Goal: Transaction & Acquisition: Purchase product/service

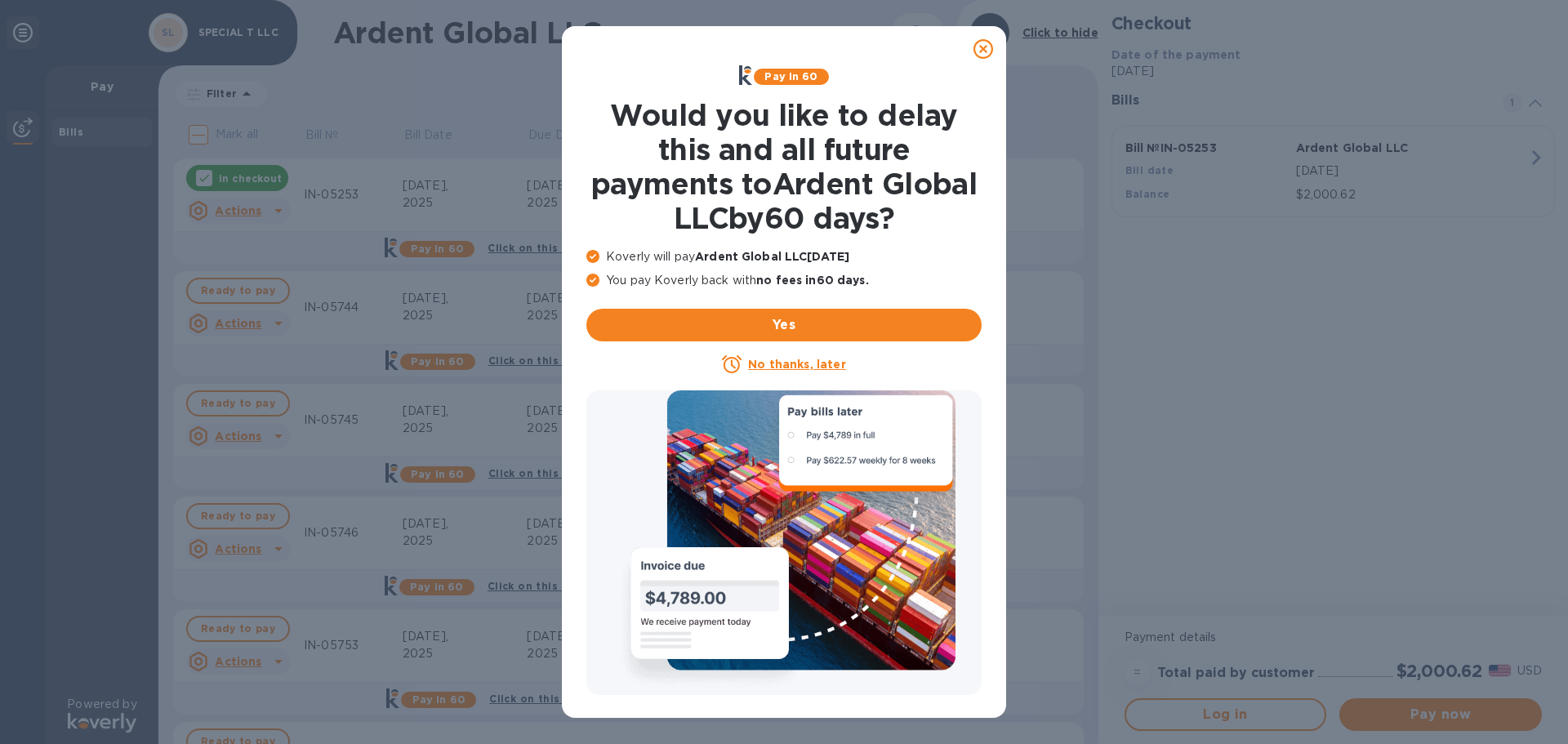
click at [977, 48] on icon at bounding box center [983, 49] width 20 height 20
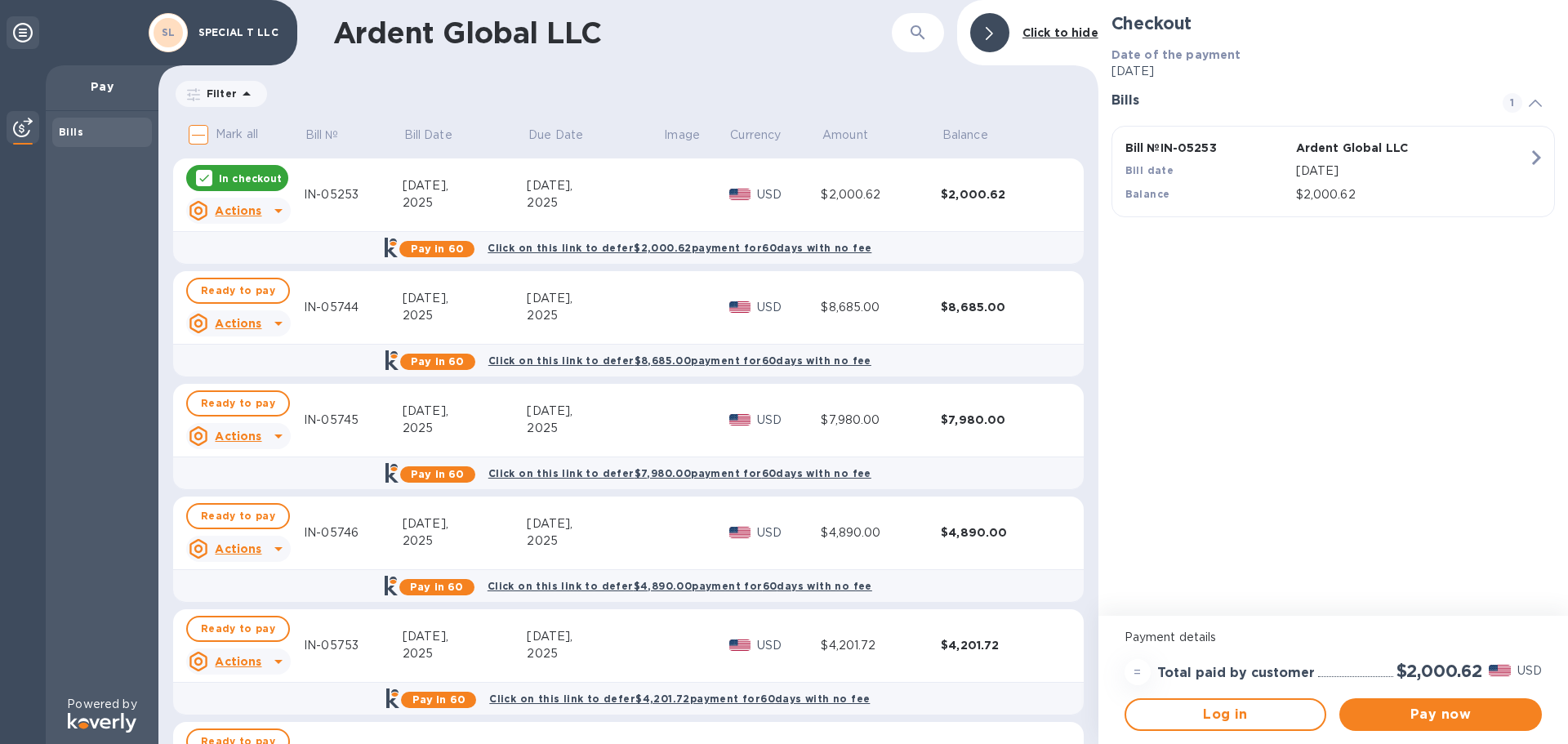
click at [628, 308] on div "2025" at bounding box center [594, 315] width 136 height 17
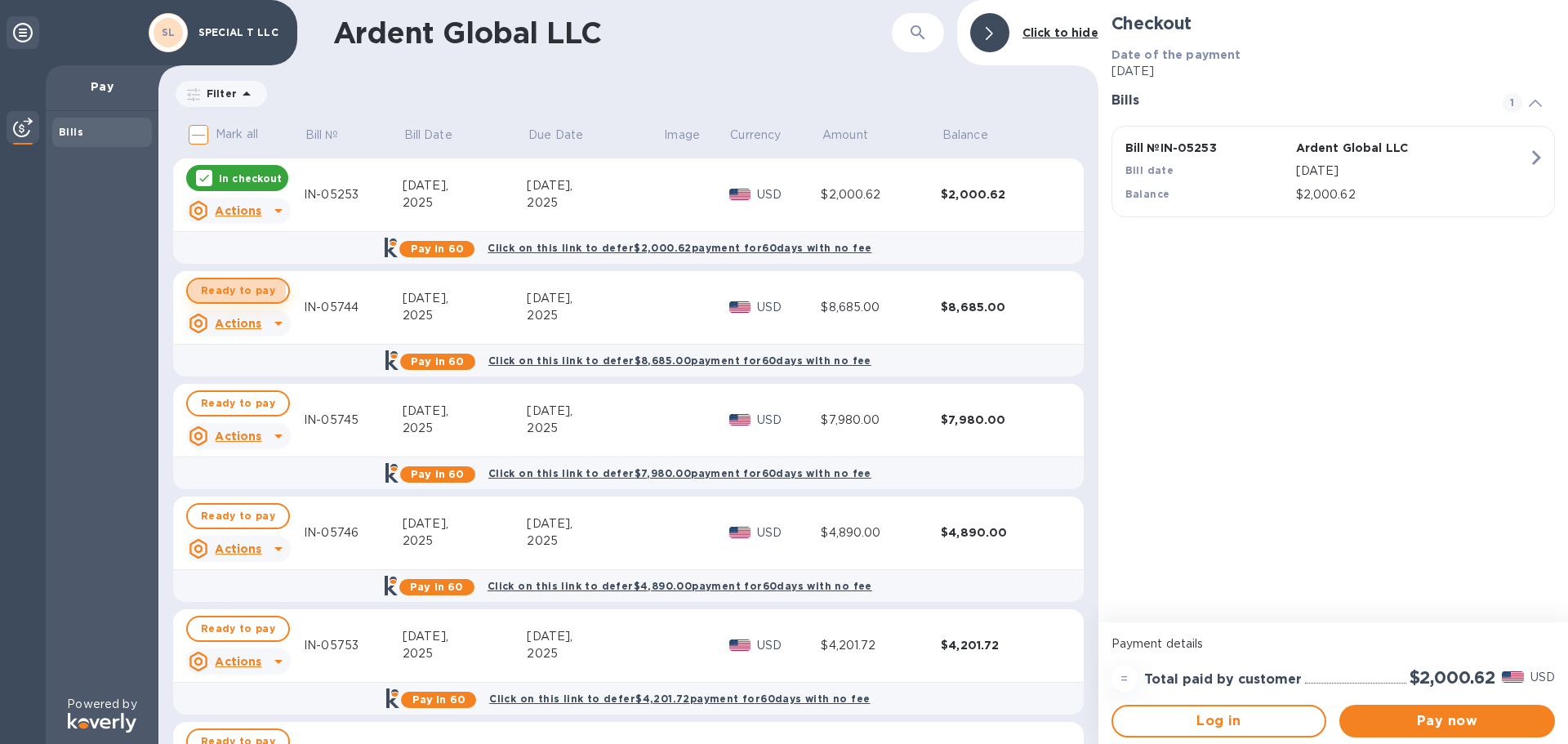
click at [225, 289] on span "Ready to pay" at bounding box center [238, 290] width 75 height 20
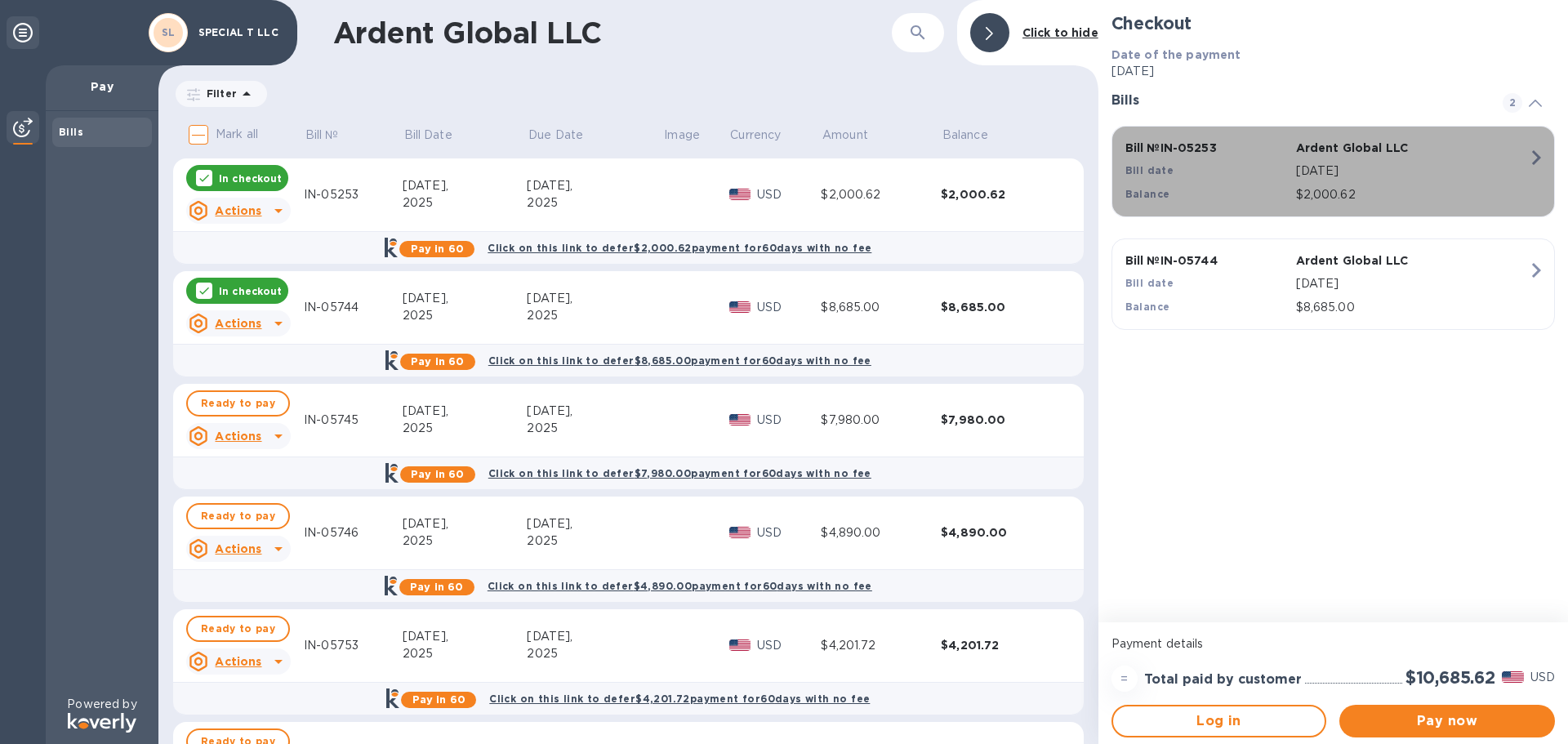
click at [1536, 158] on icon "button" at bounding box center [1536, 158] width 30 height 30
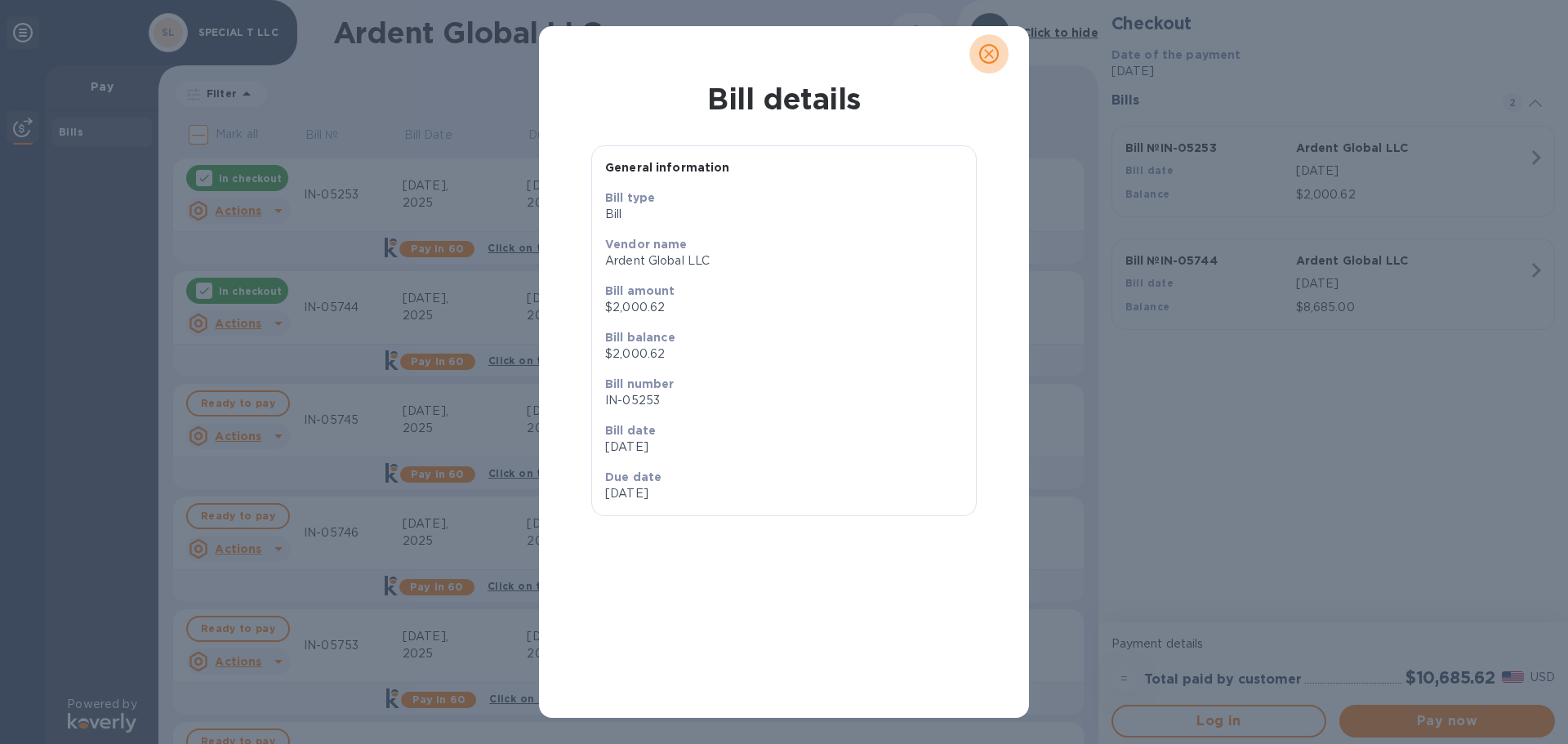
click at [992, 51] on icon "close" at bounding box center [989, 53] width 10 height 10
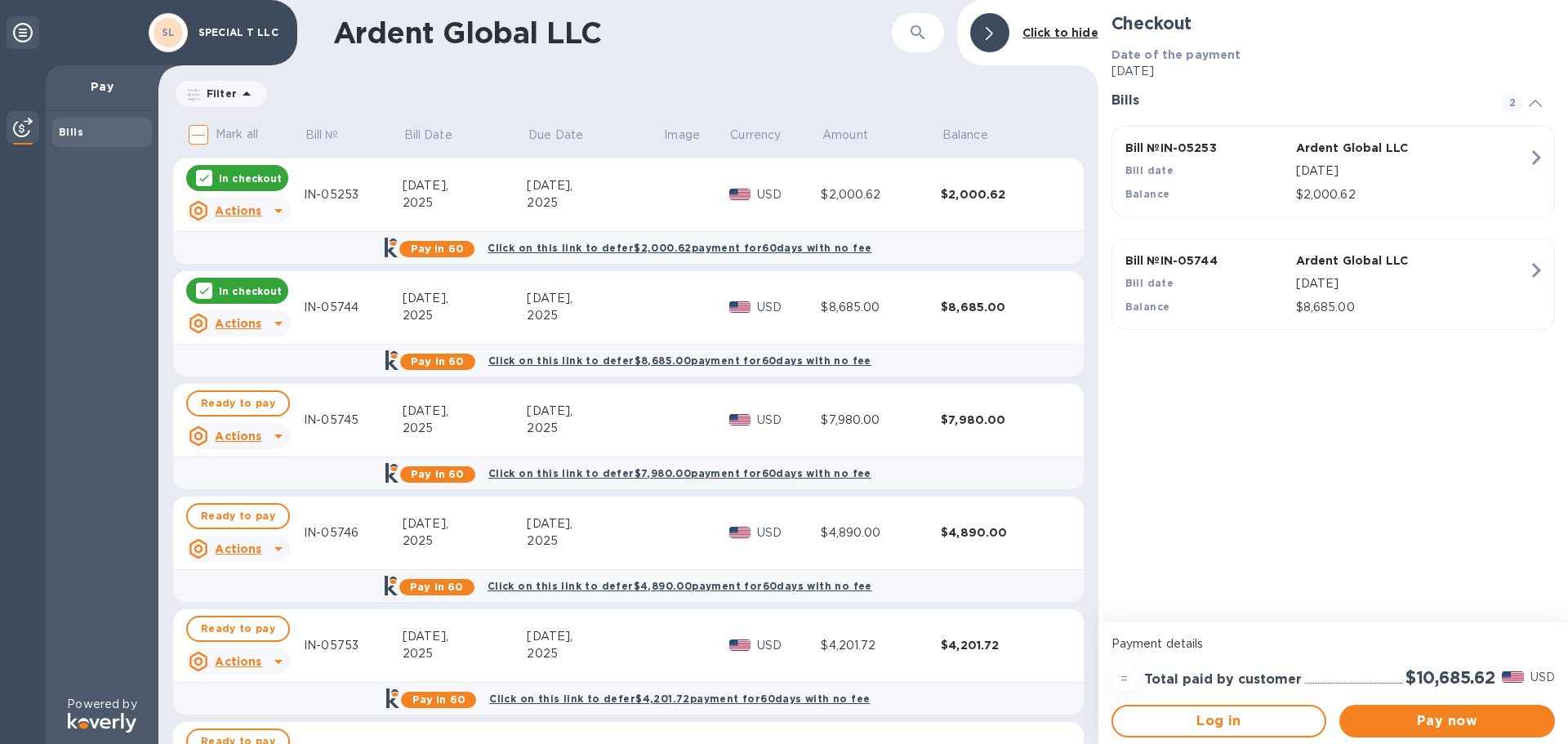
click at [205, 176] on icon at bounding box center [204, 178] width 13 height 13
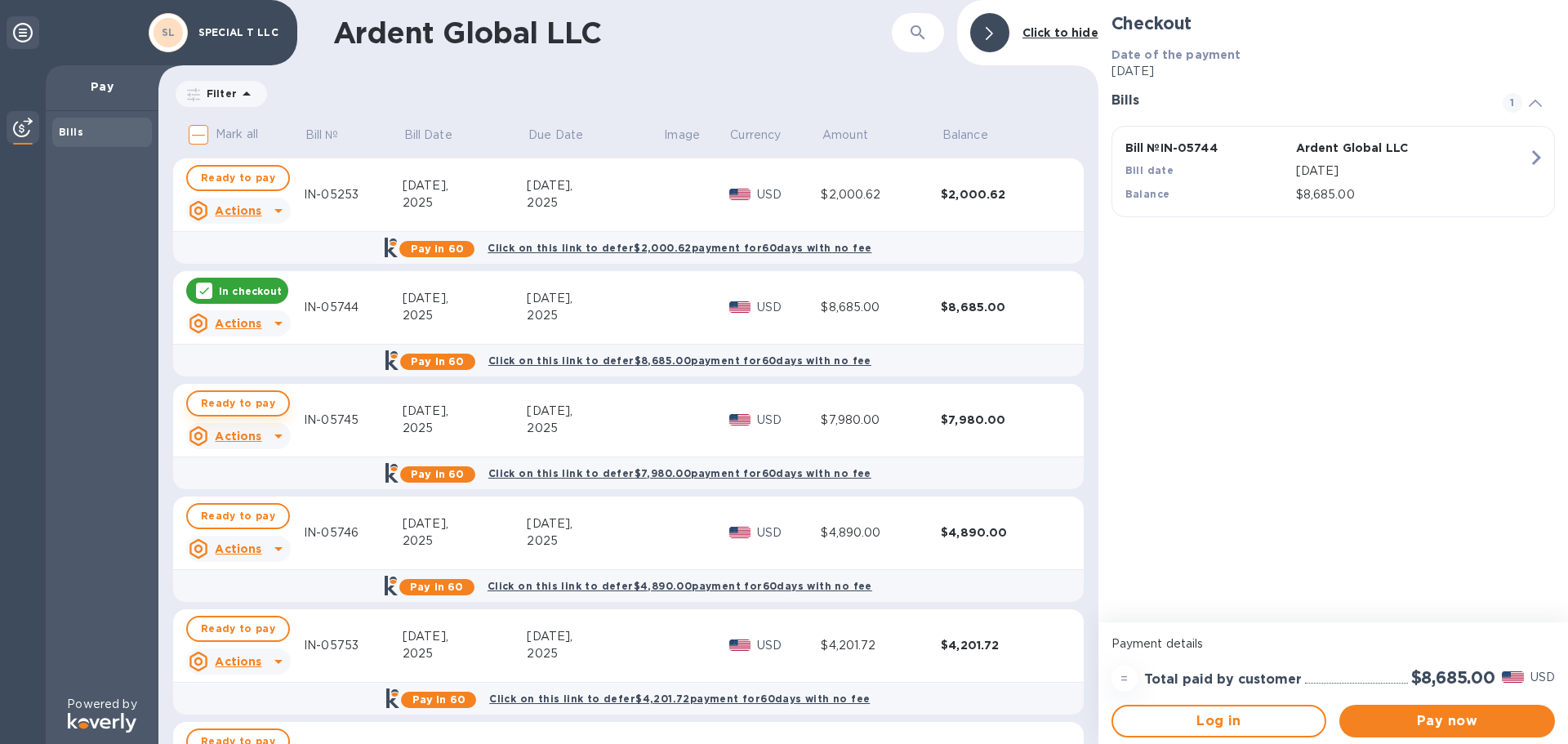
click at [221, 400] on span "Ready to pay" at bounding box center [238, 403] width 75 height 20
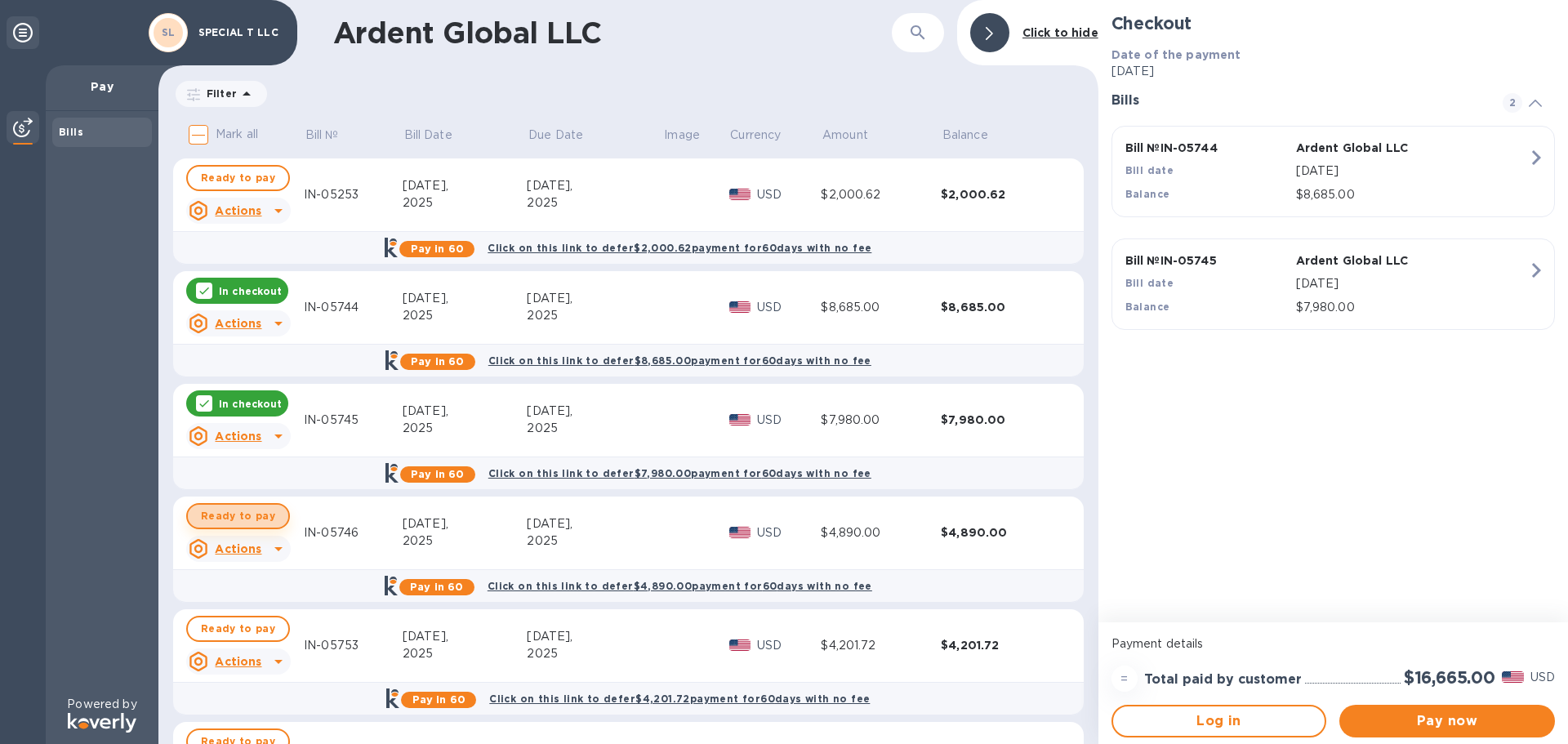
click at [242, 519] on span "Ready to pay" at bounding box center [238, 516] width 75 height 20
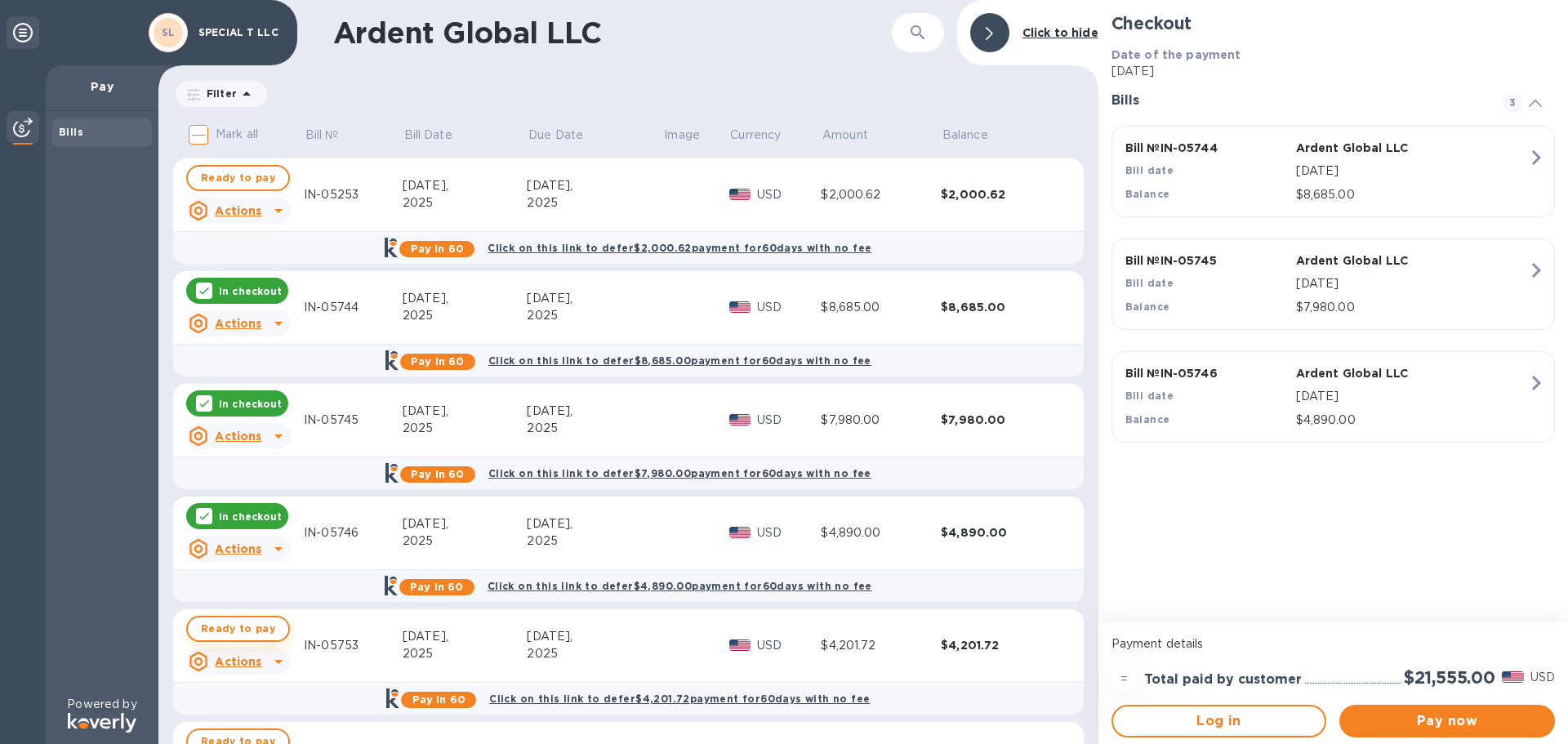
click at [248, 627] on span "Ready to pay" at bounding box center [238, 628] width 75 height 20
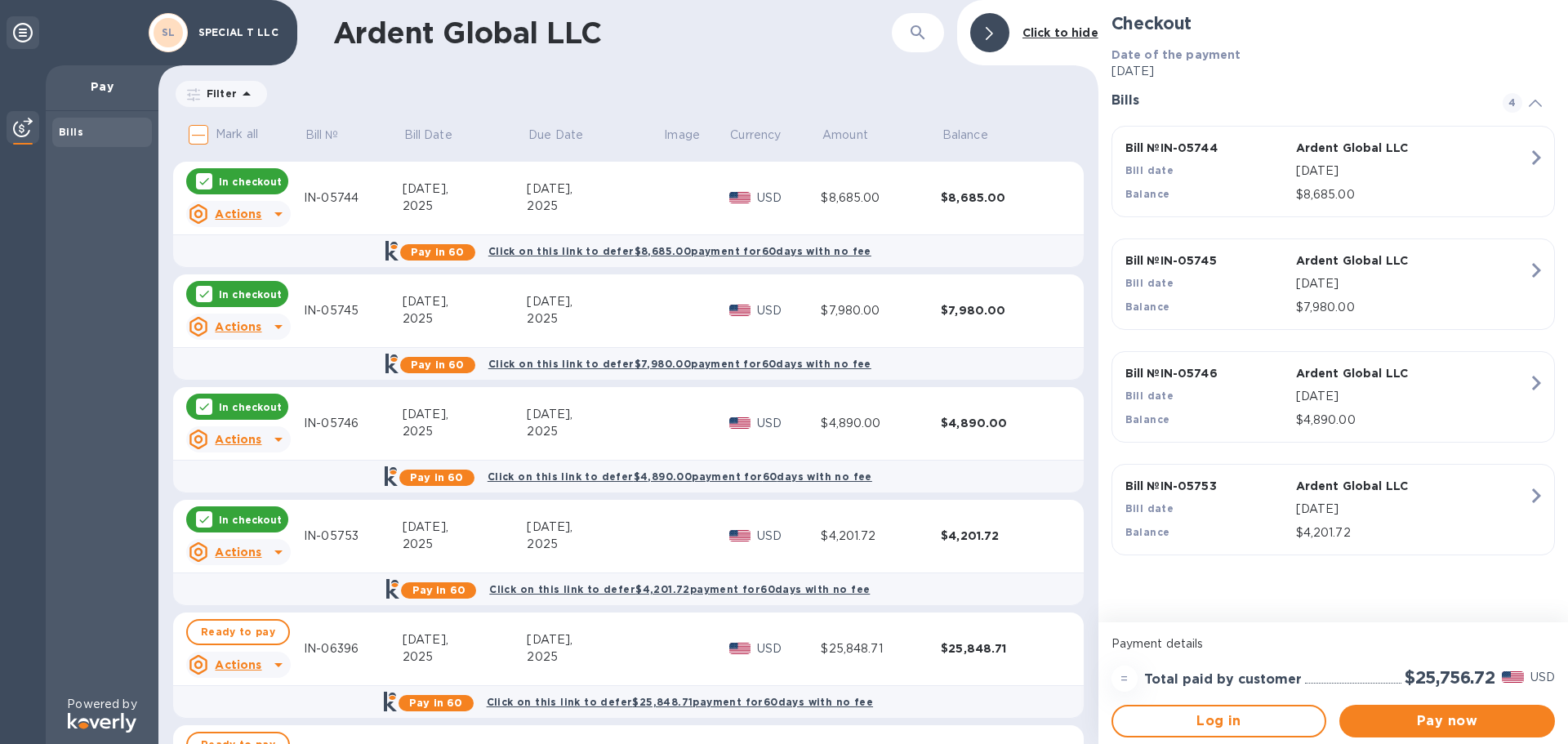
scroll to position [327, 0]
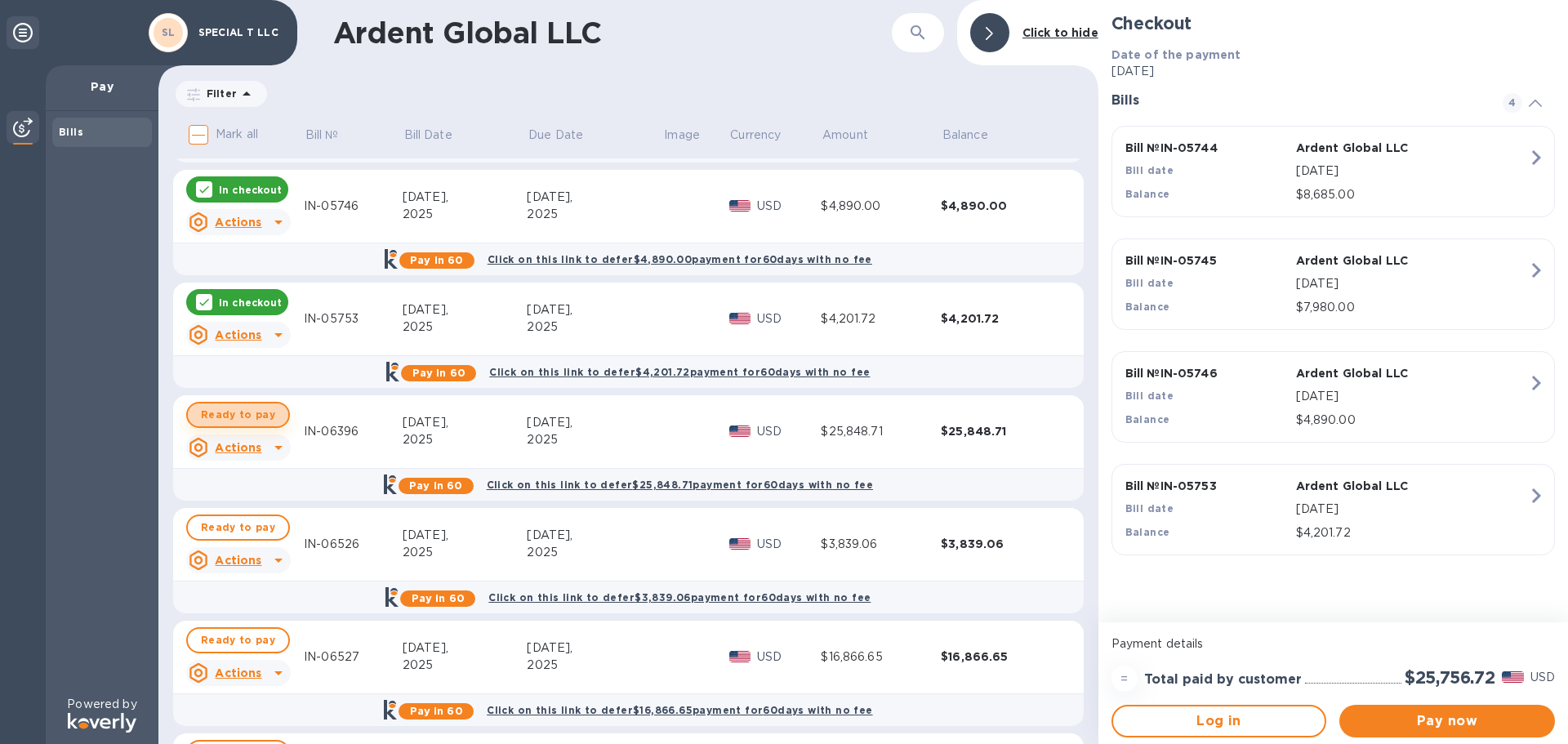
click at [250, 417] on span "Ready to pay" at bounding box center [238, 415] width 75 height 20
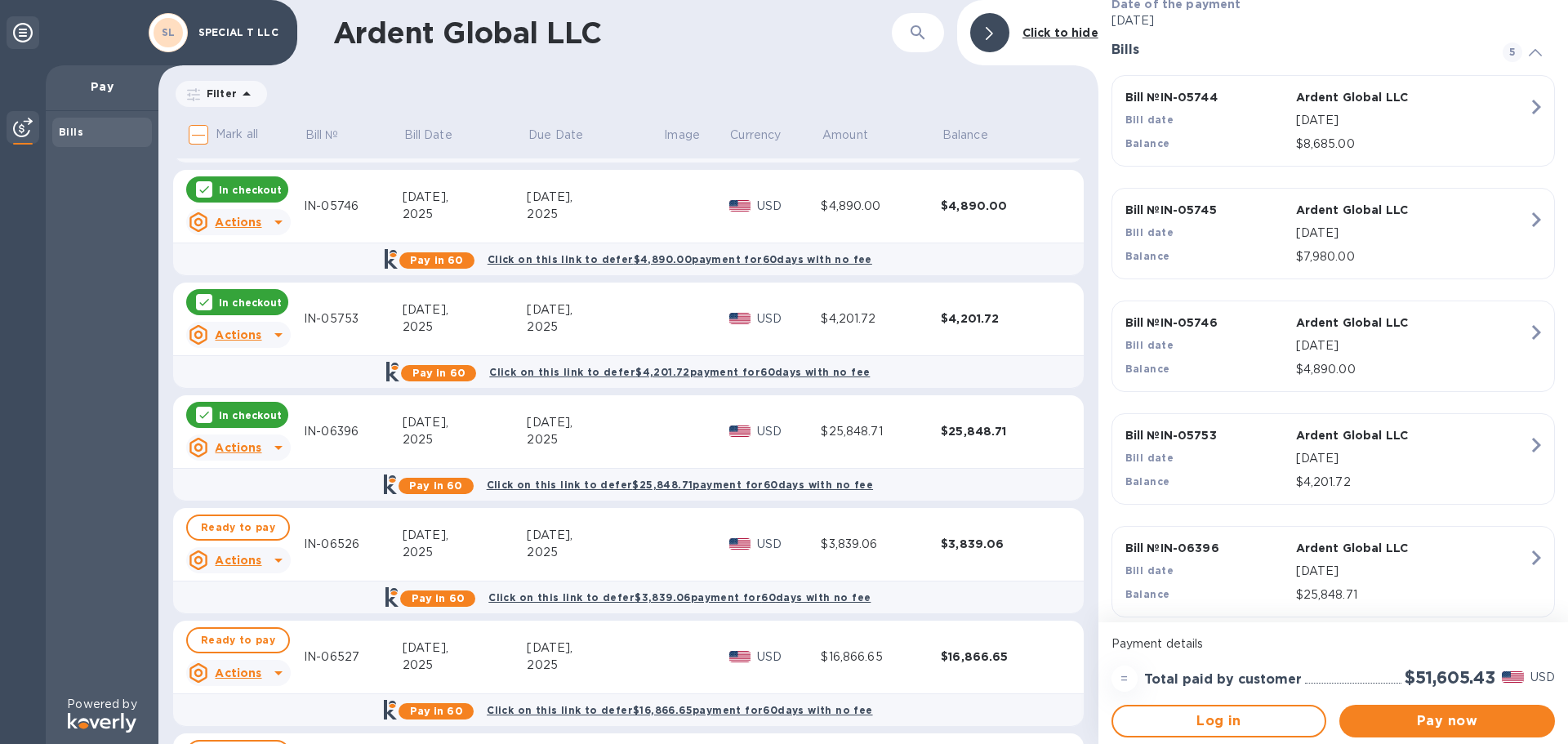
scroll to position [74, 0]
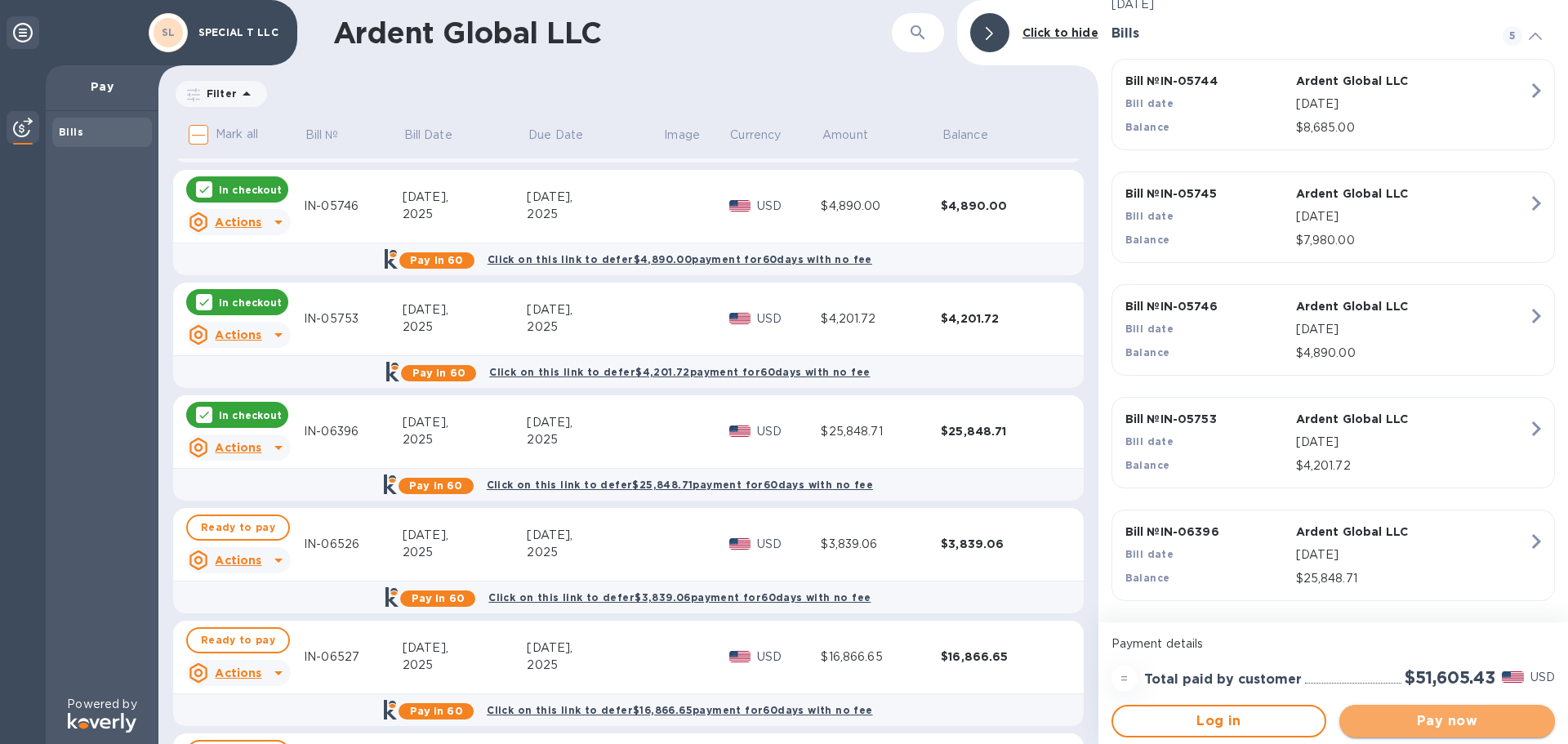
click at [1447, 713] on span "Pay now" at bounding box center [1447, 720] width 189 height 20
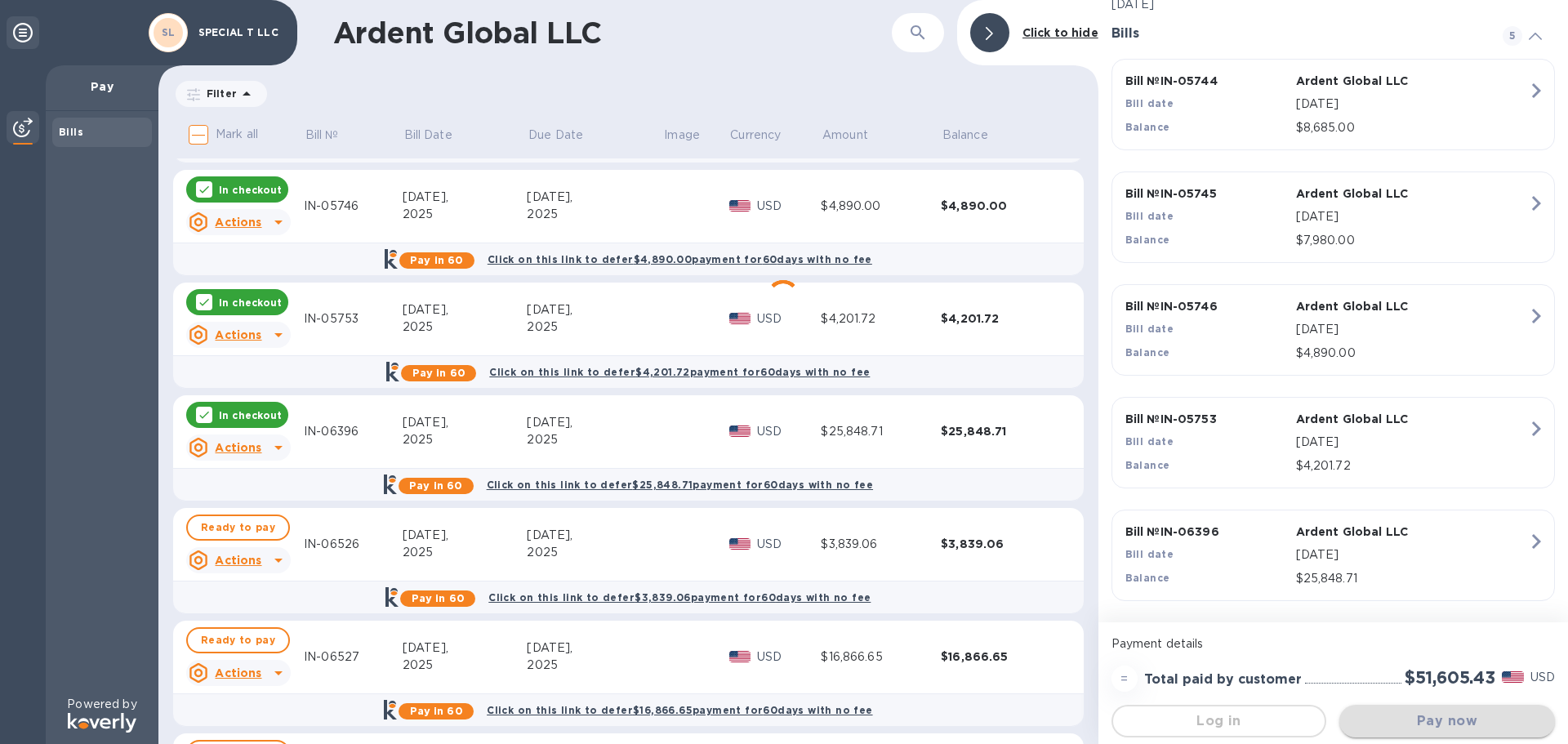
scroll to position [0, 0]
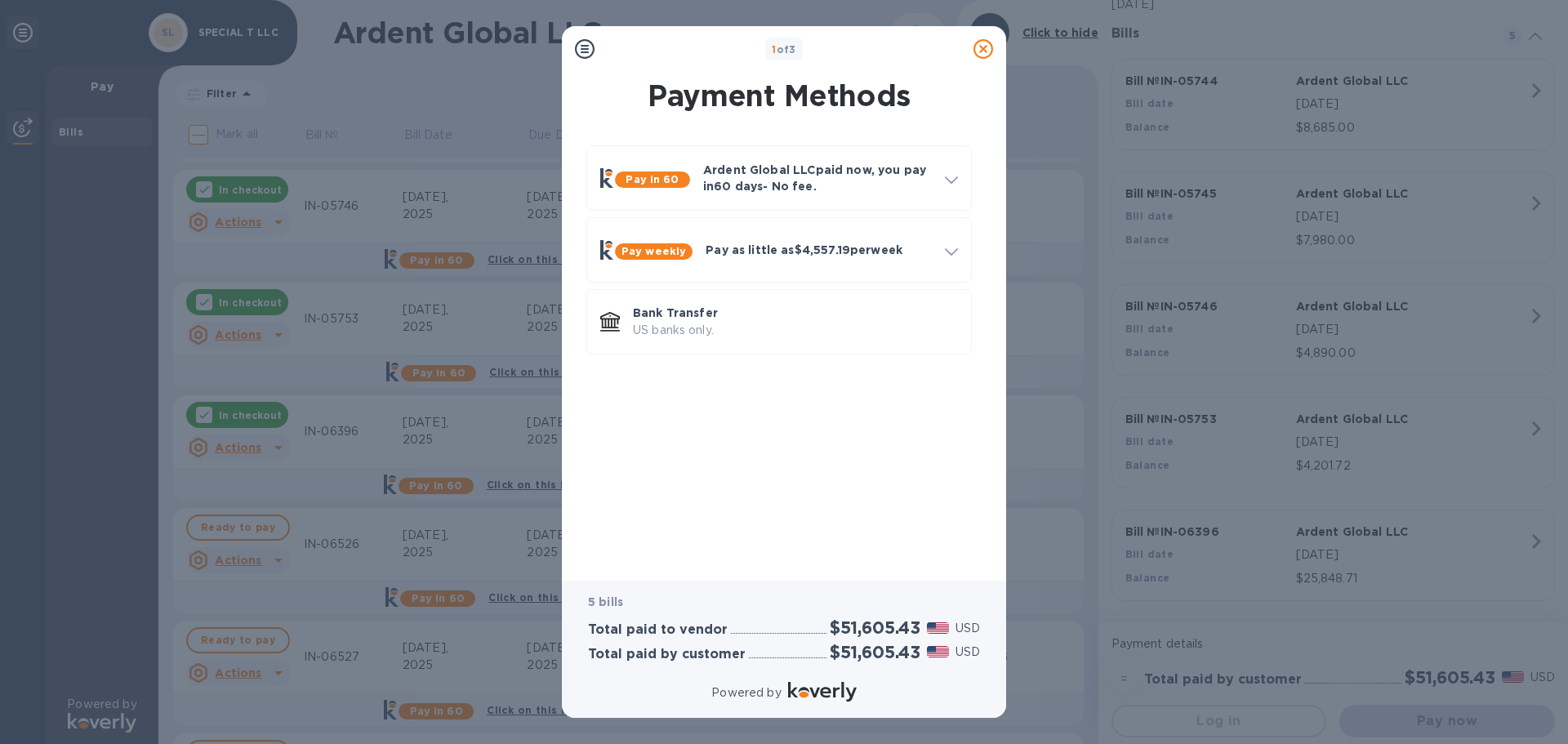
click at [989, 45] on icon at bounding box center [983, 49] width 20 height 20
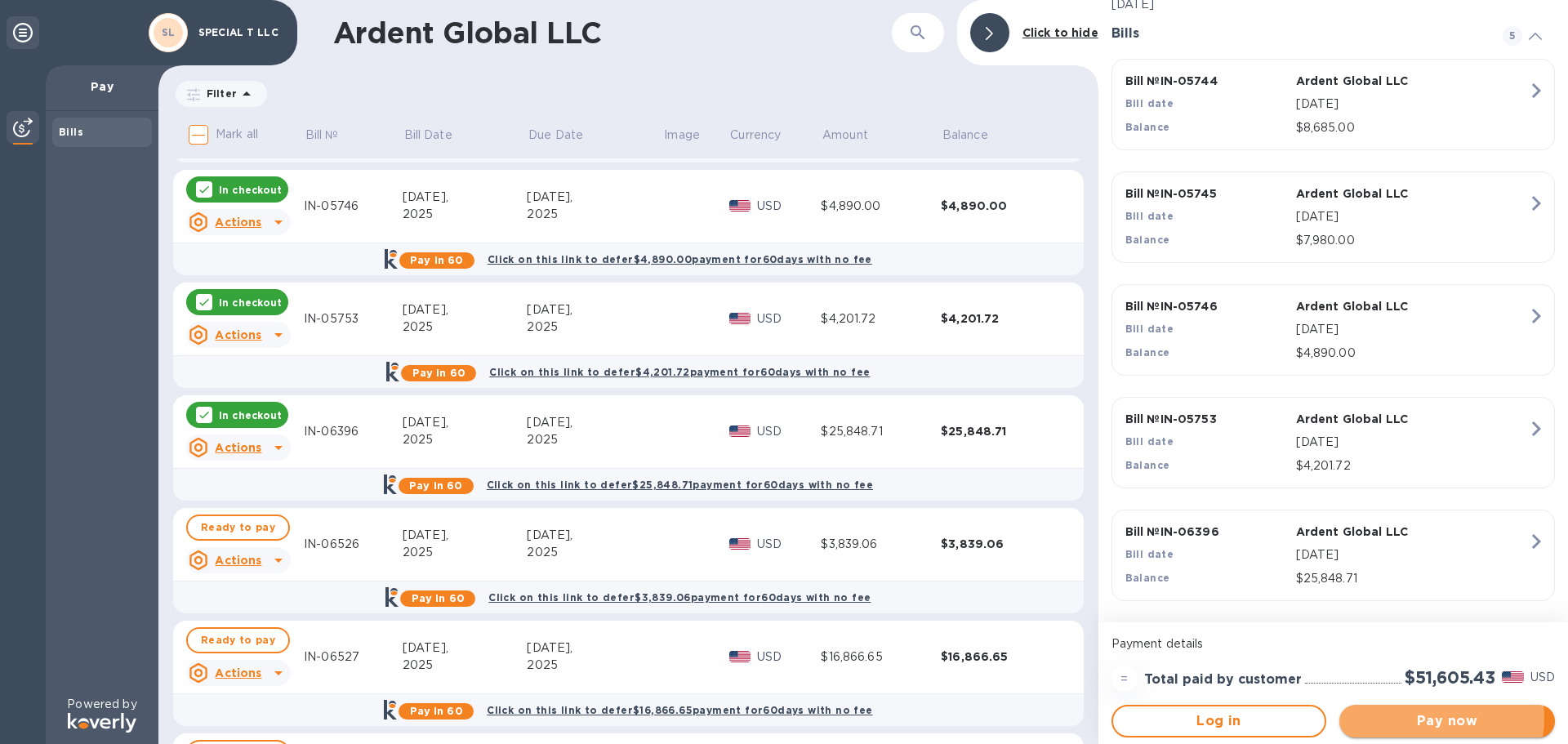
click at [1435, 712] on span "Pay now" at bounding box center [1447, 720] width 189 height 20
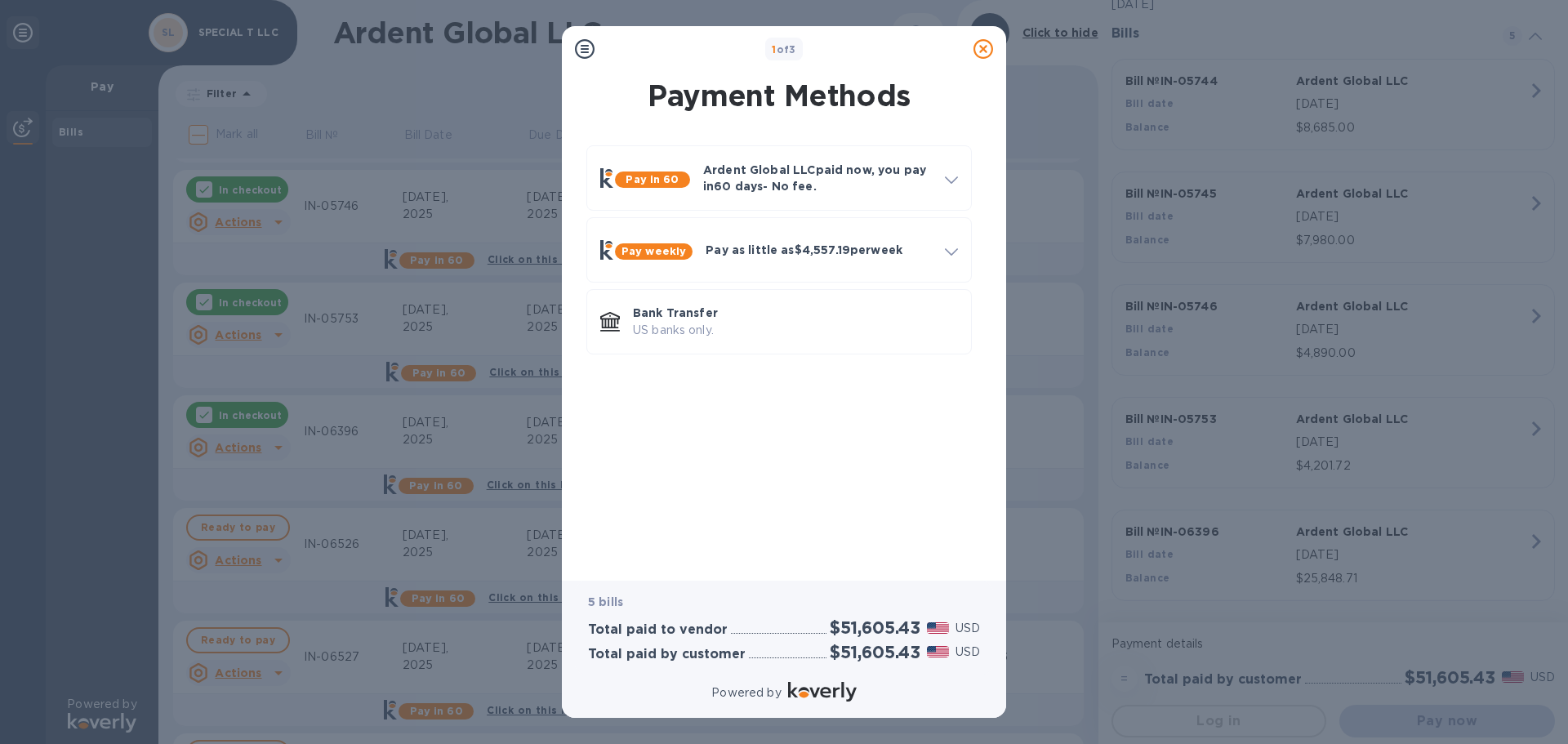
click at [847, 628] on h2 "$51,605.43" at bounding box center [874, 627] width 91 height 20
click at [852, 653] on h2 "$51,605.43" at bounding box center [874, 651] width 91 height 20
click at [841, 597] on p "5 bills" at bounding box center [784, 602] width 392 height 17
click at [762, 317] on p "Bank Transfer" at bounding box center [795, 312] width 325 height 16
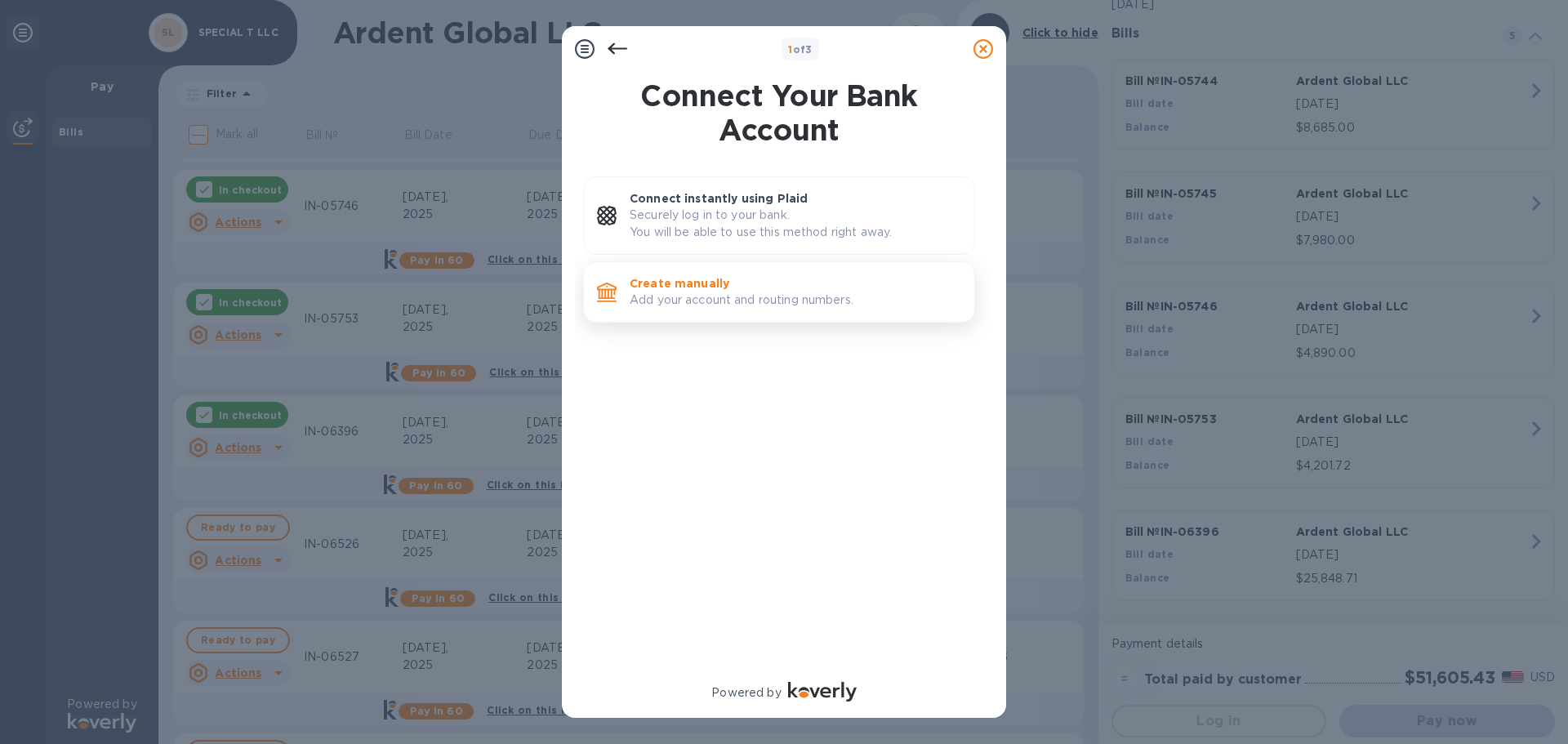
click at [650, 290] on p "Create manually" at bounding box center [795, 283] width 332 height 16
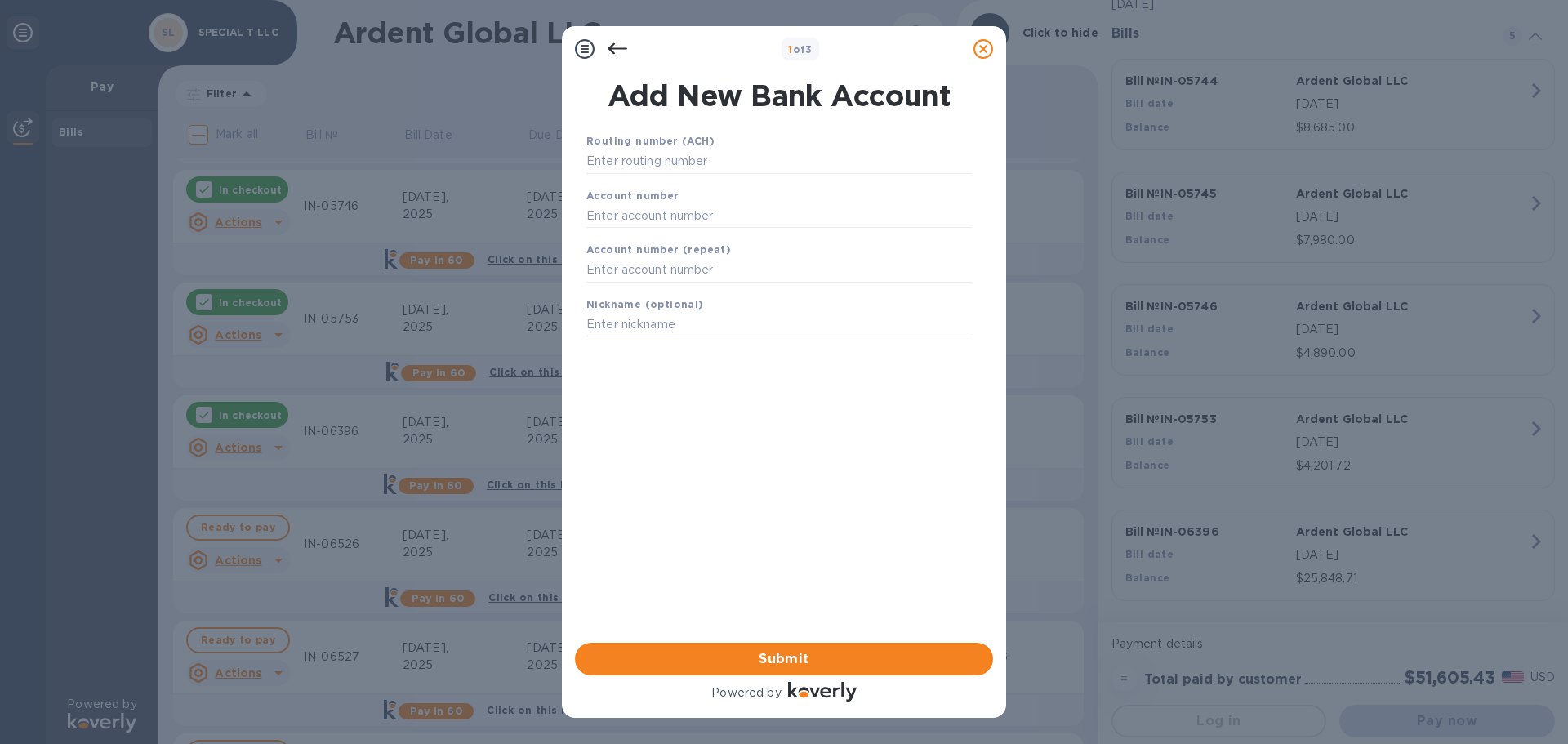
click at [616, 46] on icon at bounding box center [617, 49] width 20 height 20
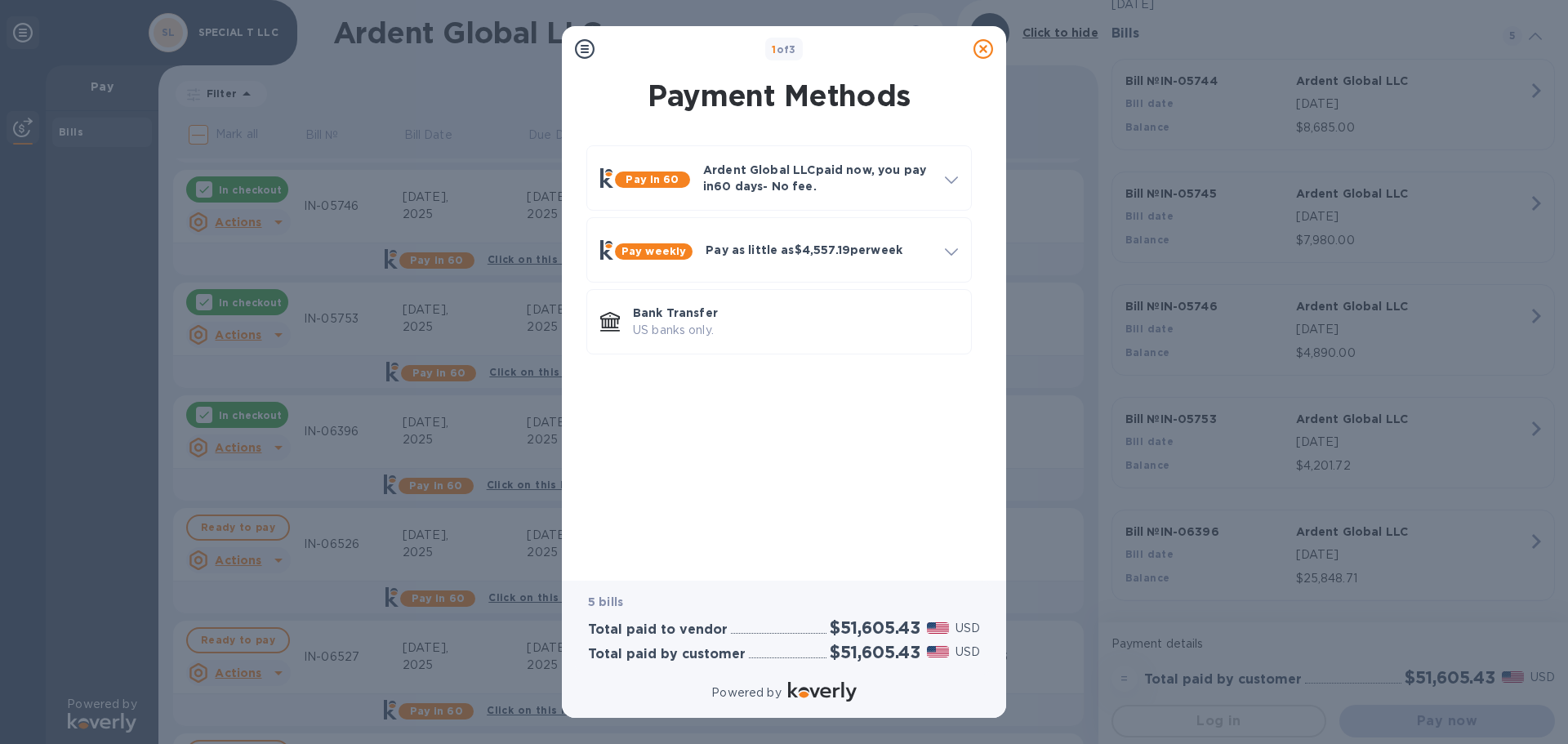
click at [616, 46] on div "1 of 3" at bounding box center [784, 49] width 366 height 24
click at [583, 48] on icon at bounding box center [585, 49] width 20 height 20
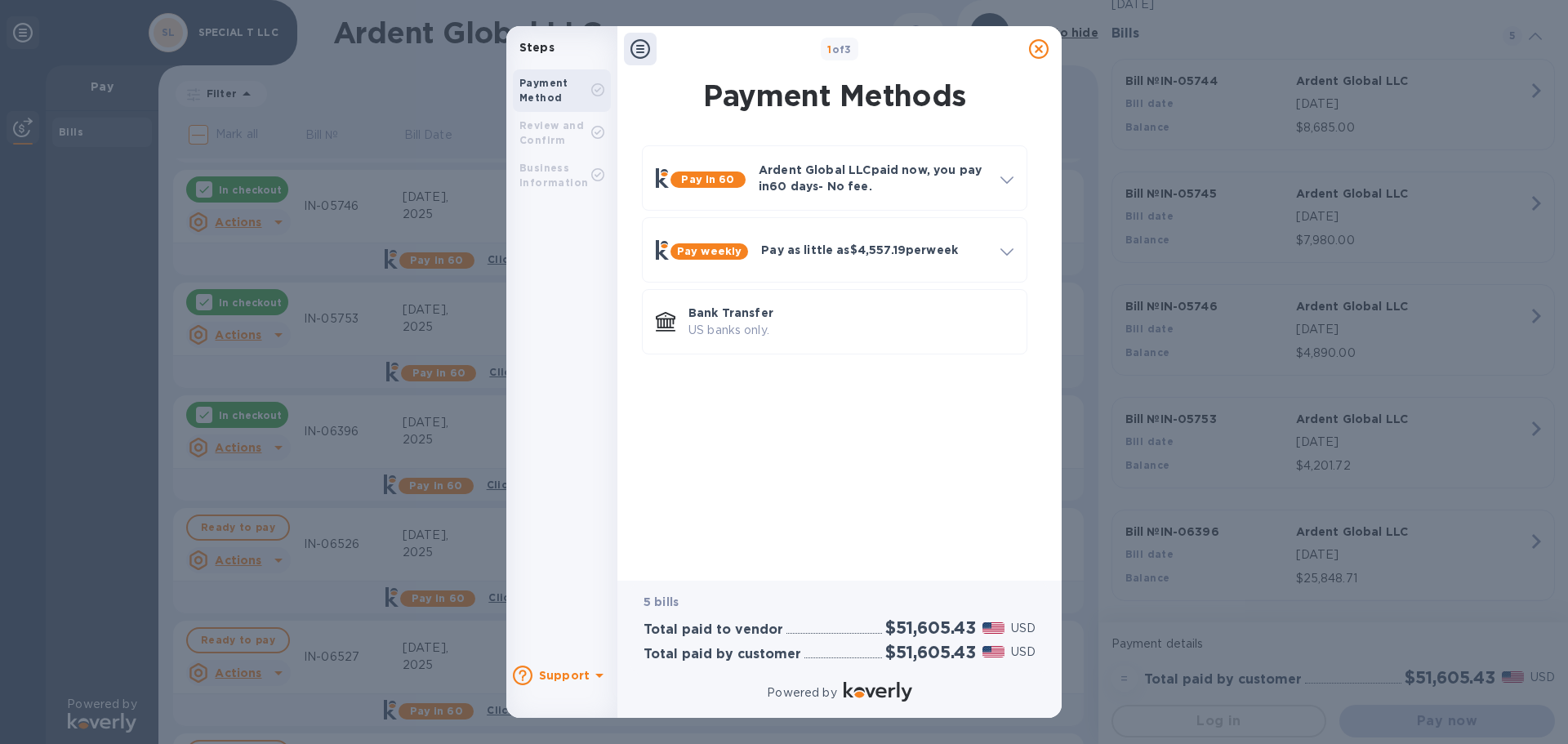
click at [559, 139] on b "Review and Confirm" at bounding box center [552, 133] width 65 height 27
click at [550, 184] on b "Business Information" at bounding box center [554, 175] width 69 height 27
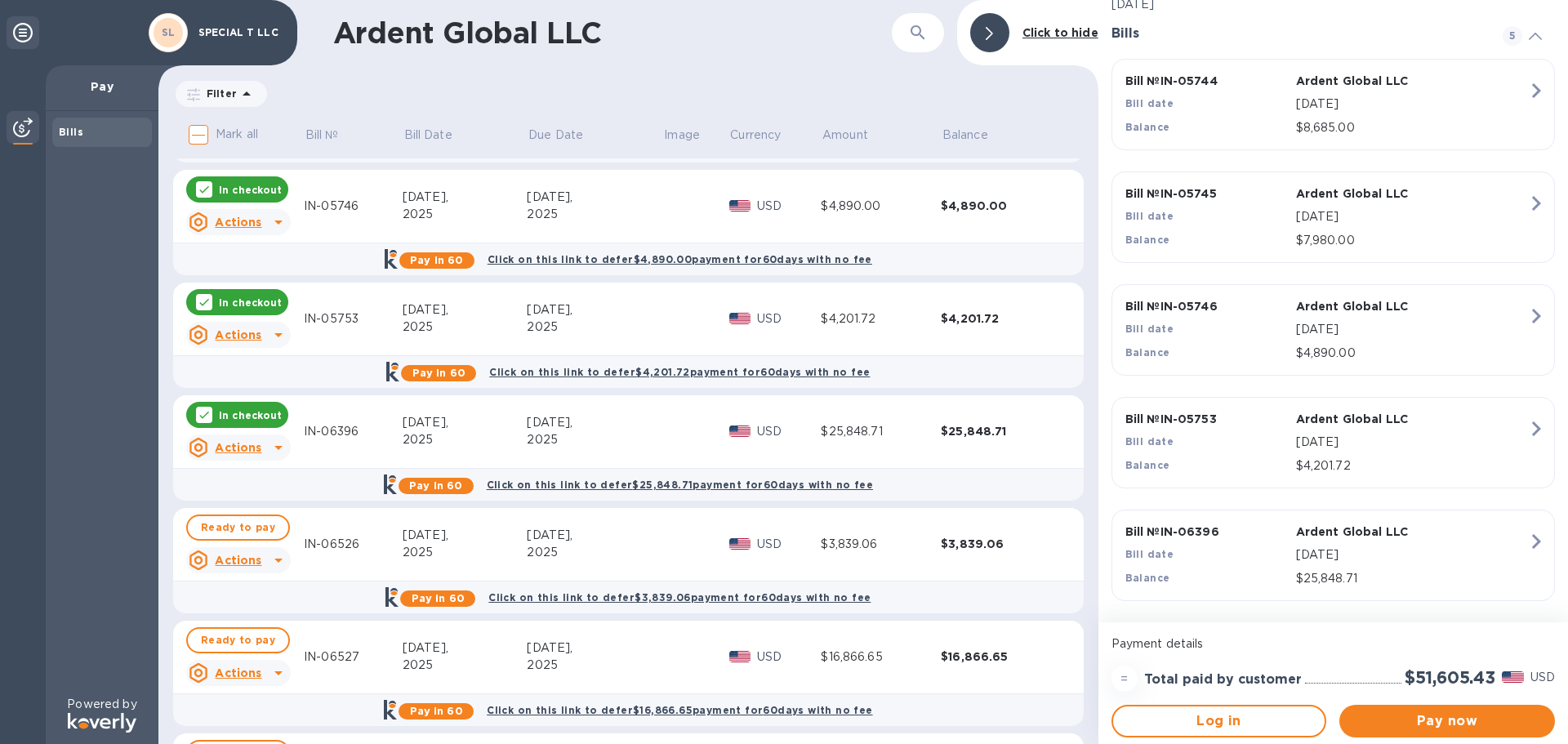
click at [238, 412] on p "In checkout" at bounding box center [250, 415] width 63 height 14
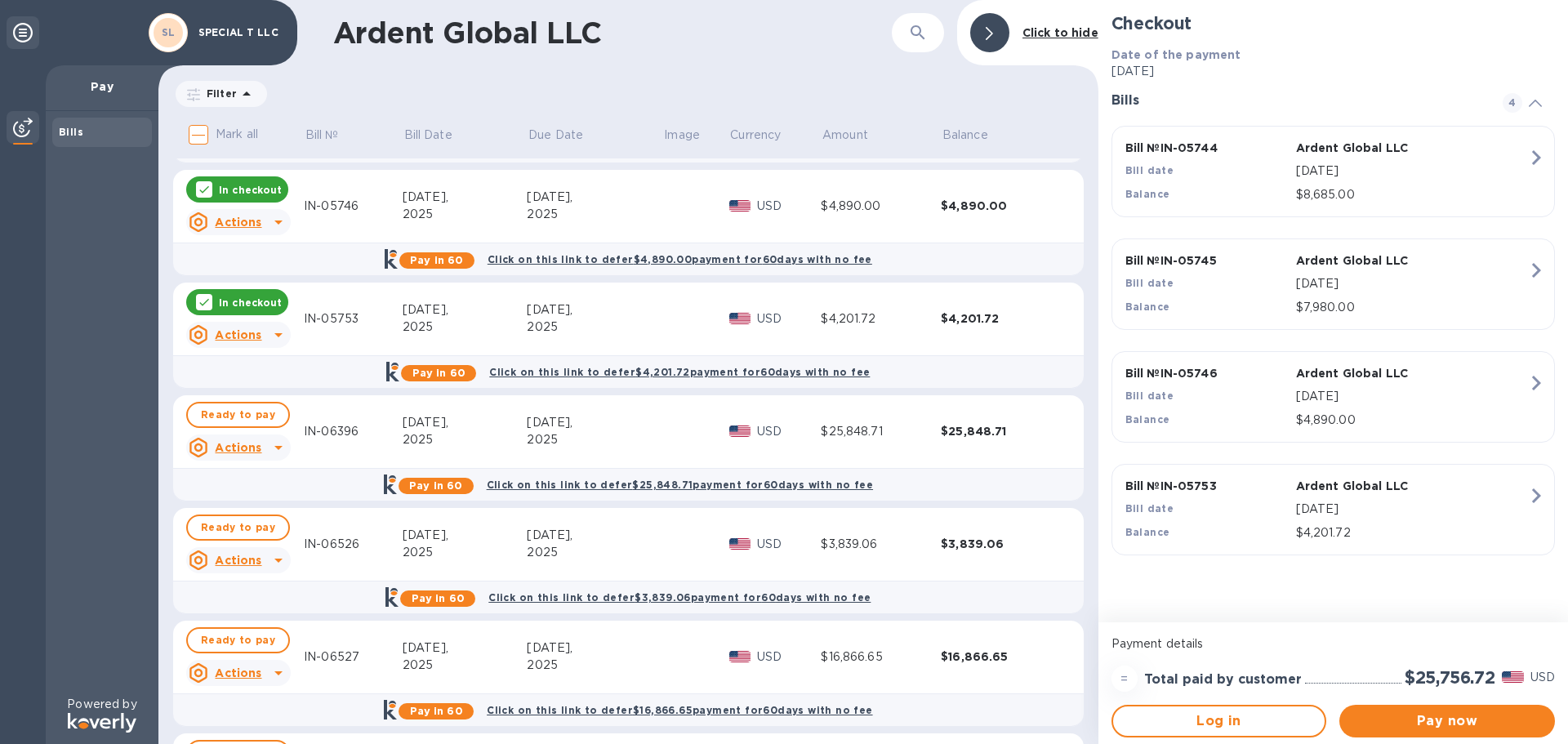
click at [231, 300] on p "In checkout" at bounding box center [250, 302] width 63 height 14
click at [239, 192] on p "In checkout" at bounding box center [250, 189] width 63 height 14
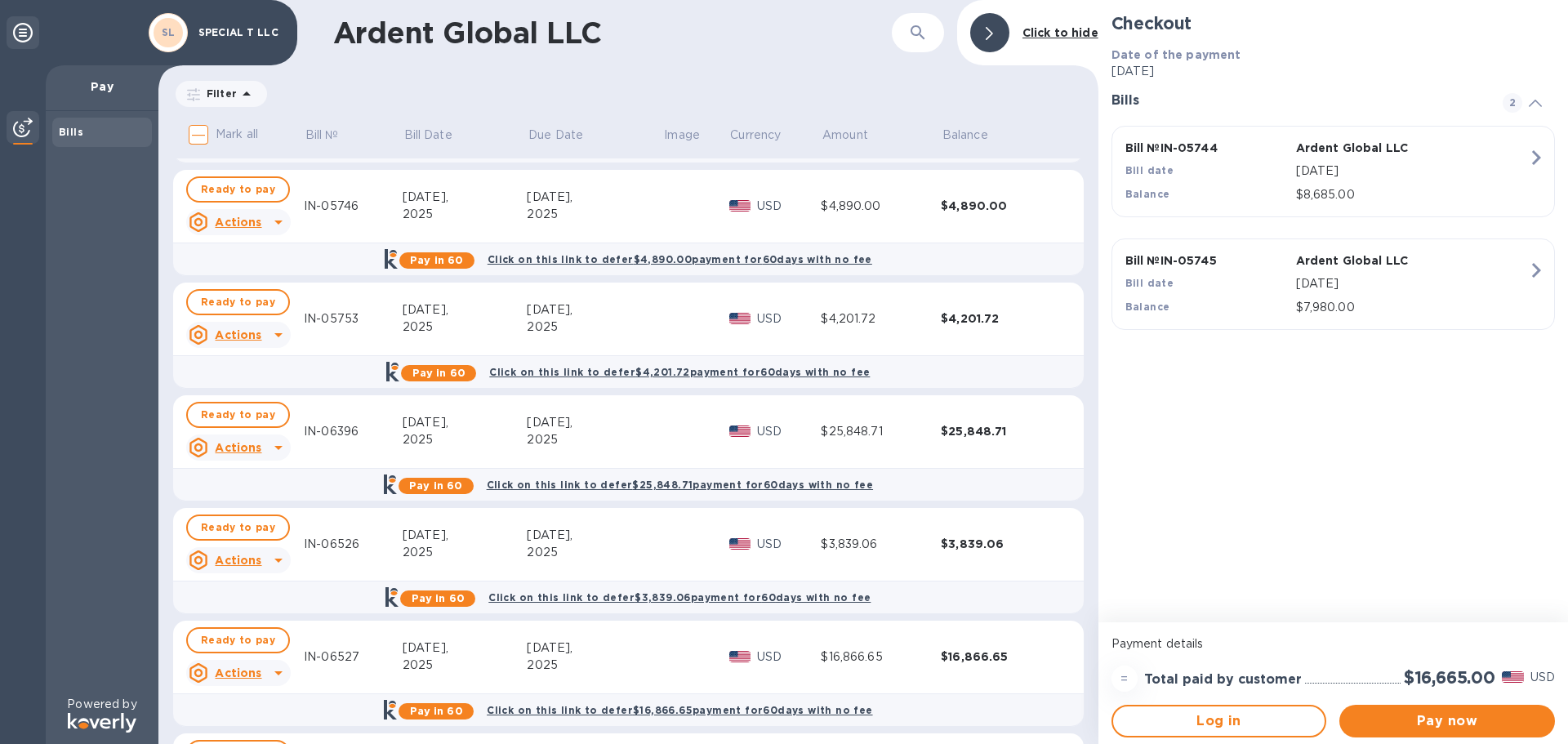
scroll to position [81, 0]
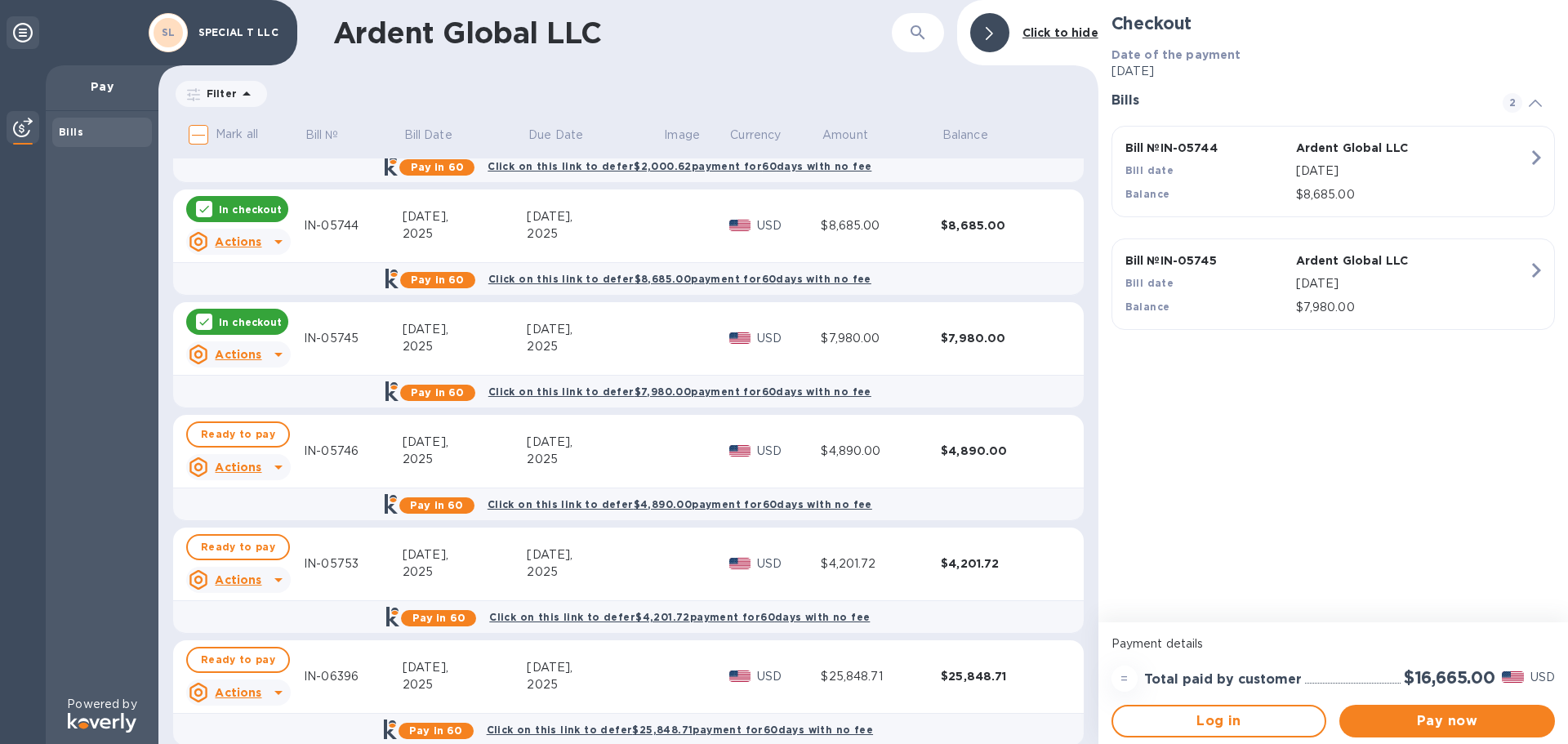
click at [219, 316] on p "In checkout" at bounding box center [250, 322] width 63 height 14
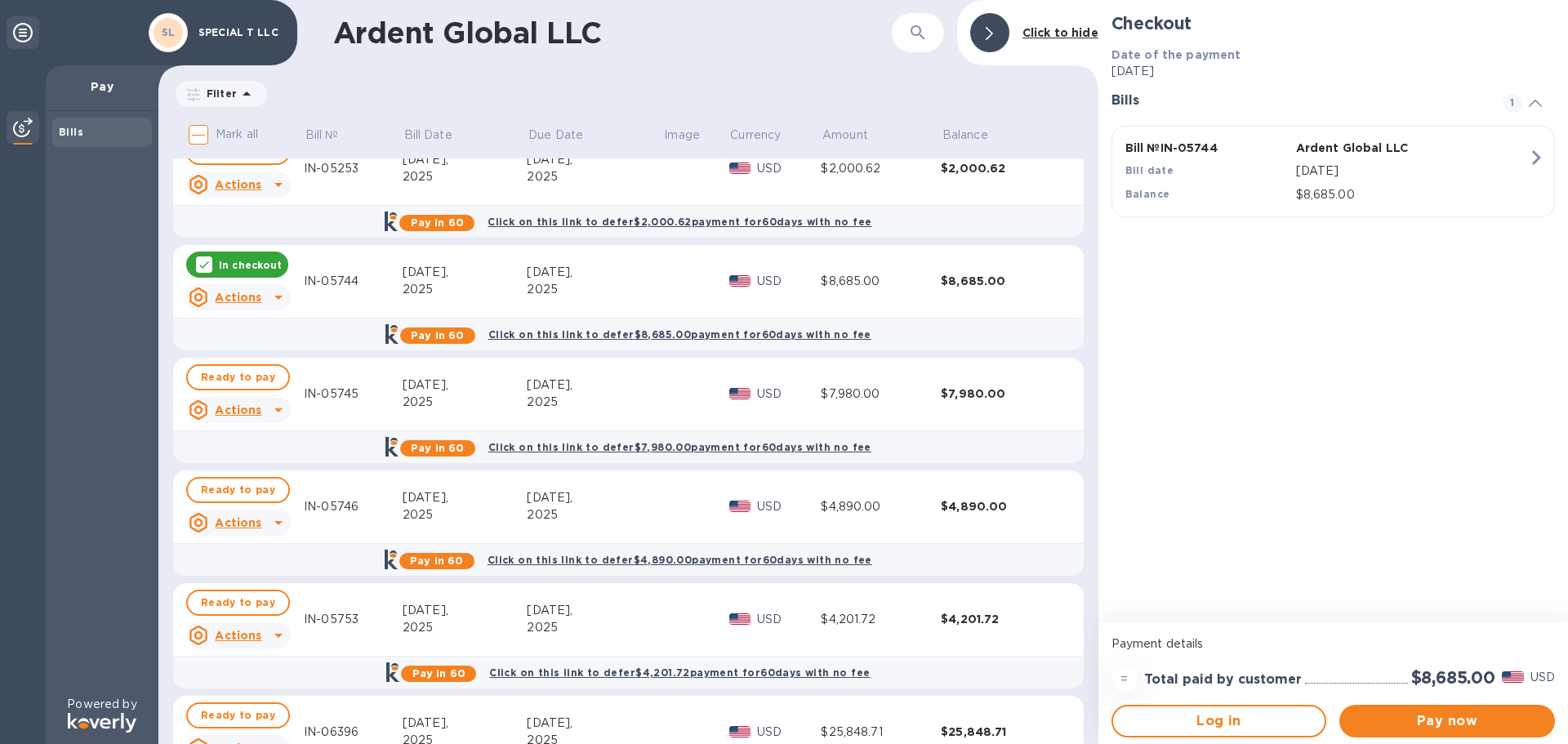
scroll to position [0, 0]
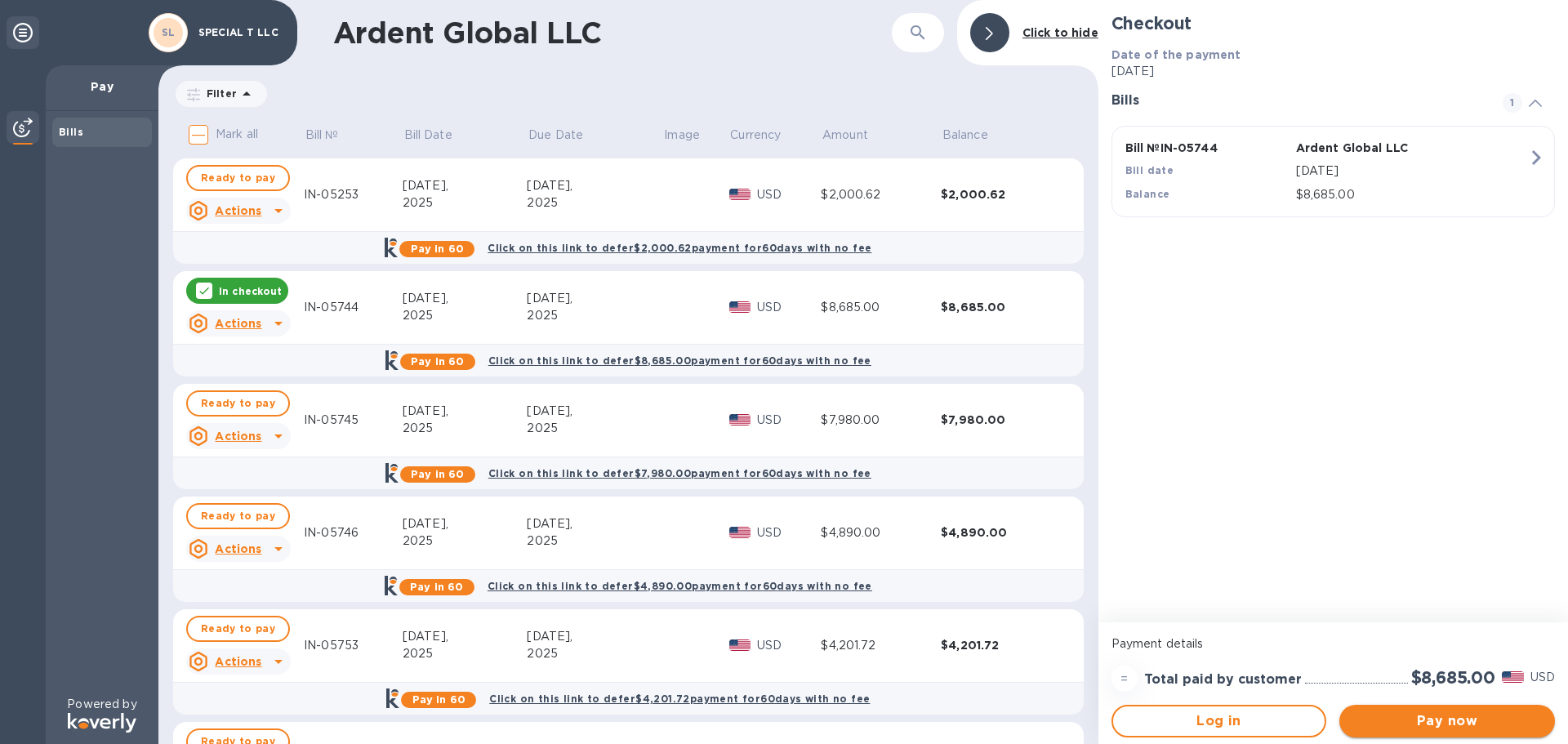
click at [1479, 715] on span "Pay now" at bounding box center [1447, 720] width 189 height 20
click at [246, 406] on span "Ready to pay" at bounding box center [238, 403] width 75 height 20
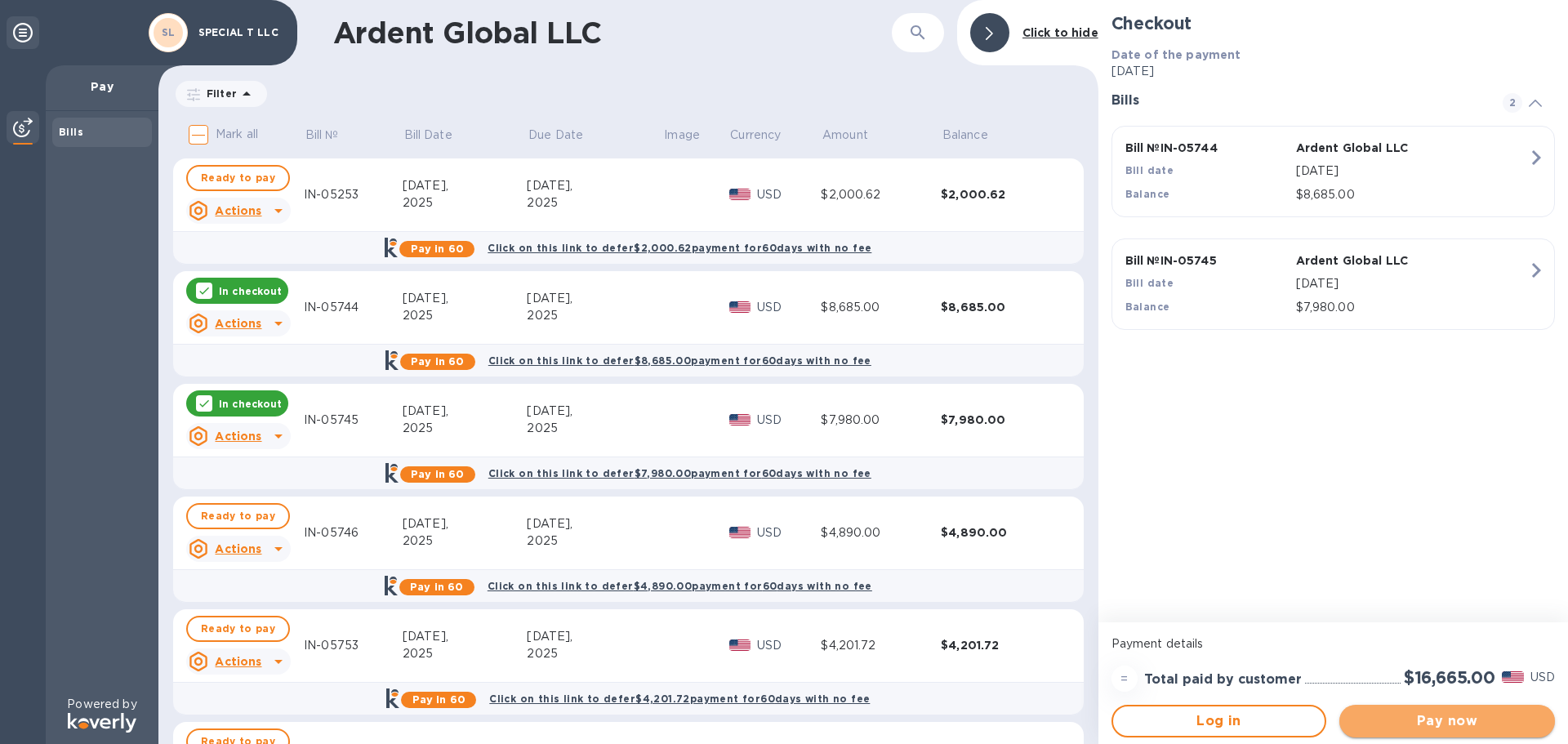
click at [1455, 721] on span "Pay now" at bounding box center [1447, 720] width 189 height 20
click at [239, 508] on span "Ready to pay" at bounding box center [238, 516] width 75 height 20
click at [1471, 725] on button "Pay now" at bounding box center [1448, 721] width 216 height 32
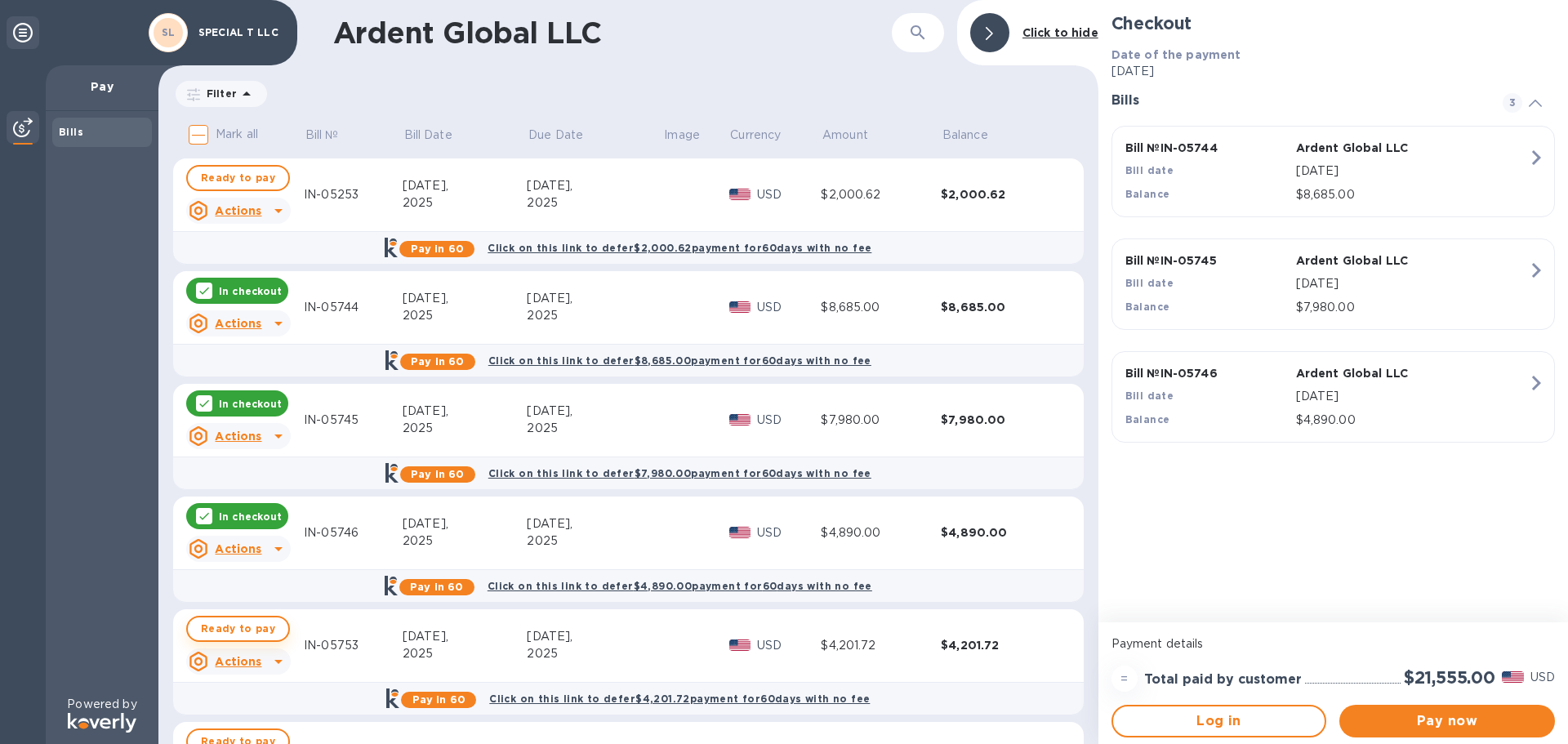
click at [219, 627] on span "Ready to pay" at bounding box center [238, 628] width 75 height 20
click at [1431, 714] on span "Pay now" at bounding box center [1447, 720] width 189 height 20
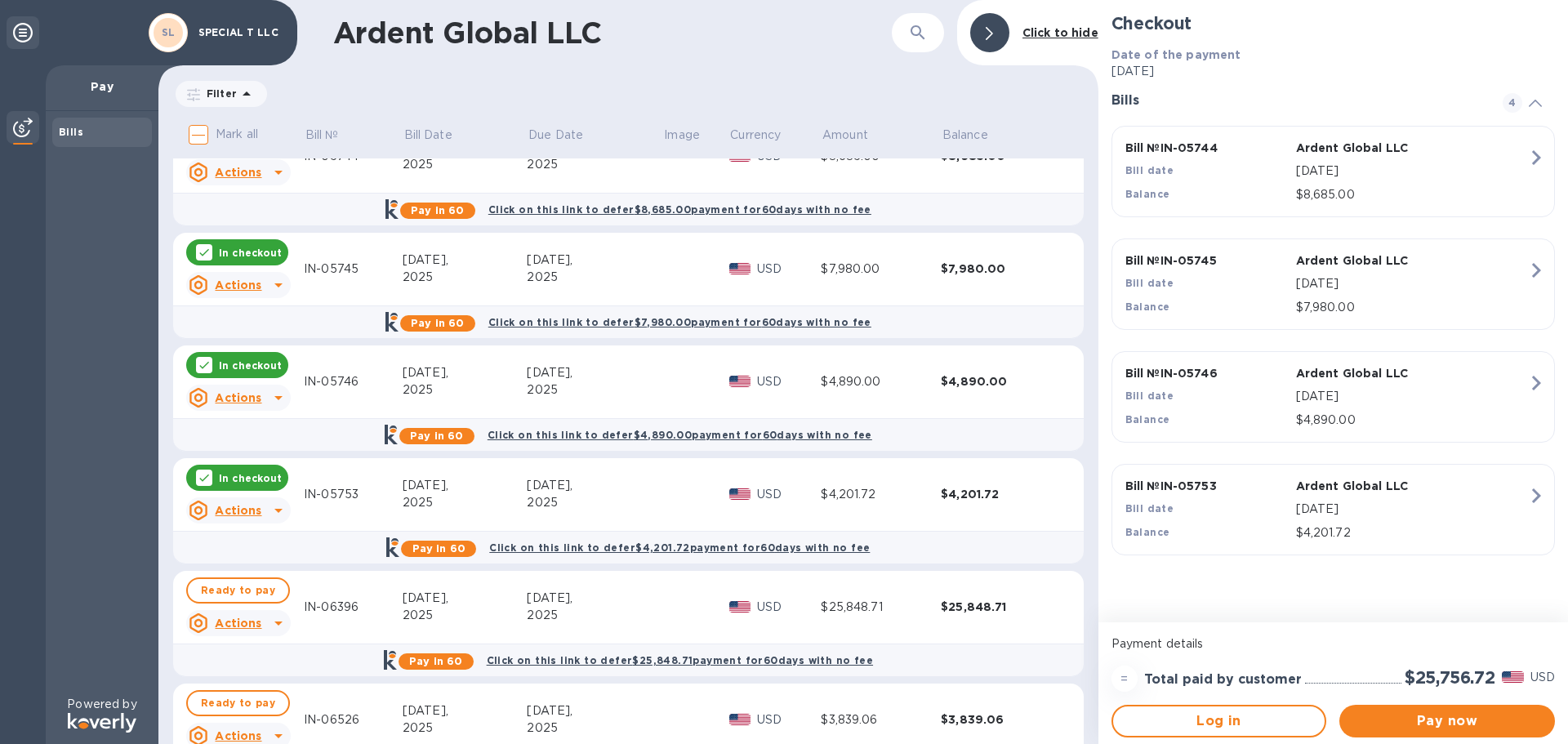
scroll to position [163, 0]
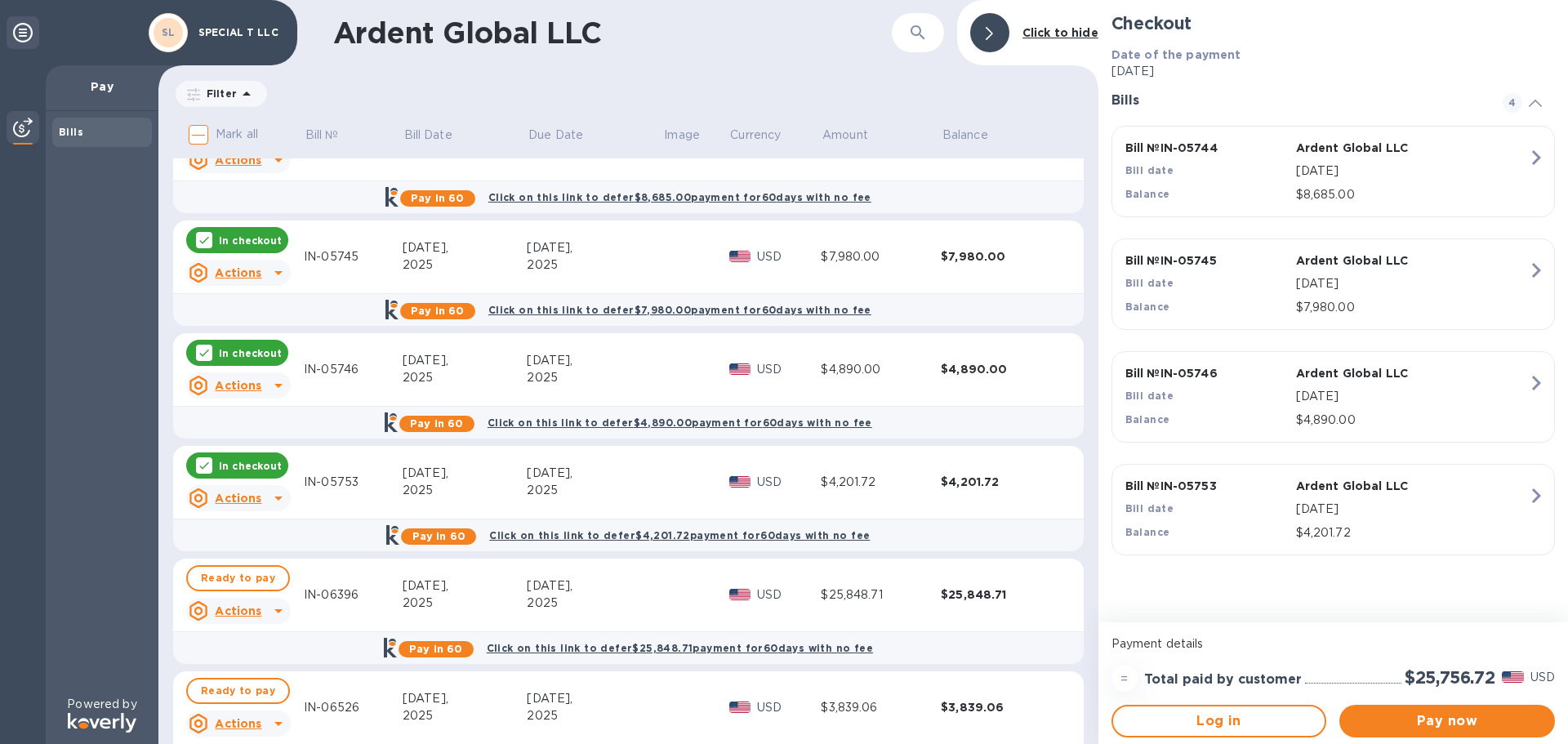
click at [205, 466] on icon at bounding box center [204, 465] width 13 height 13
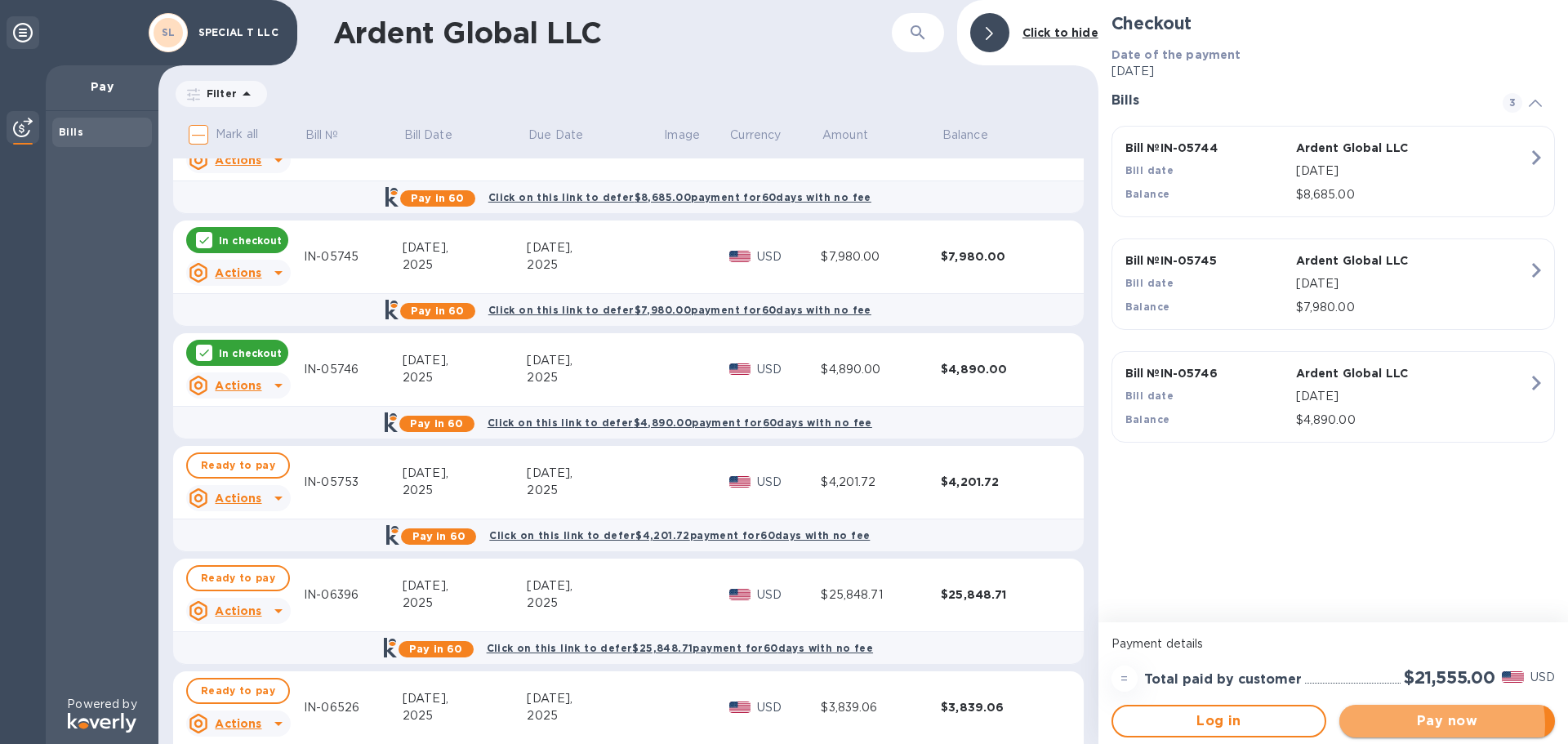
click at [1437, 717] on span "Pay now" at bounding box center [1447, 720] width 189 height 20
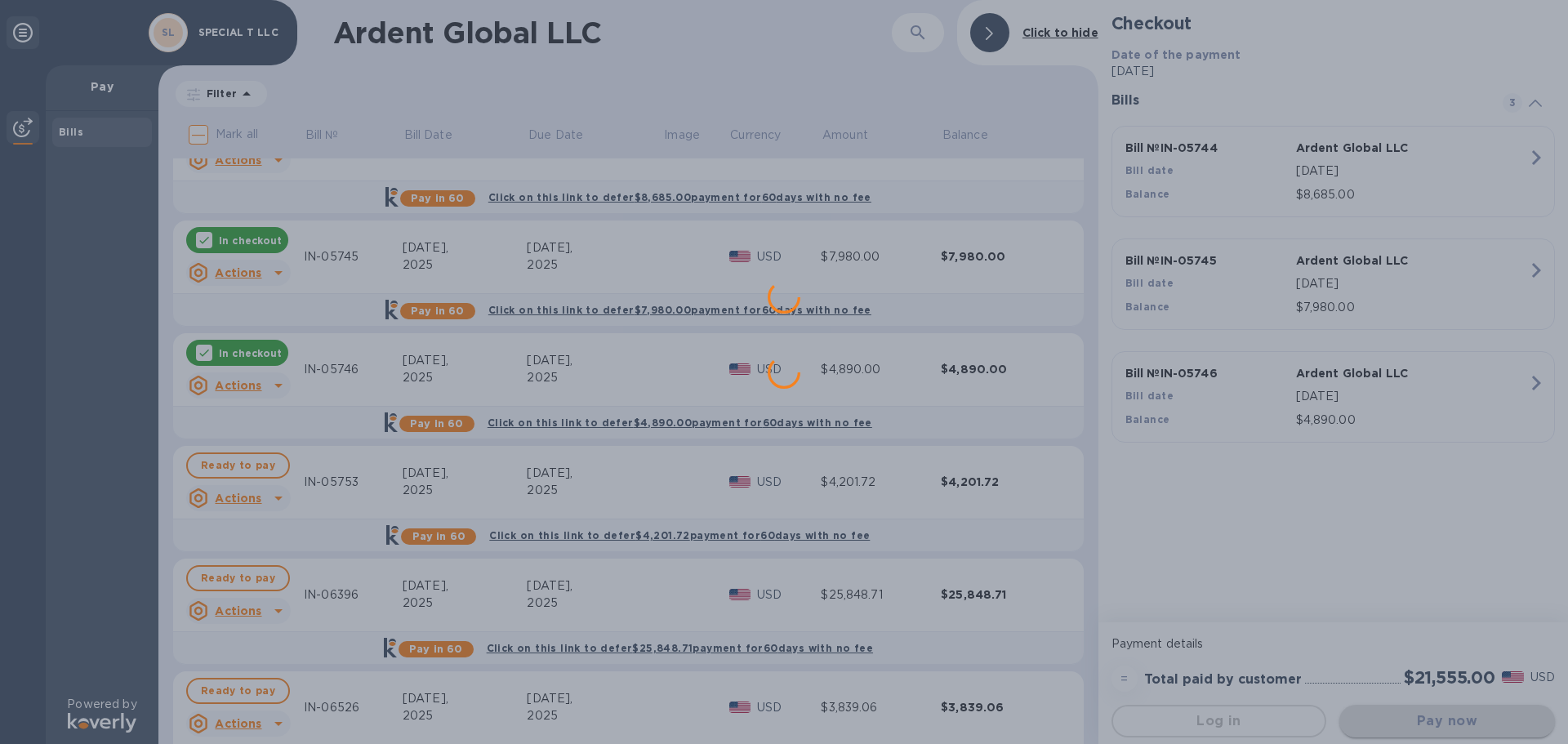
scroll to position [0, 0]
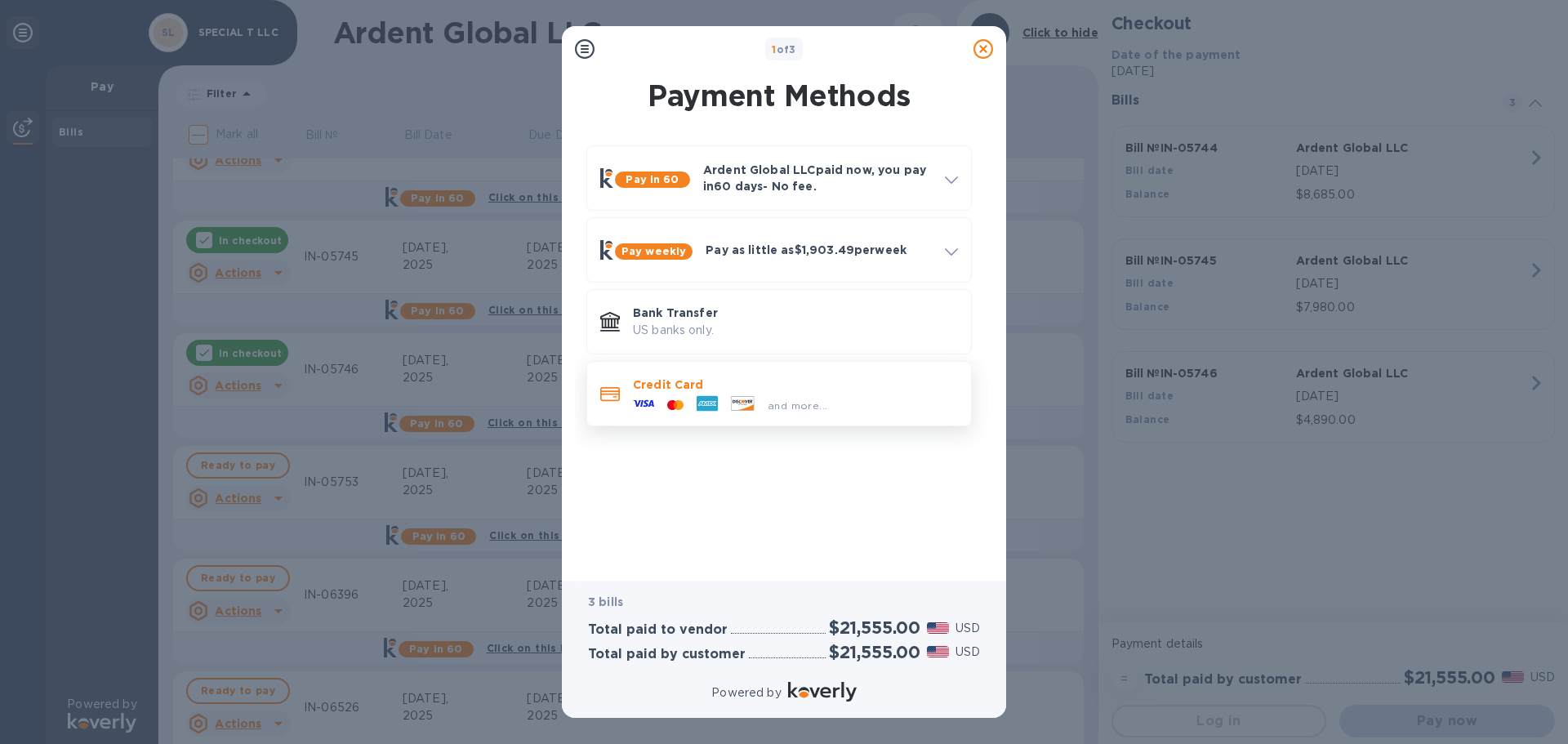
click at [716, 400] on icon at bounding box center [707, 404] width 21 height 15
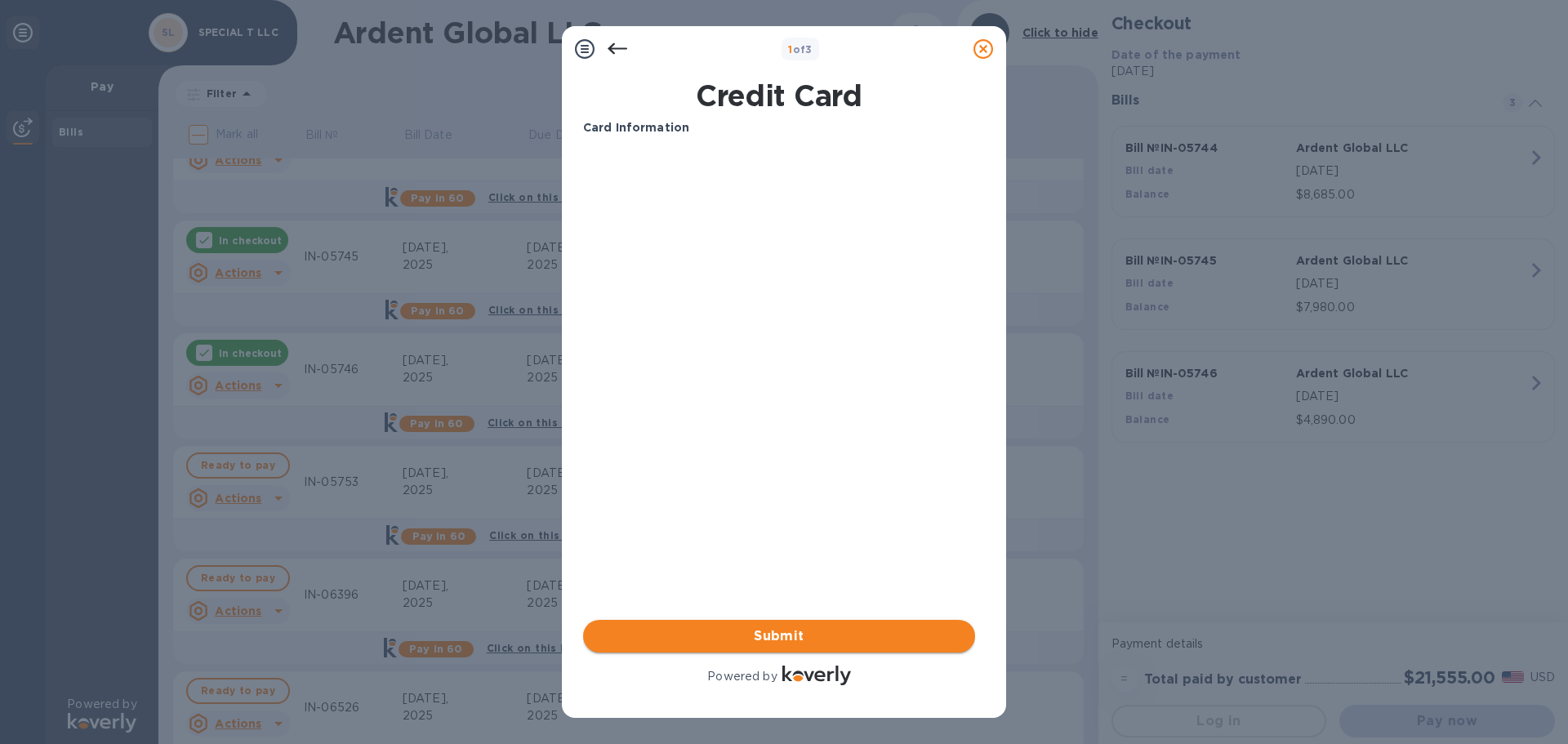
click at [785, 636] on span "Submit" at bounding box center [779, 636] width 366 height 20
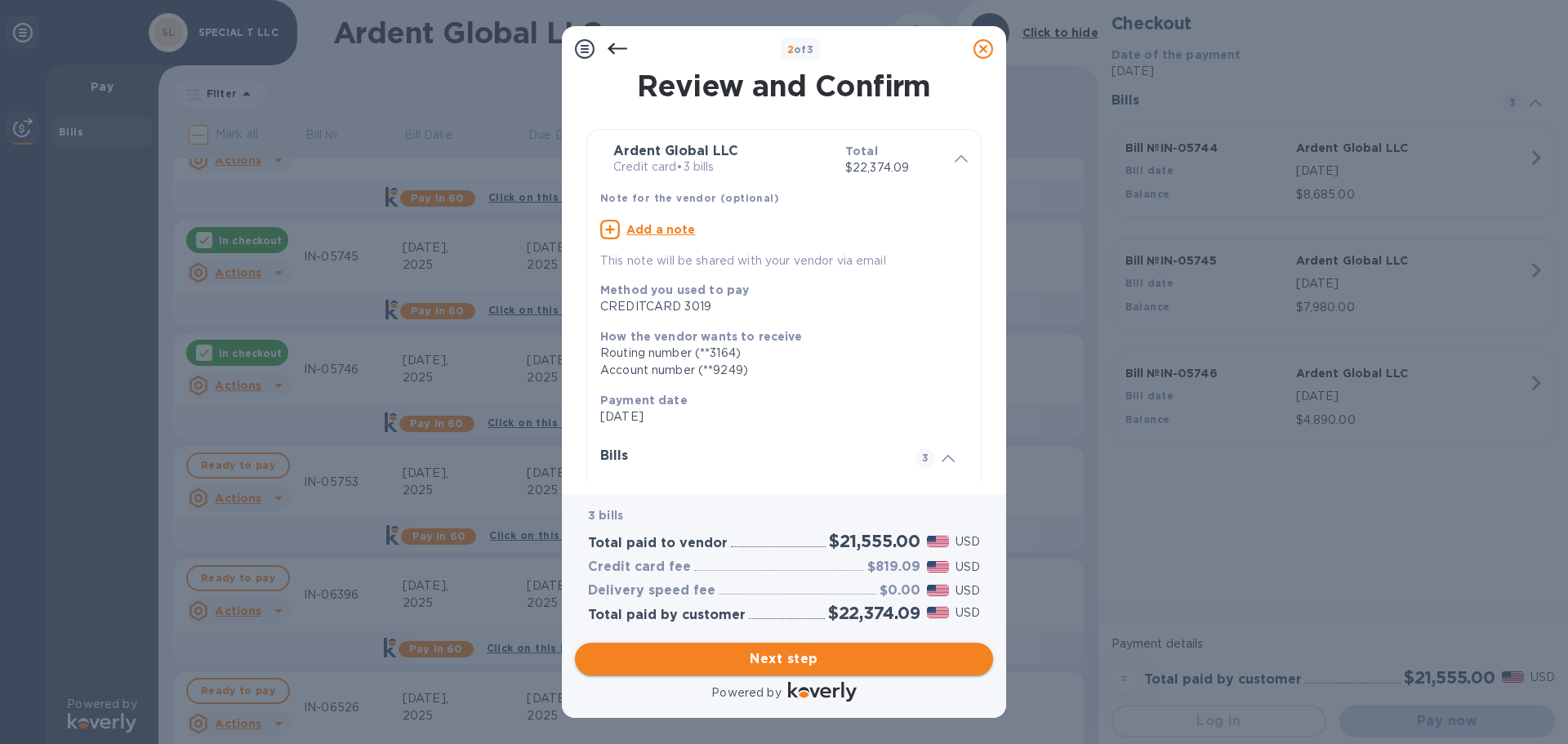
click at [796, 658] on span "Next step" at bounding box center [784, 659] width 392 height 20
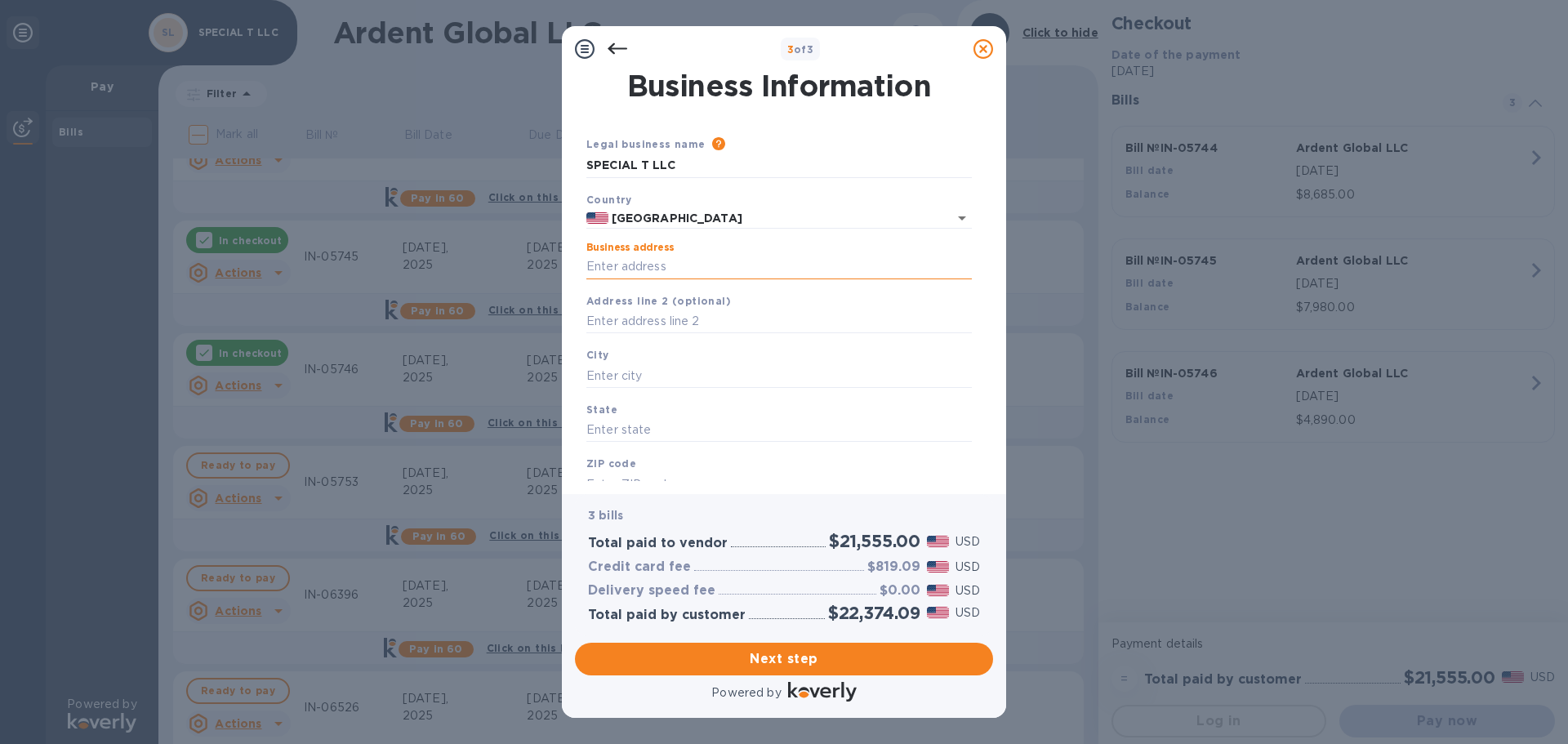
click at [662, 259] on input "Business address" at bounding box center [779, 267] width 385 height 25
type input "[STREET_ADDRESS][PERSON_NAME]"
click at [679, 367] on input "text" at bounding box center [779, 375] width 385 height 25
type input "Alpharetta"
type input "g"
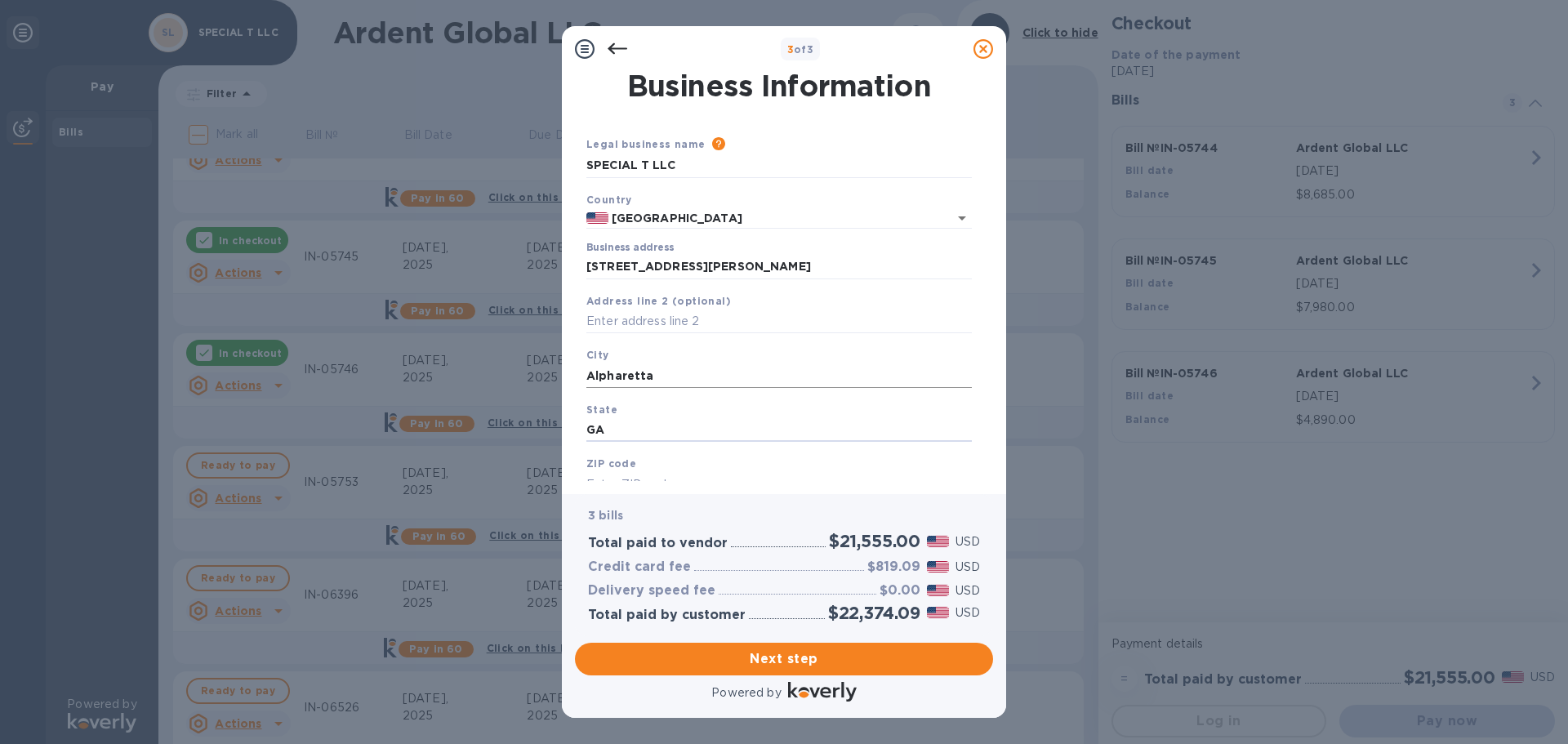
type input "GA"
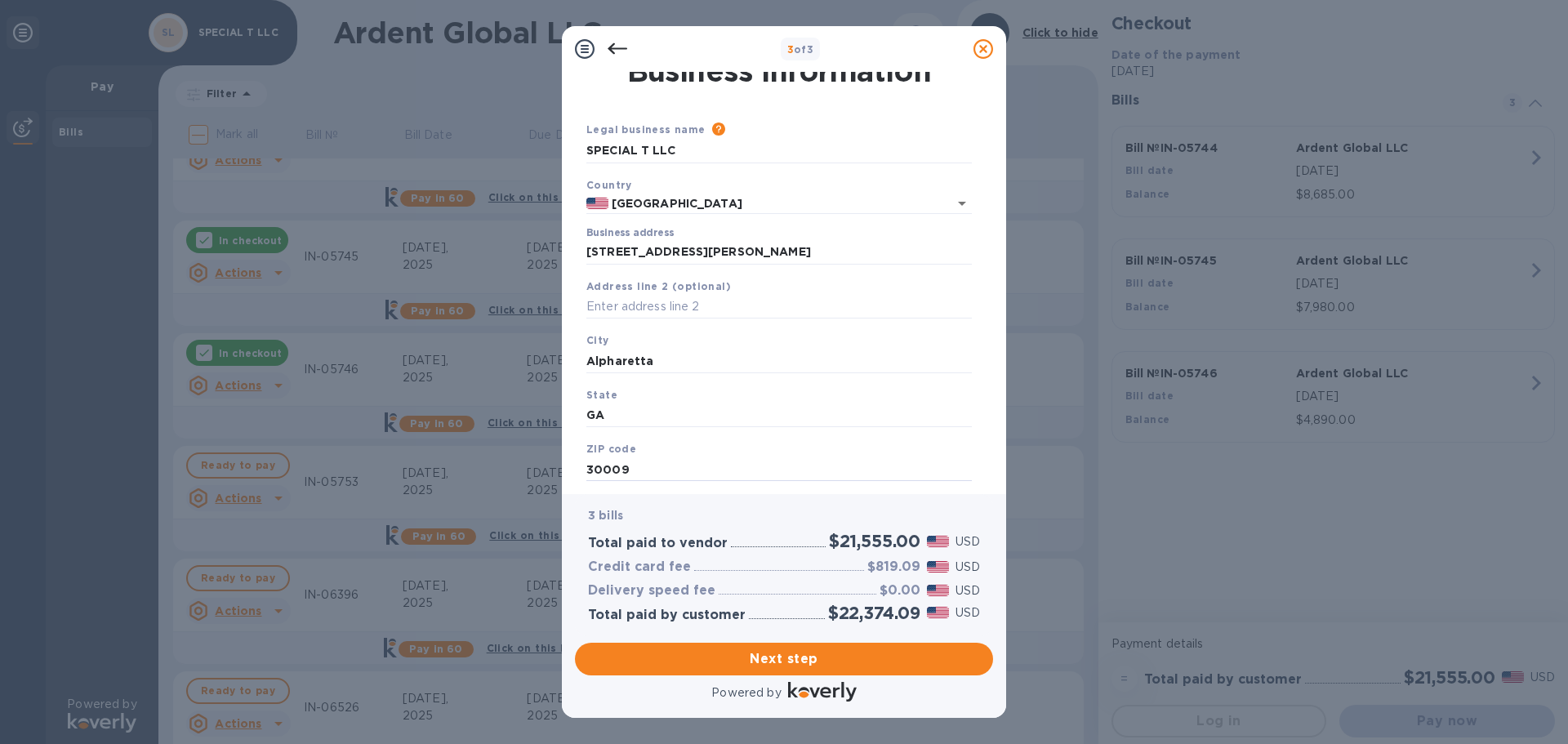
type input "30009"
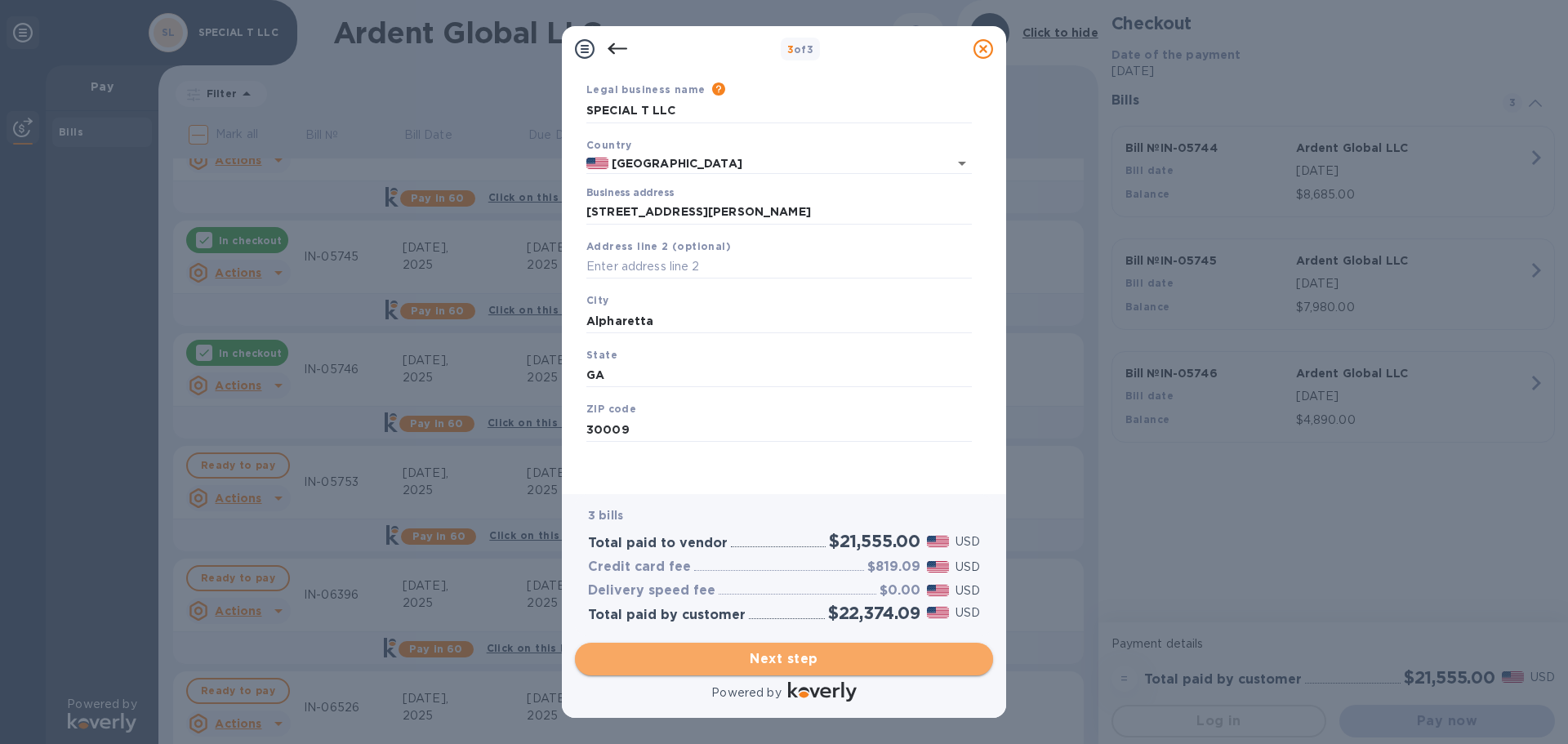
click at [767, 658] on span "Next step" at bounding box center [784, 659] width 392 height 20
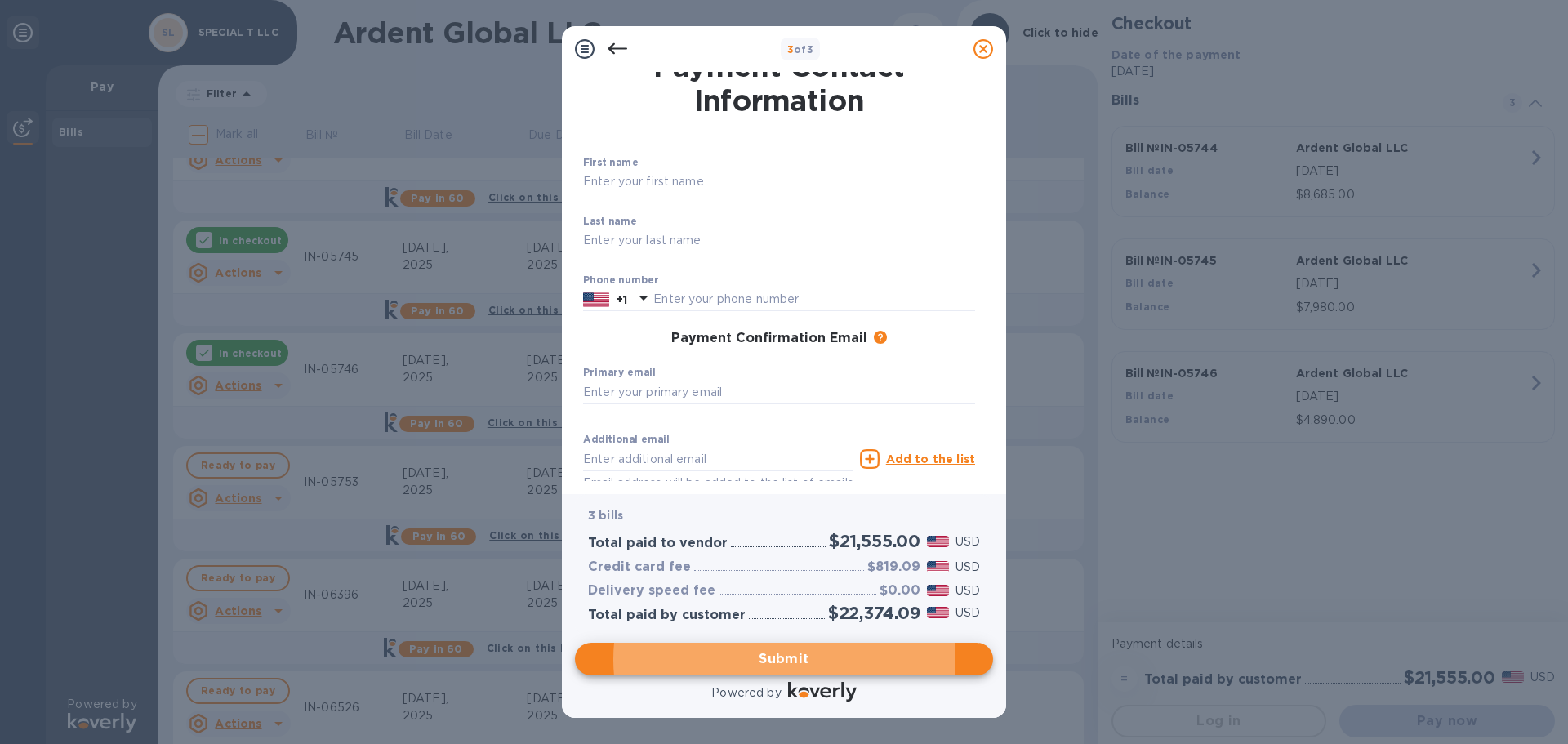
scroll to position [0, 0]
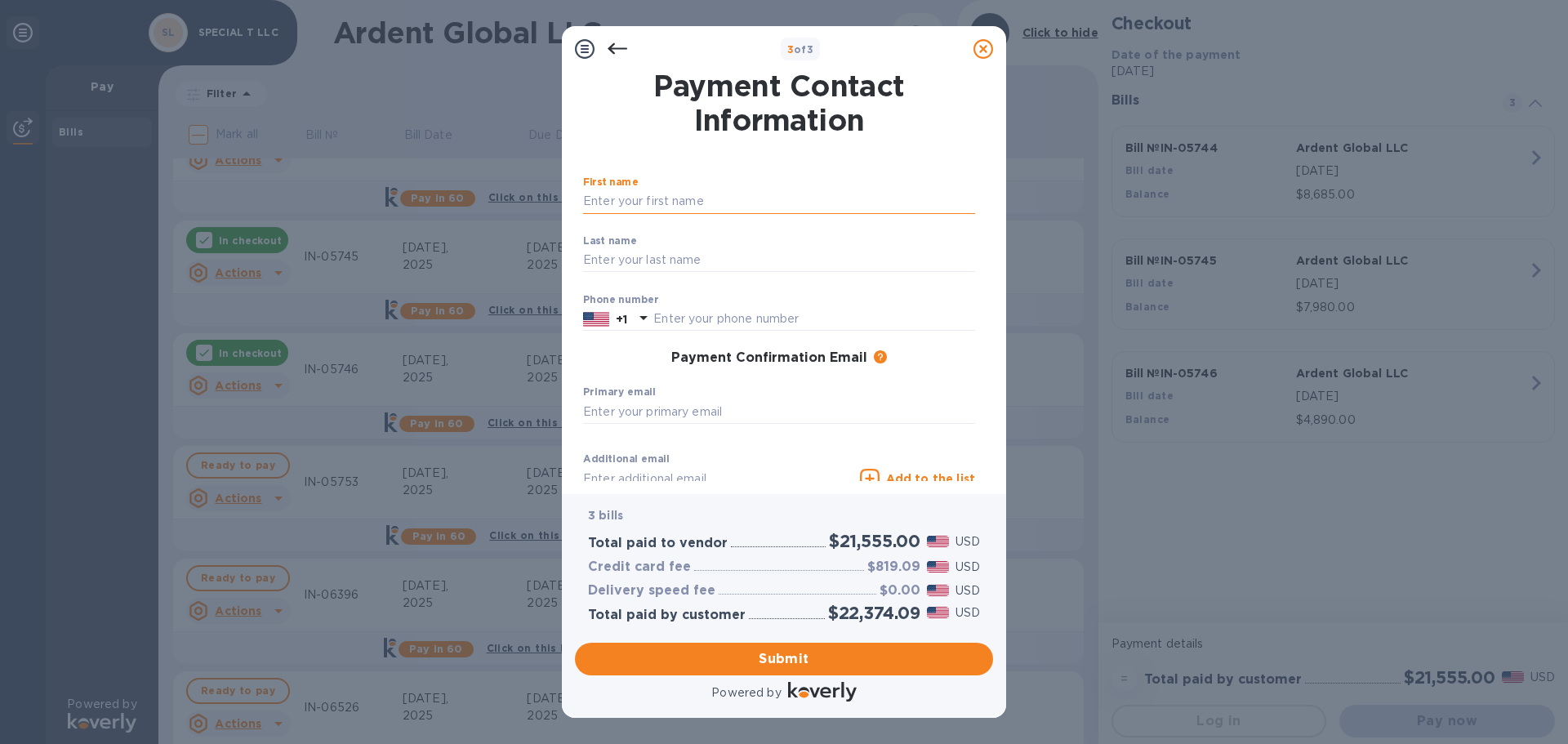
click at [645, 198] on input "text" at bounding box center [779, 202] width 392 height 25
type input "[PERSON_NAME]"
type input "Denissiouk"
type input "6788790777"
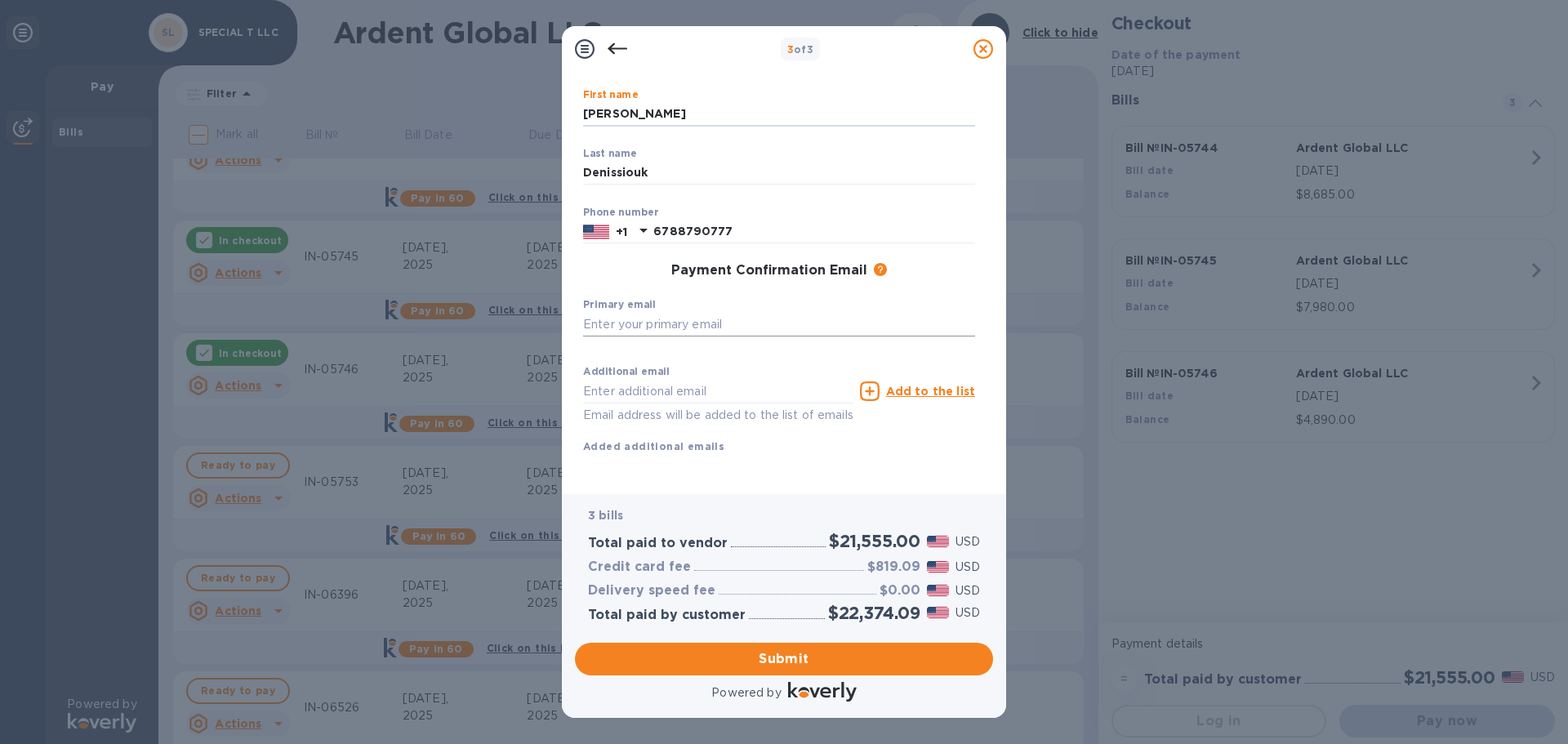
scroll to position [106, 0]
click at [749, 312] on input "text" at bounding box center [779, 325] width 392 height 25
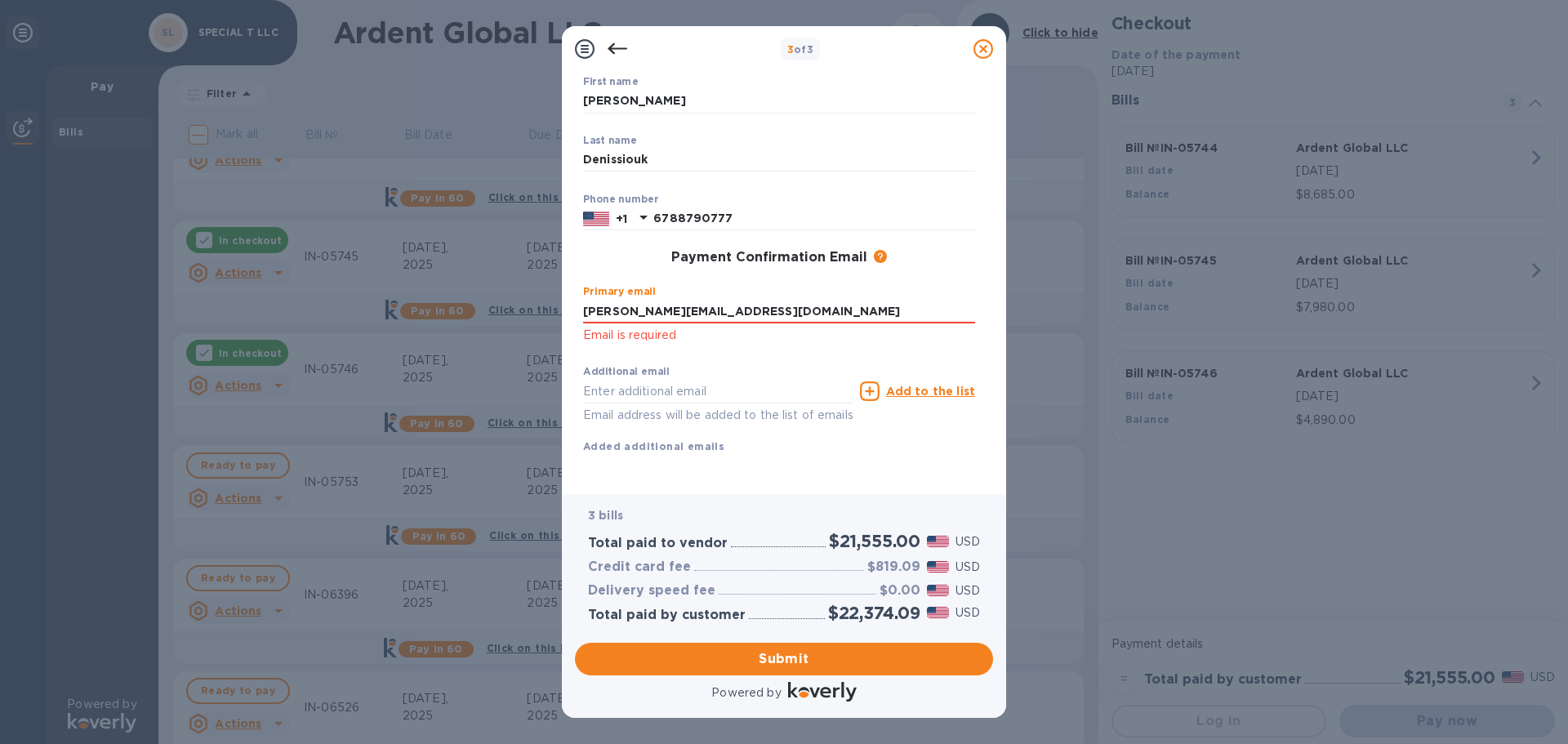
scroll to position [119, 0]
type input "[PERSON_NAME][EMAIL_ADDRESS][DOMAIN_NAME]"
click at [781, 660] on span "Submit" at bounding box center [784, 659] width 392 height 20
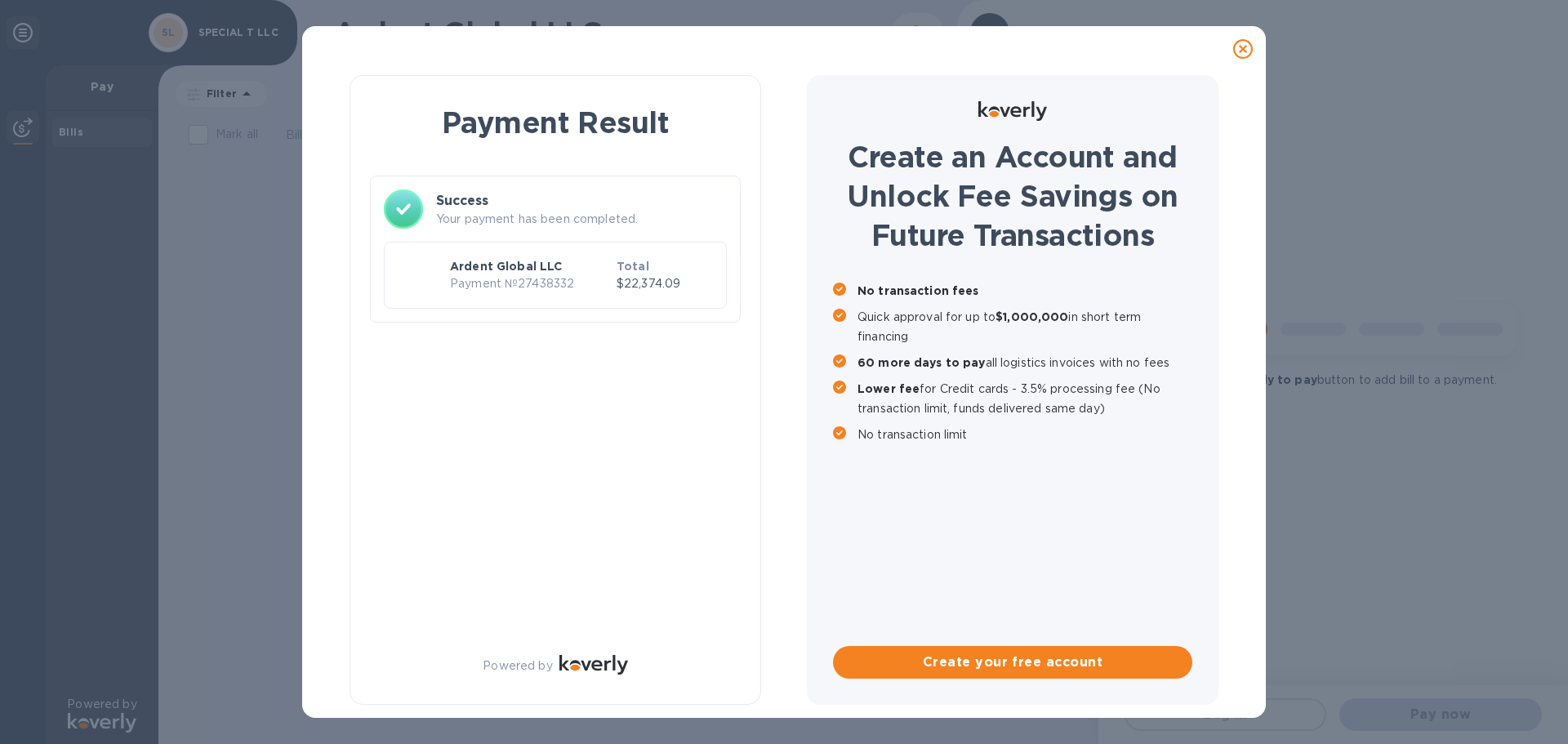
scroll to position [0, 0]
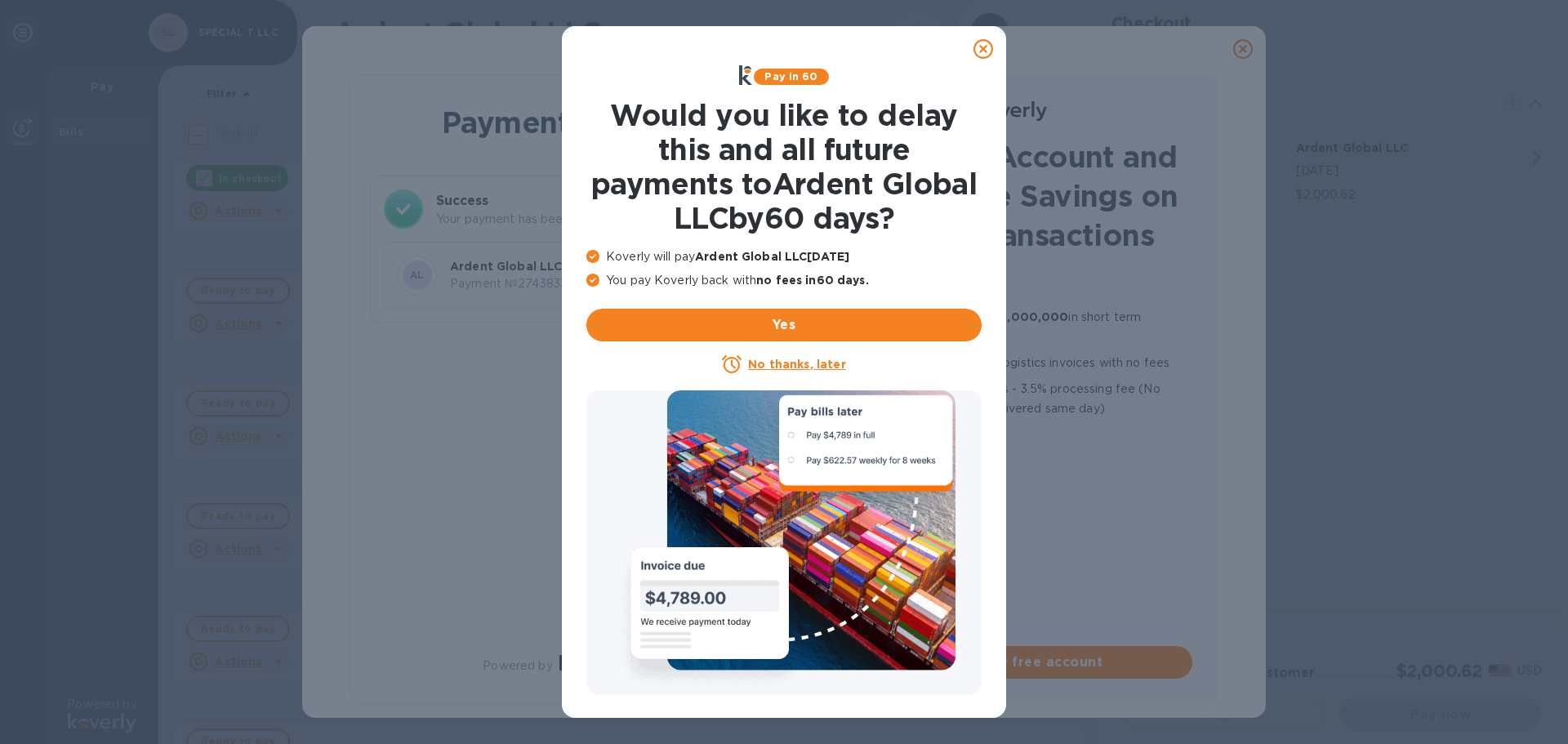
click at [981, 48] on icon at bounding box center [983, 49] width 20 height 20
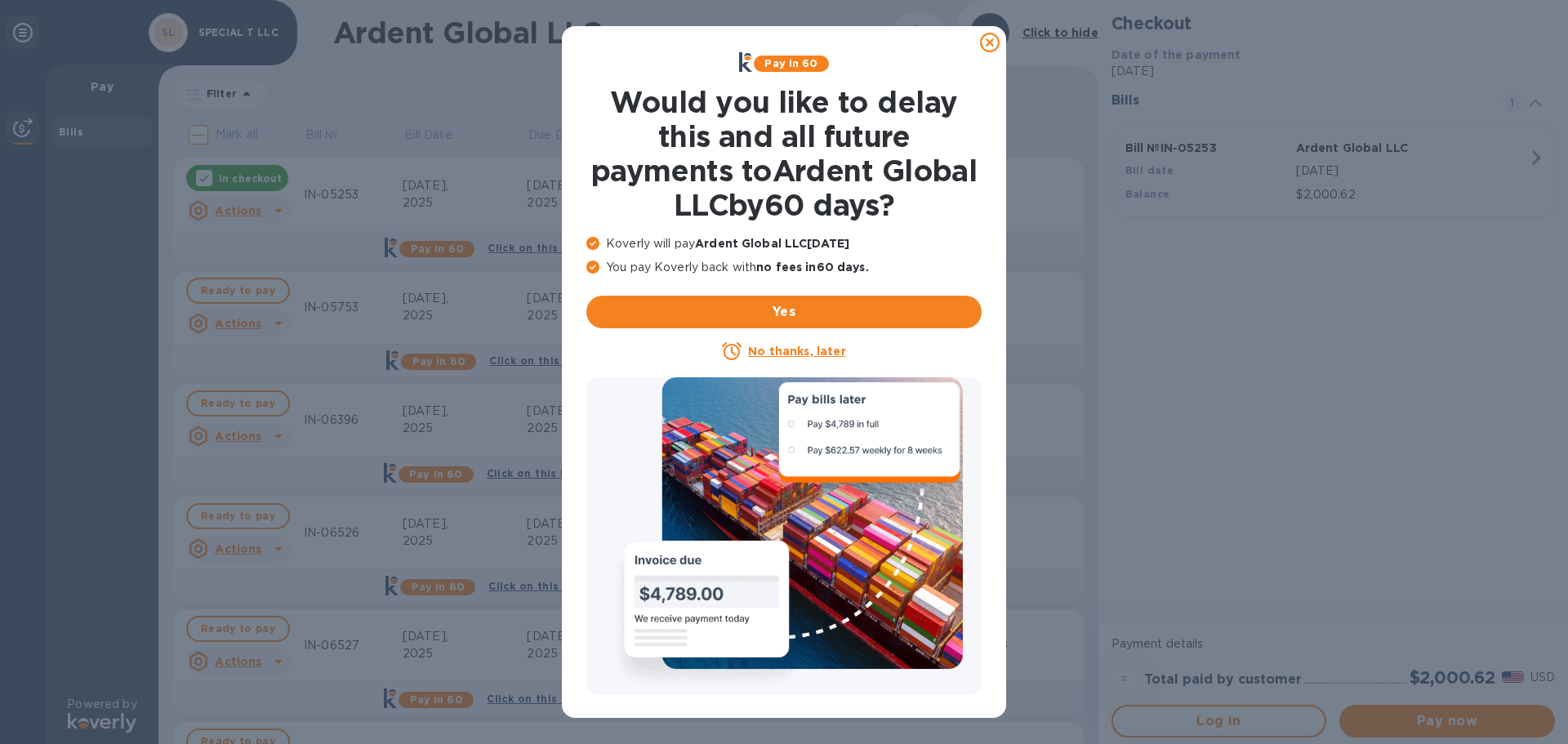
click at [984, 46] on icon at bounding box center [990, 42] width 20 height 20
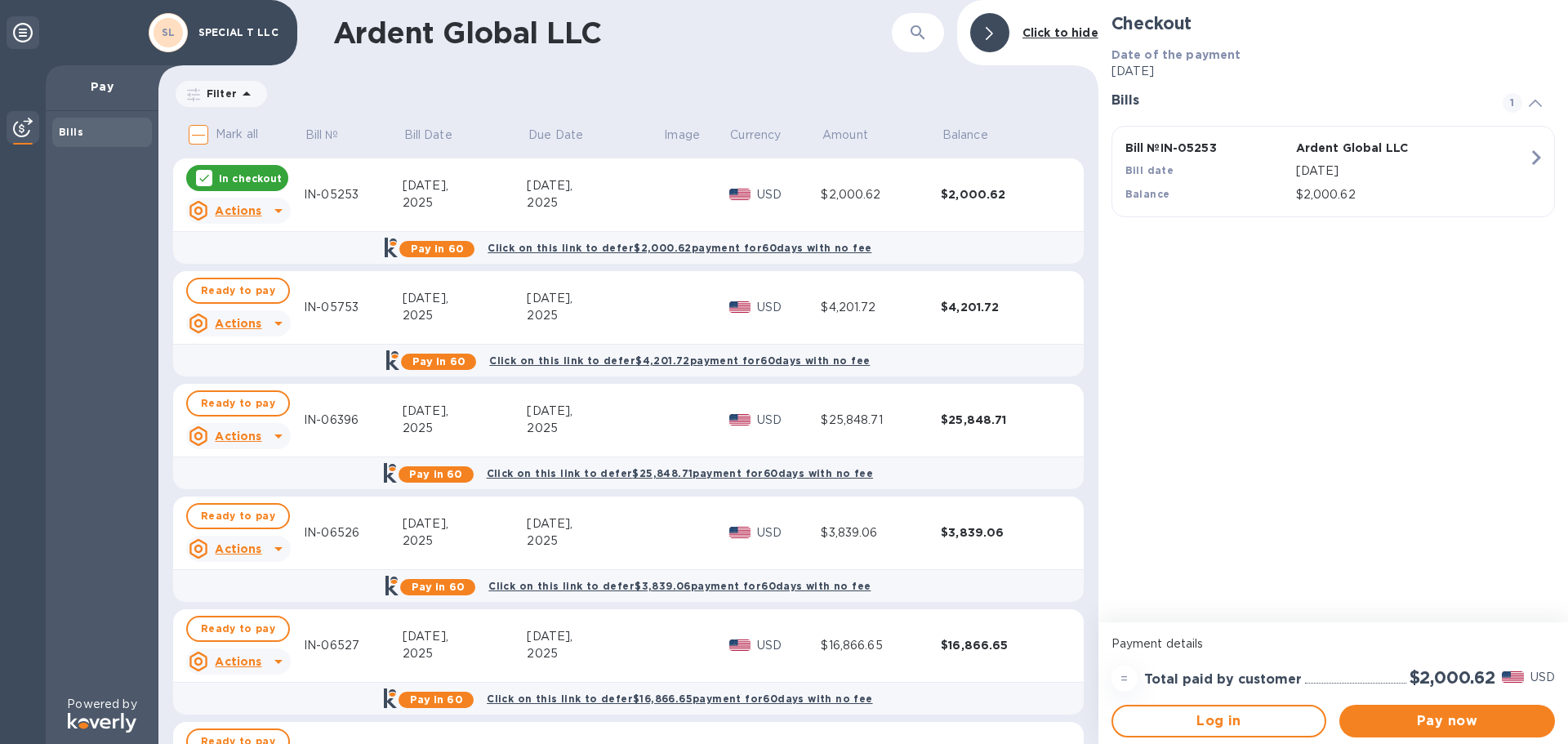
click at [204, 178] on icon at bounding box center [204, 178] width 13 height 13
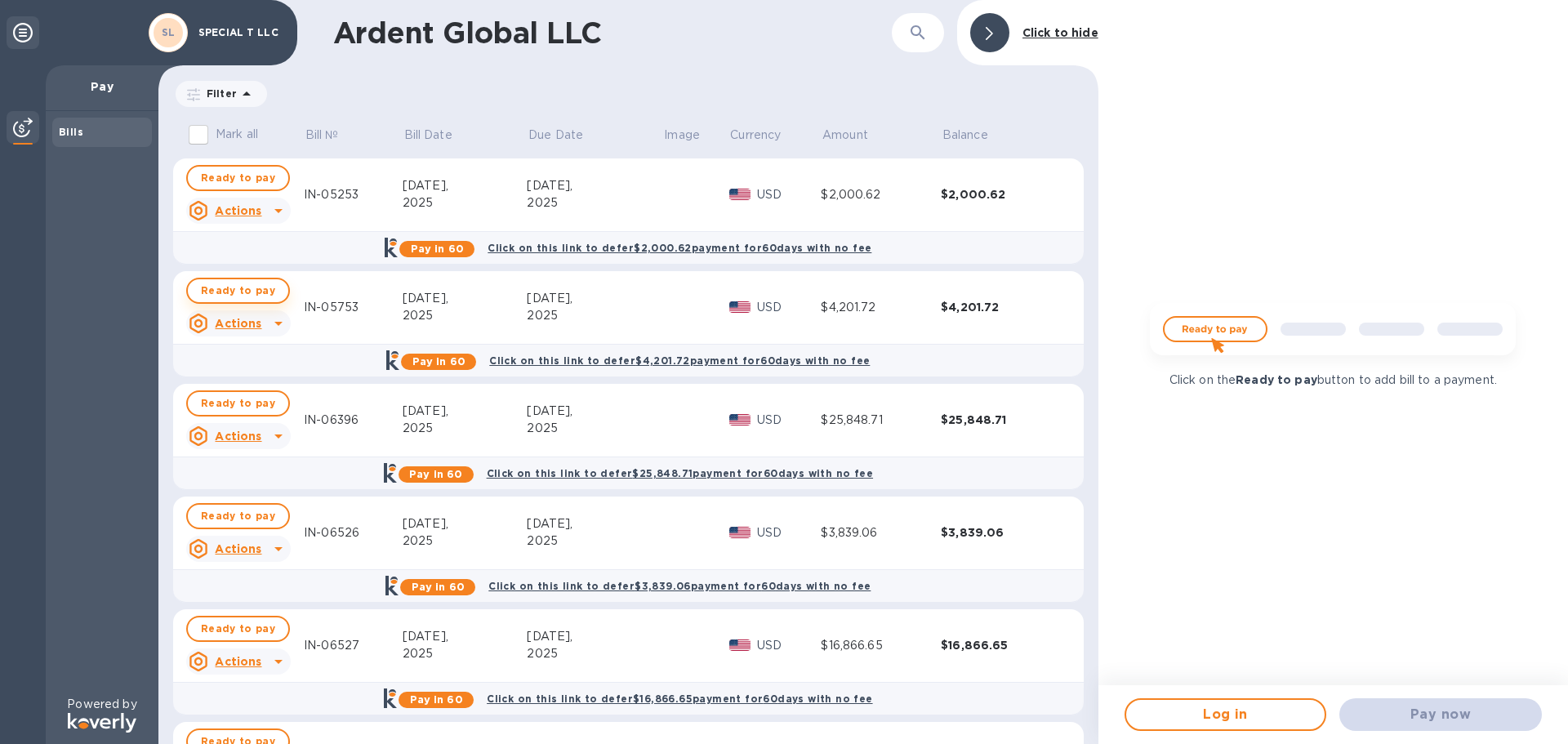
click at [227, 290] on span "Ready to pay" at bounding box center [238, 290] width 75 height 20
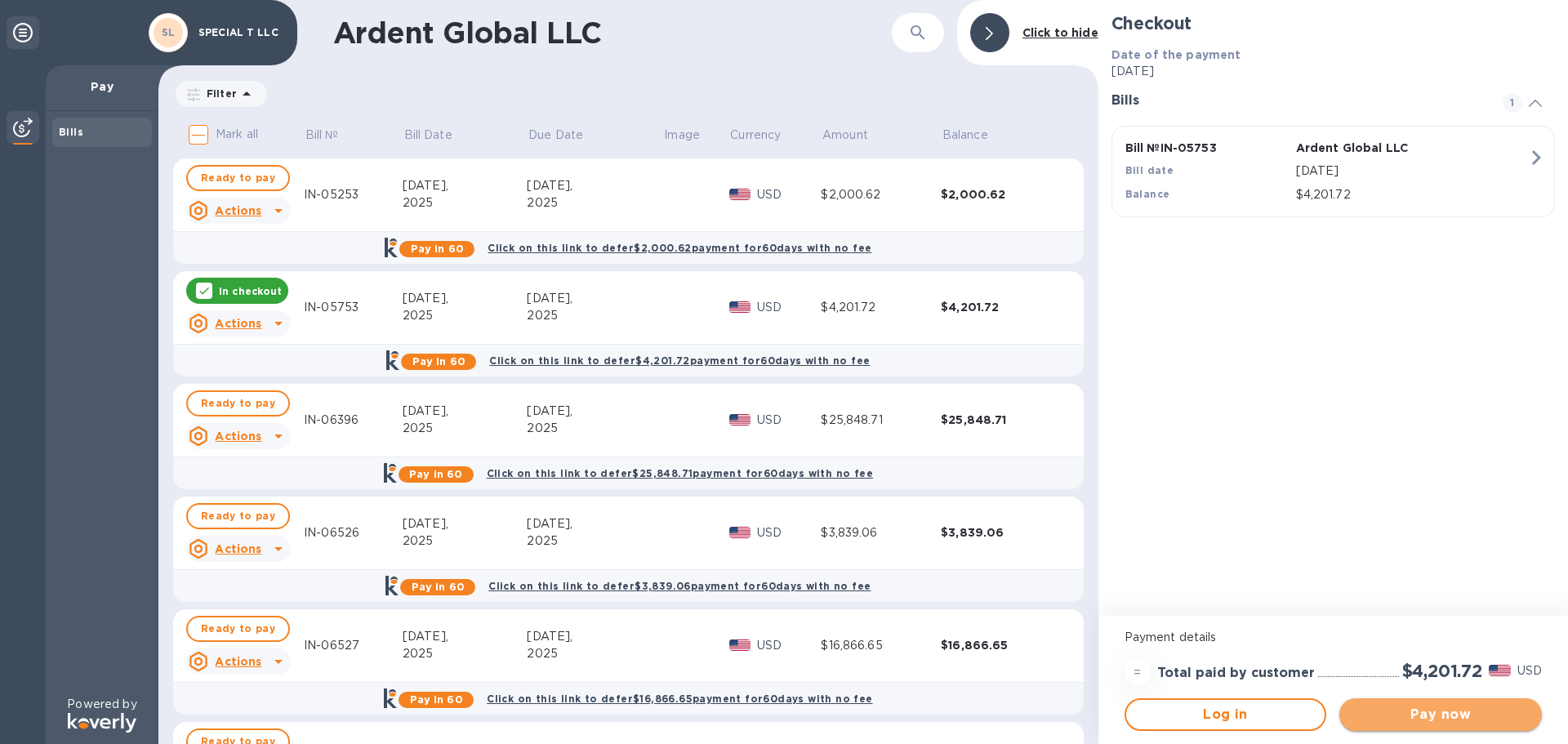
click at [1443, 720] on span "Pay now" at bounding box center [1440, 714] width 177 height 20
click at [208, 287] on icon at bounding box center [204, 291] width 10 height 8
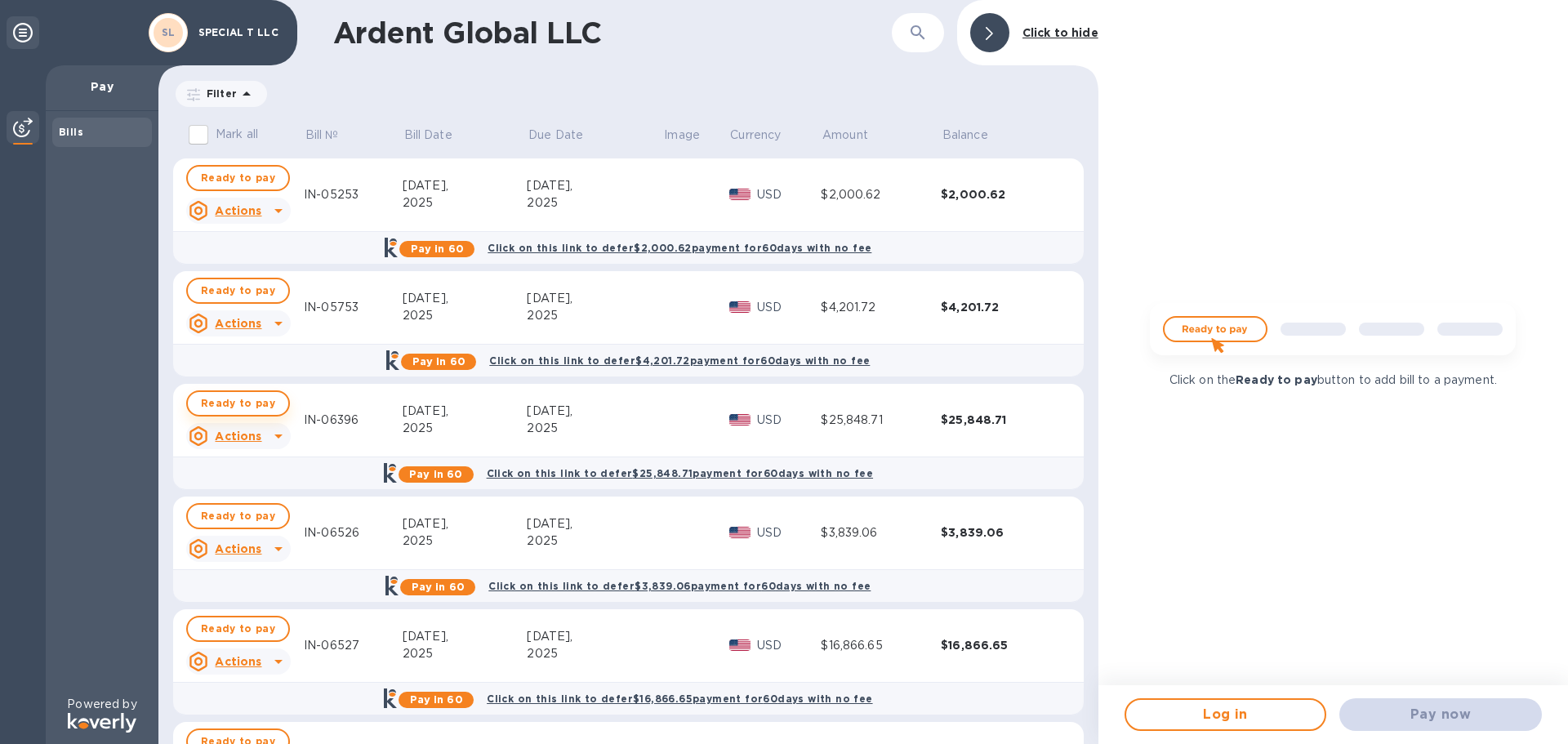
click at [247, 407] on span "Ready to pay" at bounding box center [238, 403] width 75 height 20
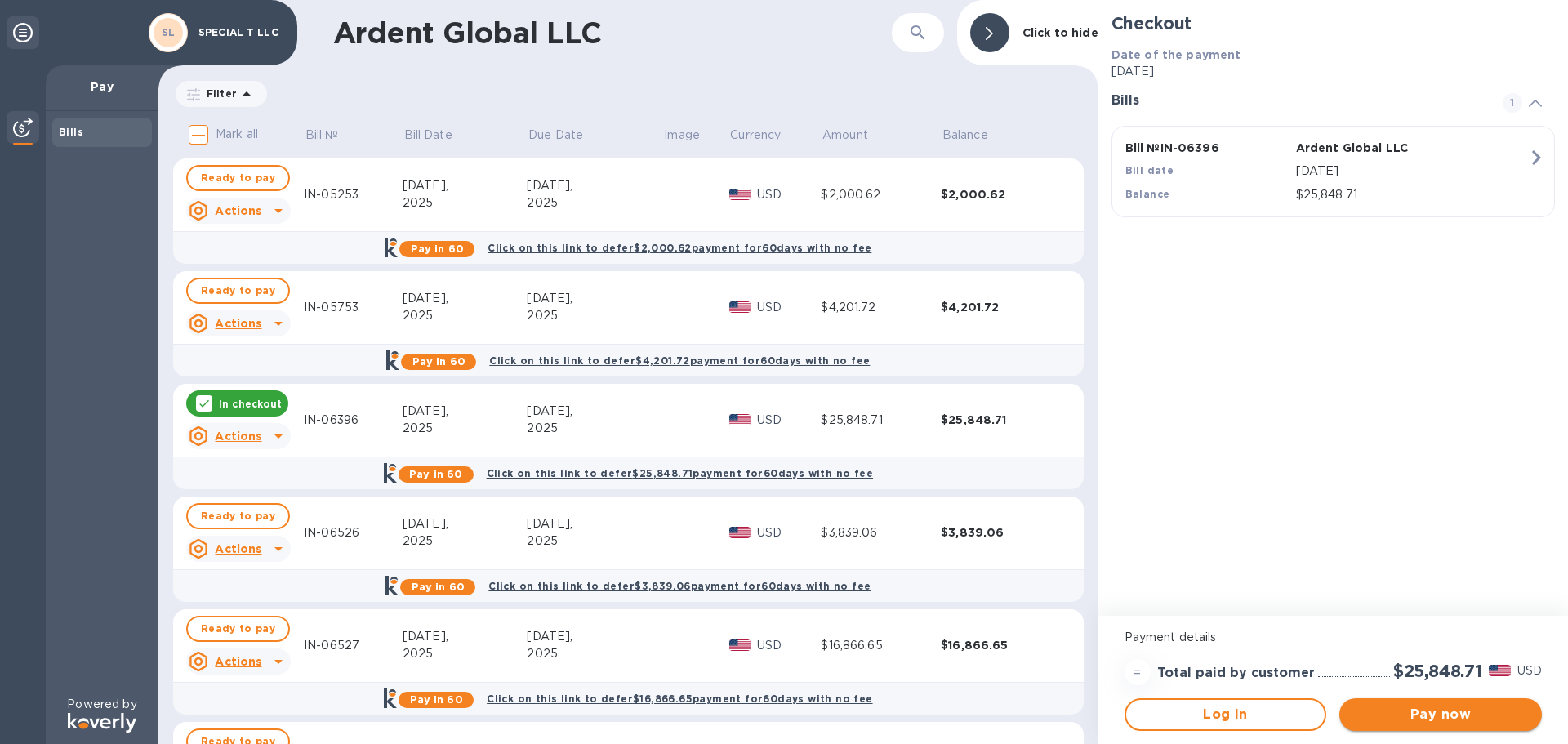
click at [1456, 713] on span "Pay now" at bounding box center [1440, 714] width 177 height 20
click at [207, 402] on icon at bounding box center [204, 403] width 13 height 13
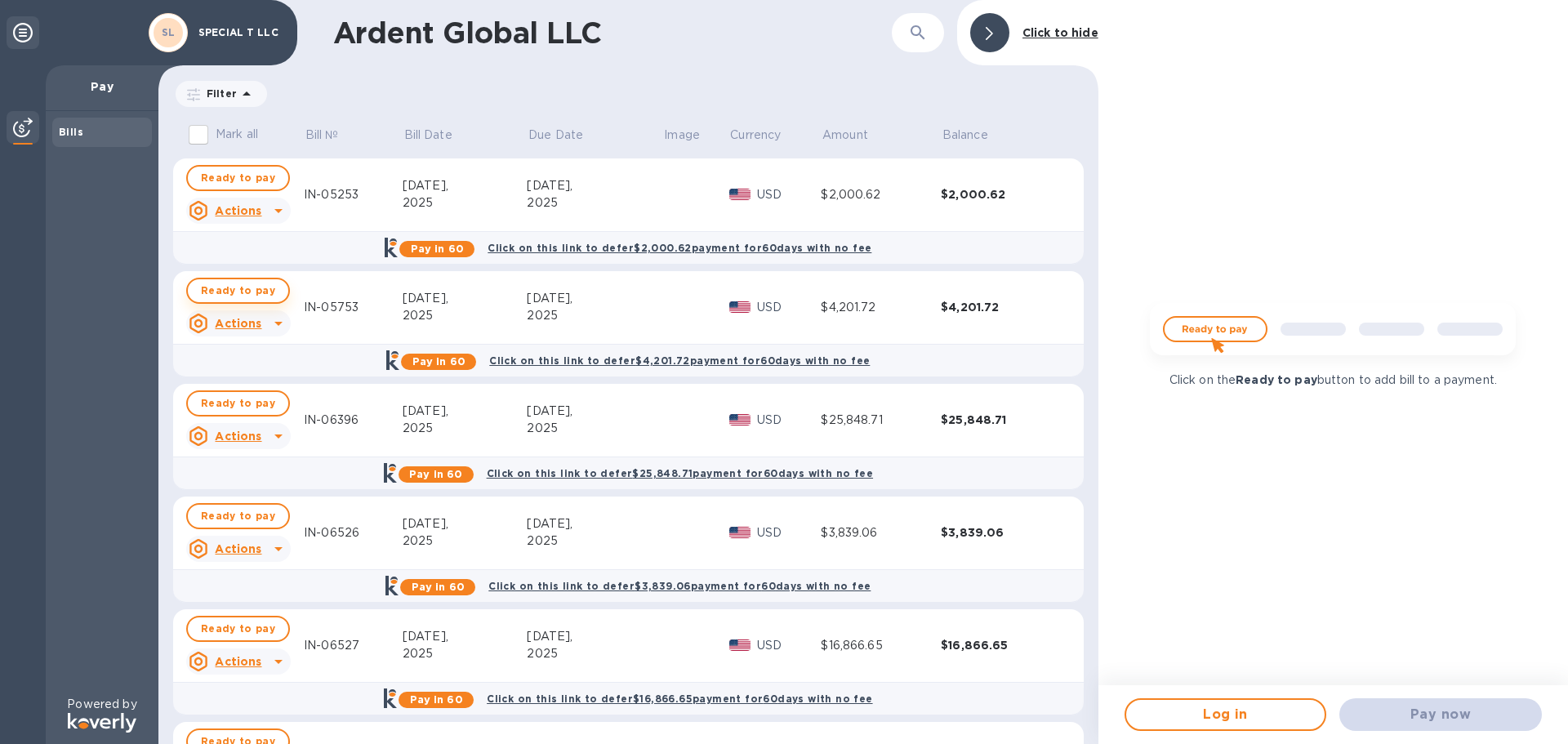
click at [239, 288] on span "Ready to pay" at bounding box center [238, 290] width 75 height 20
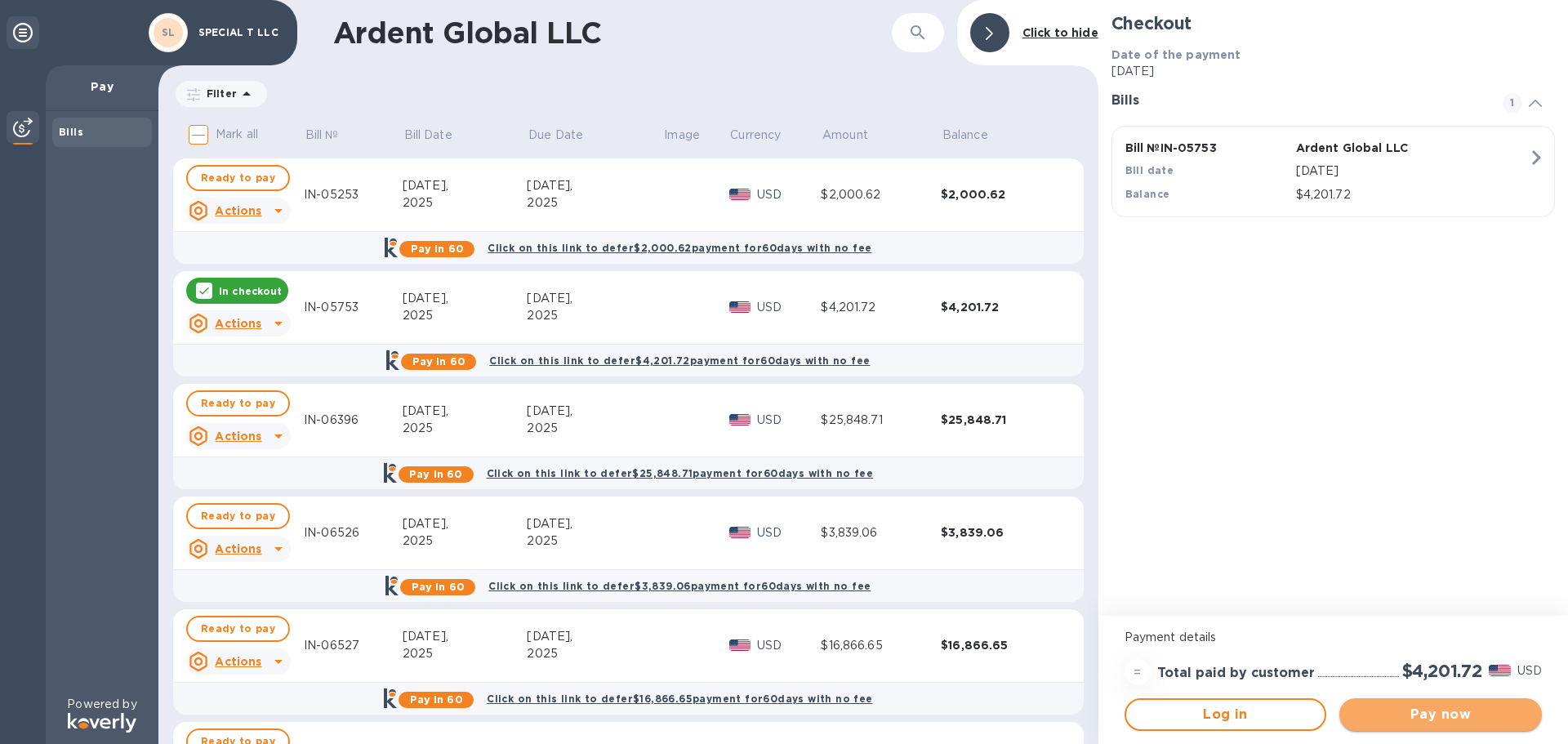
click at [1450, 715] on span "Pay now" at bounding box center [1440, 714] width 177 height 20
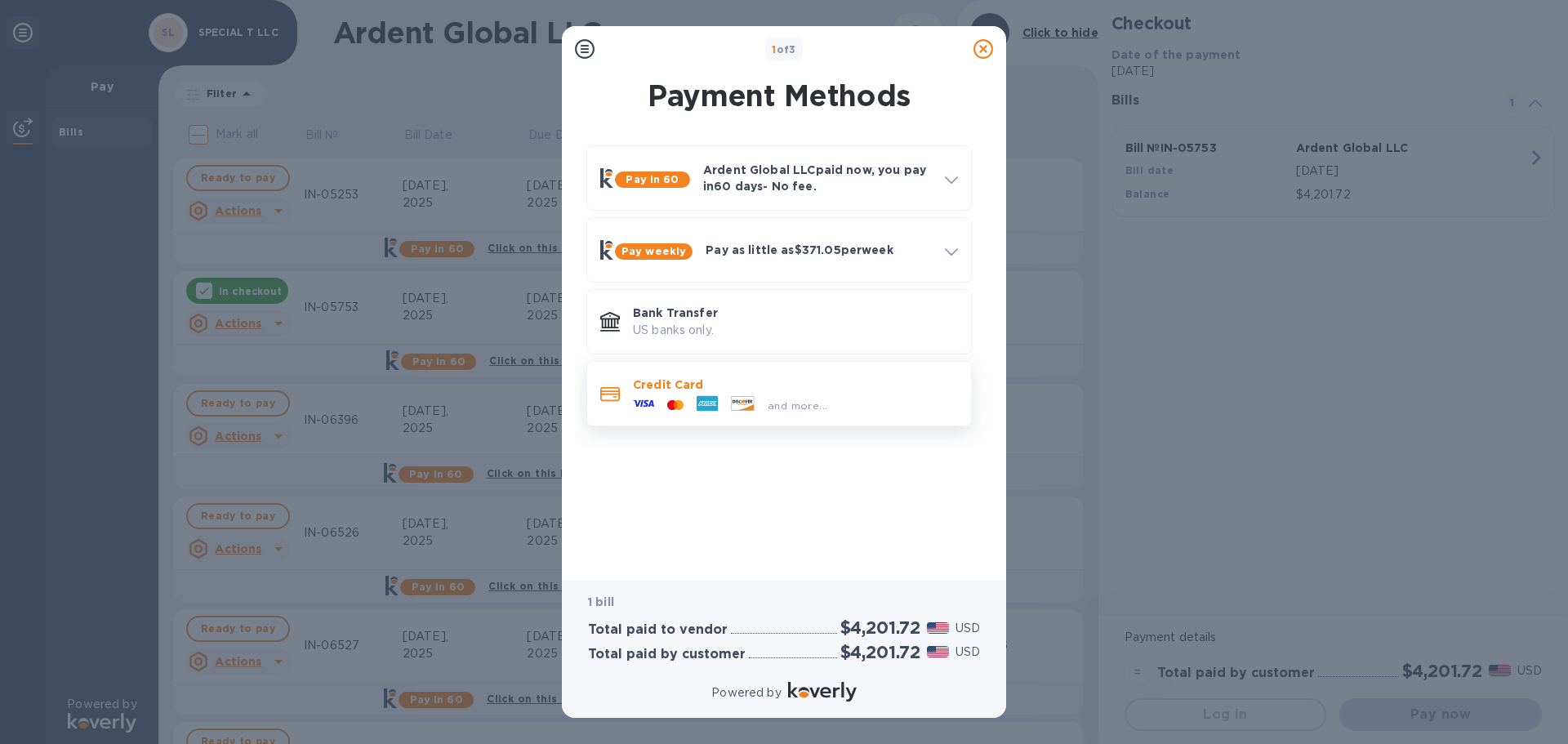
click at [716, 394] on icon at bounding box center [707, 403] width 21 height 21
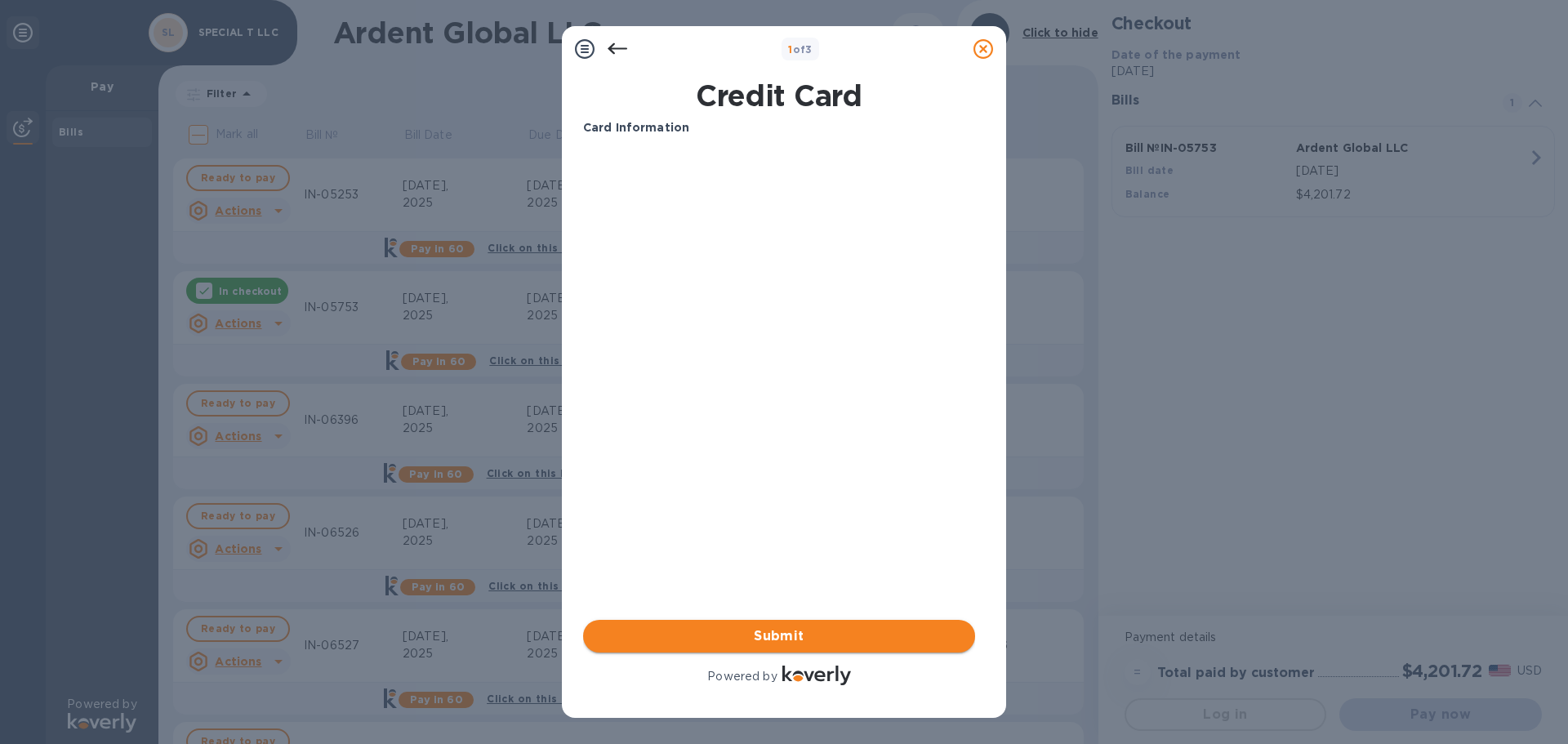
click at [784, 633] on span "Submit" at bounding box center [779, 636] width 366 height 20
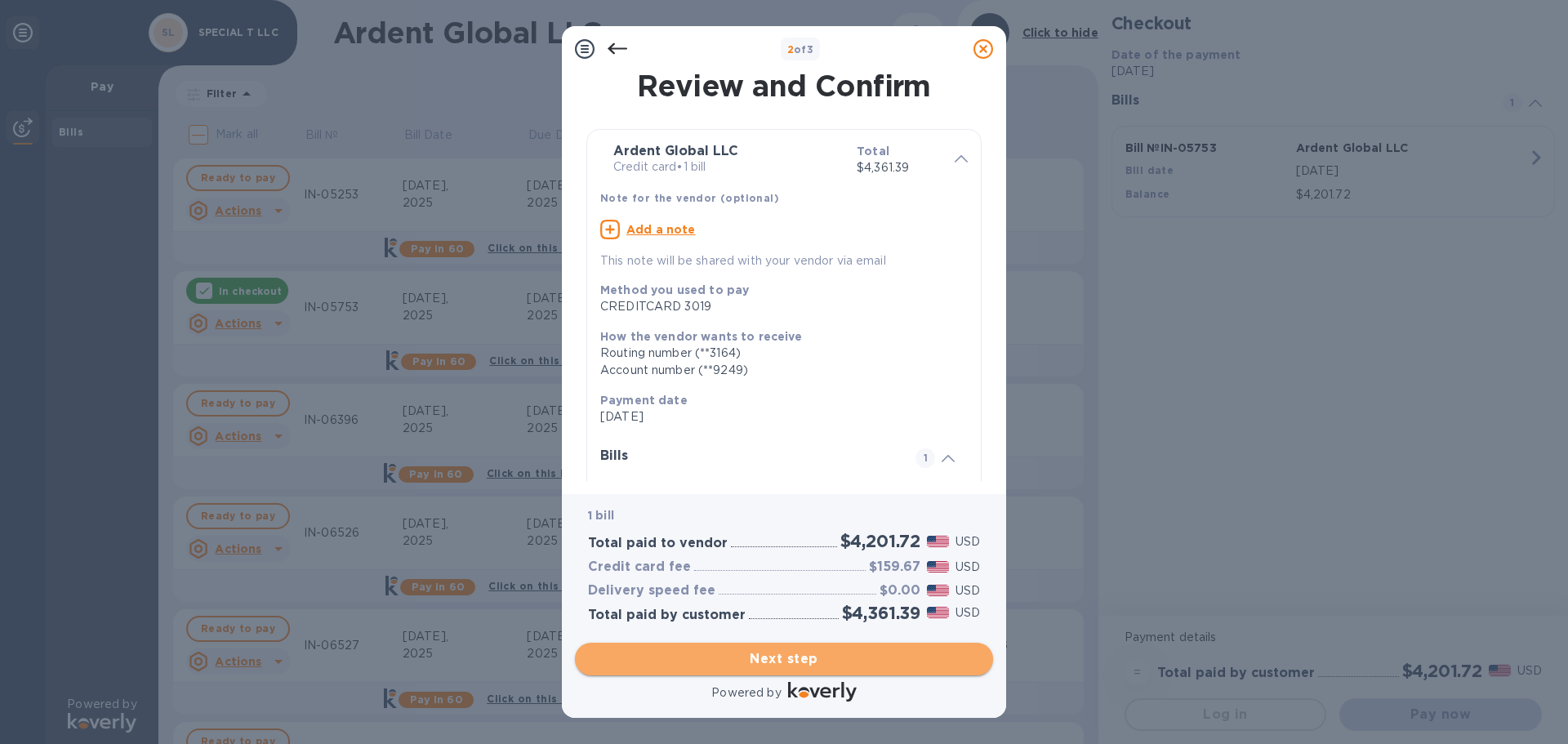
click at [780, 659] on span "Next step" at bounding box center [784, 659] width 392 height 20
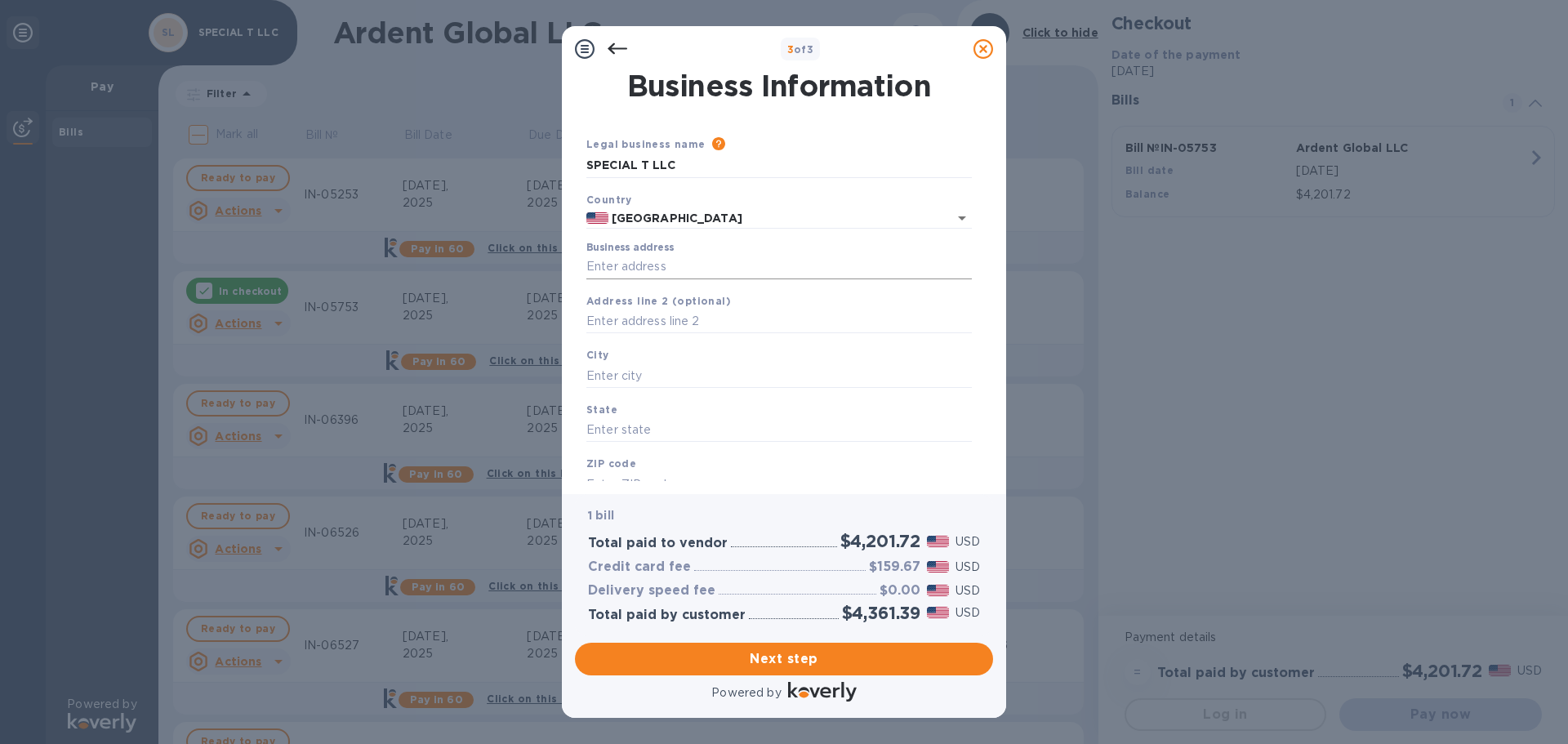
click at [634, 266] on input "Business address" at bounding box center [779, 267] width 385 height 25
type input "[STREET_ADDRESS][PERSON_NAME]"
click at [677, 367] on input "text" at bounding box center [779, 375] width 385 height 25
type input "Alpharetta"
type input "GA"
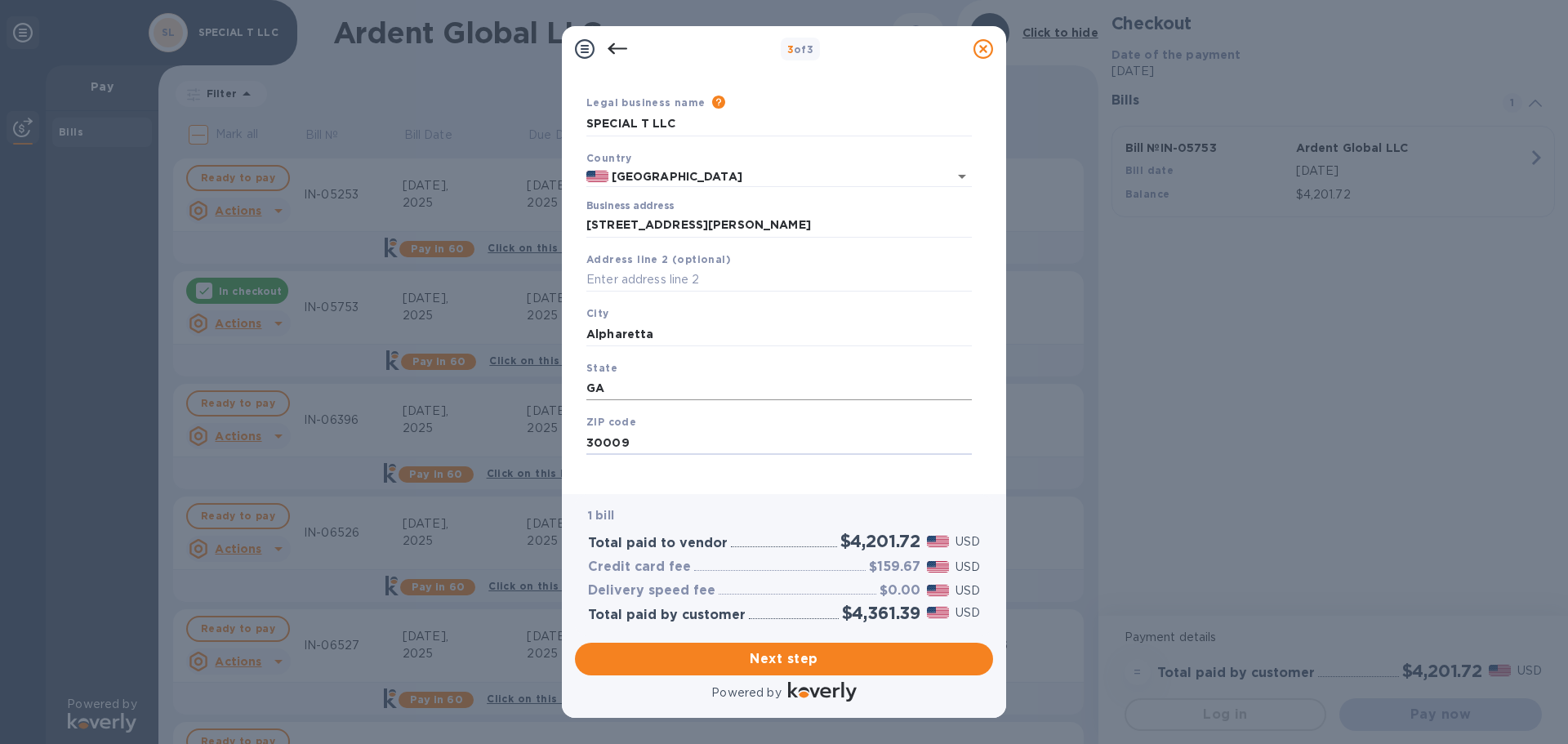
scroll to position [54, 0]
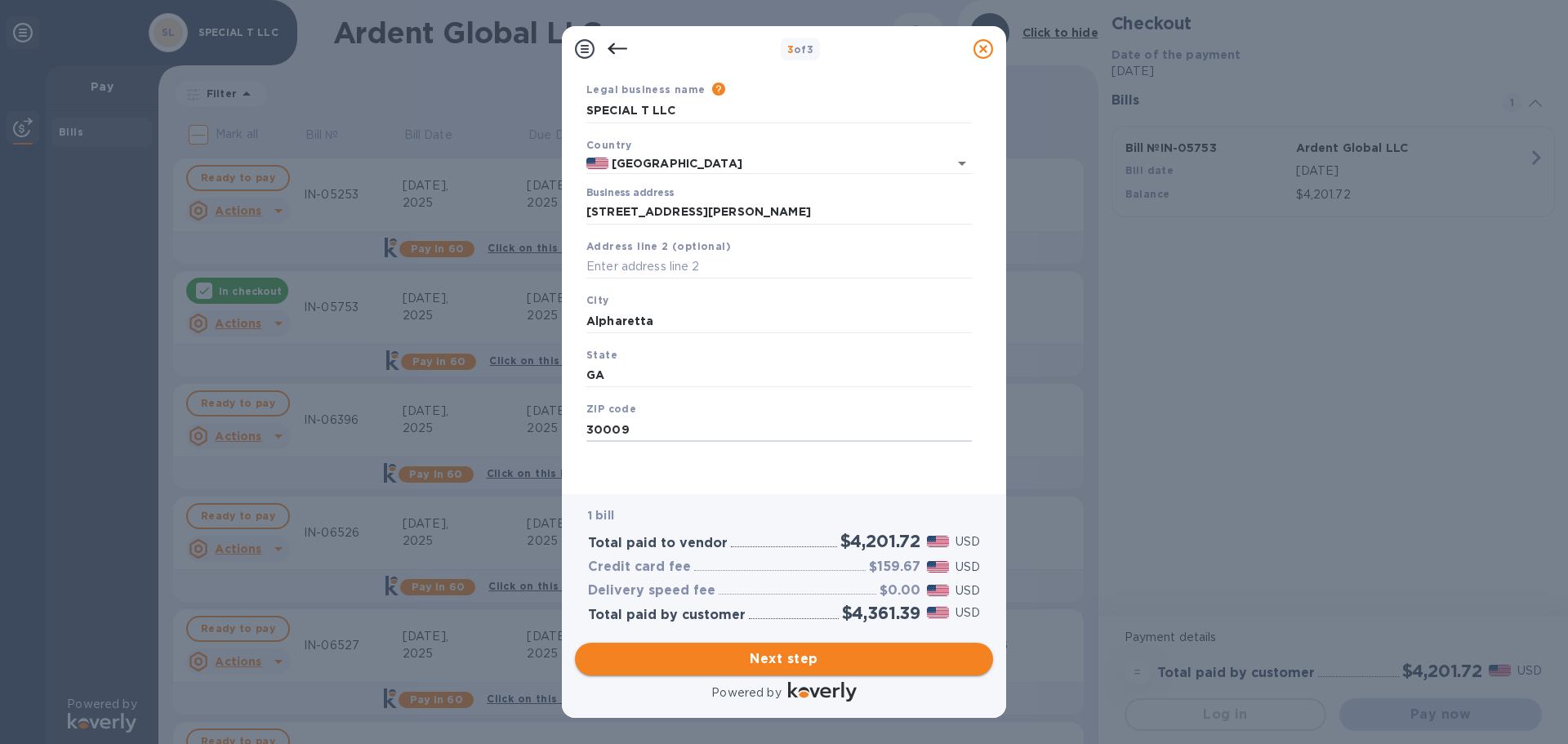
type input "30009"
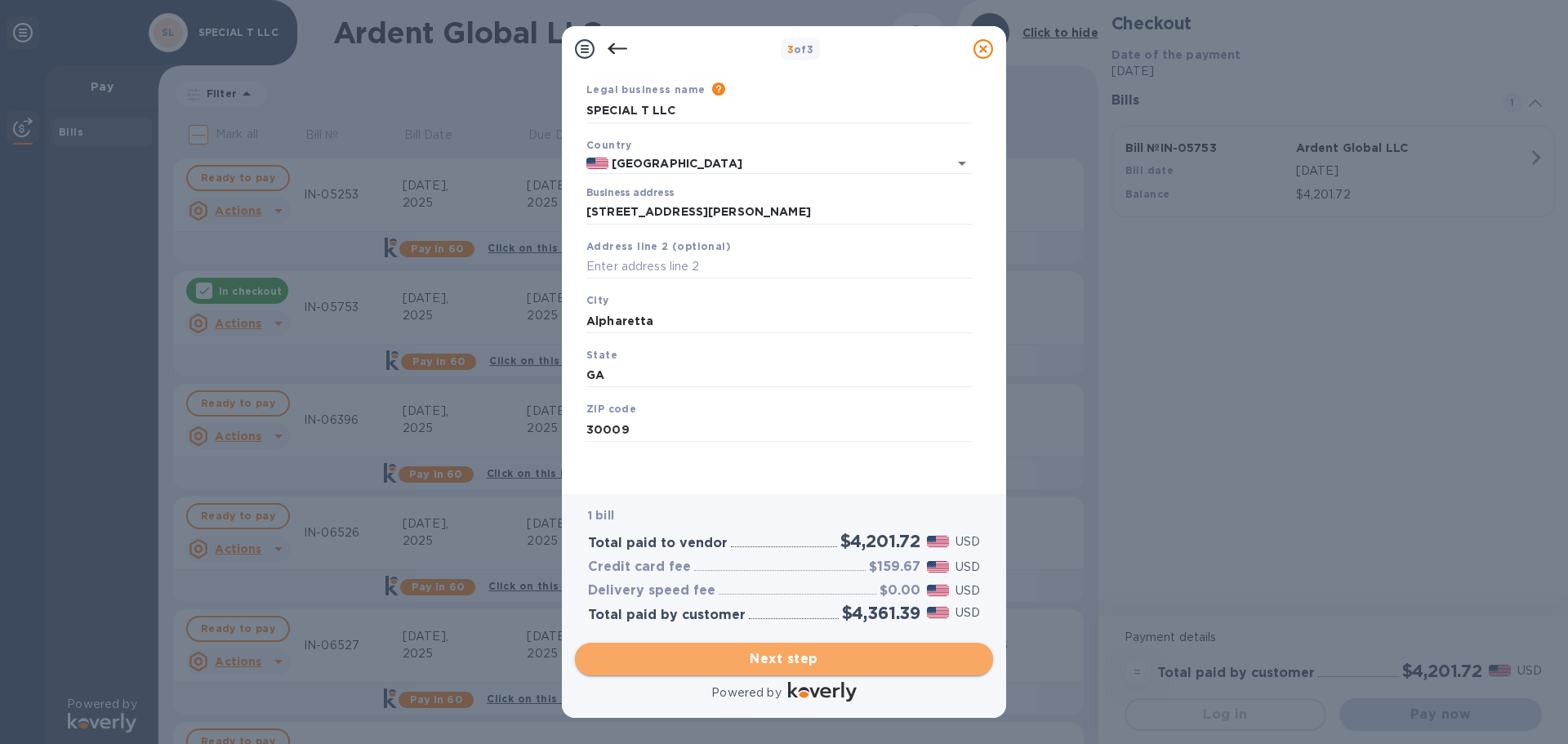
click at [809, 655] on span "Next step" at bounding box center [784, 659] width 392 height 20
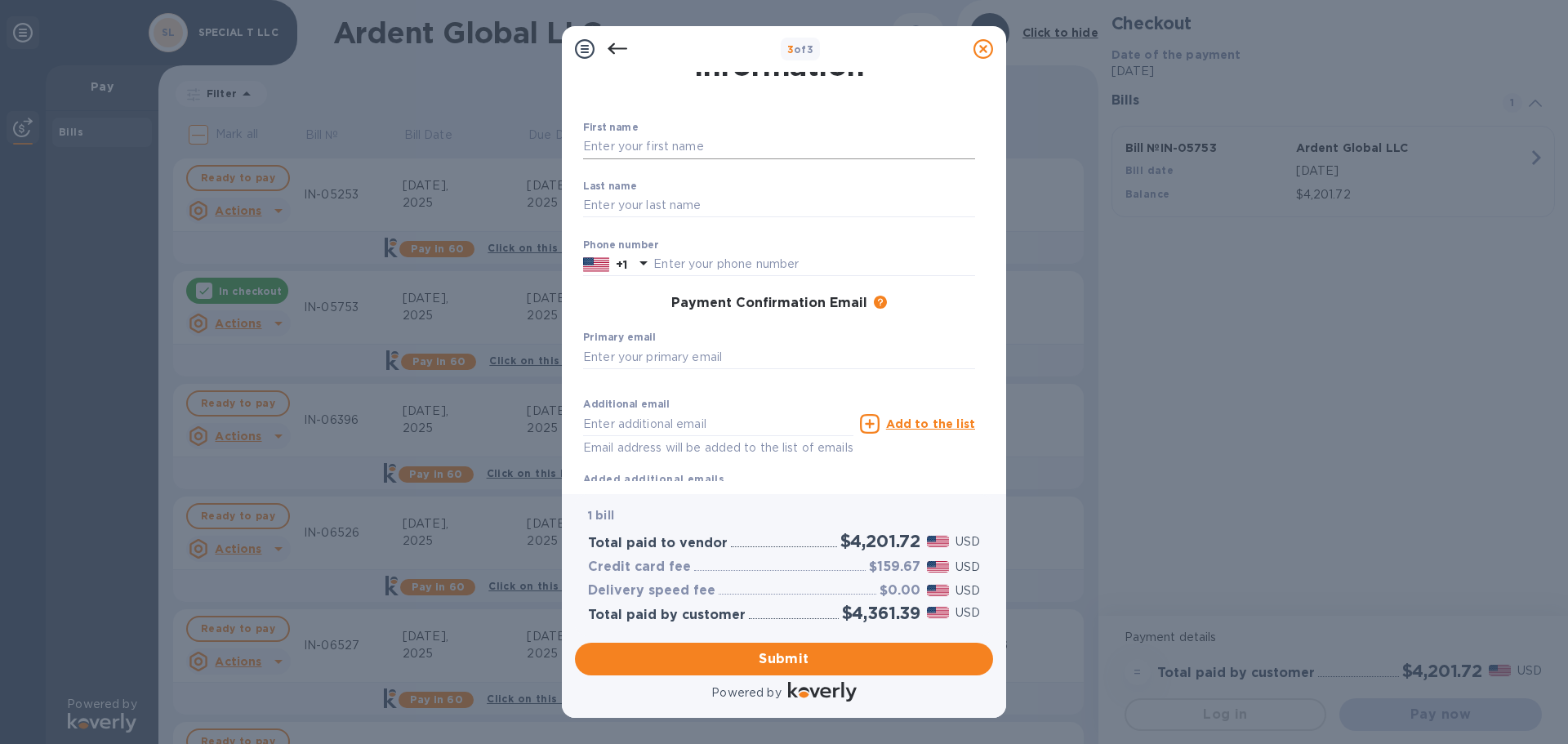
click at [686, 139] on input "text" at bounding box center [779, 147] width 392 height 25
type input "[PERSON_NAME]"
type input "Denissiouk"
type input "6788790777"
click at [709, 347] on input "text" at bounding box center [779, 357] width 392 height 25
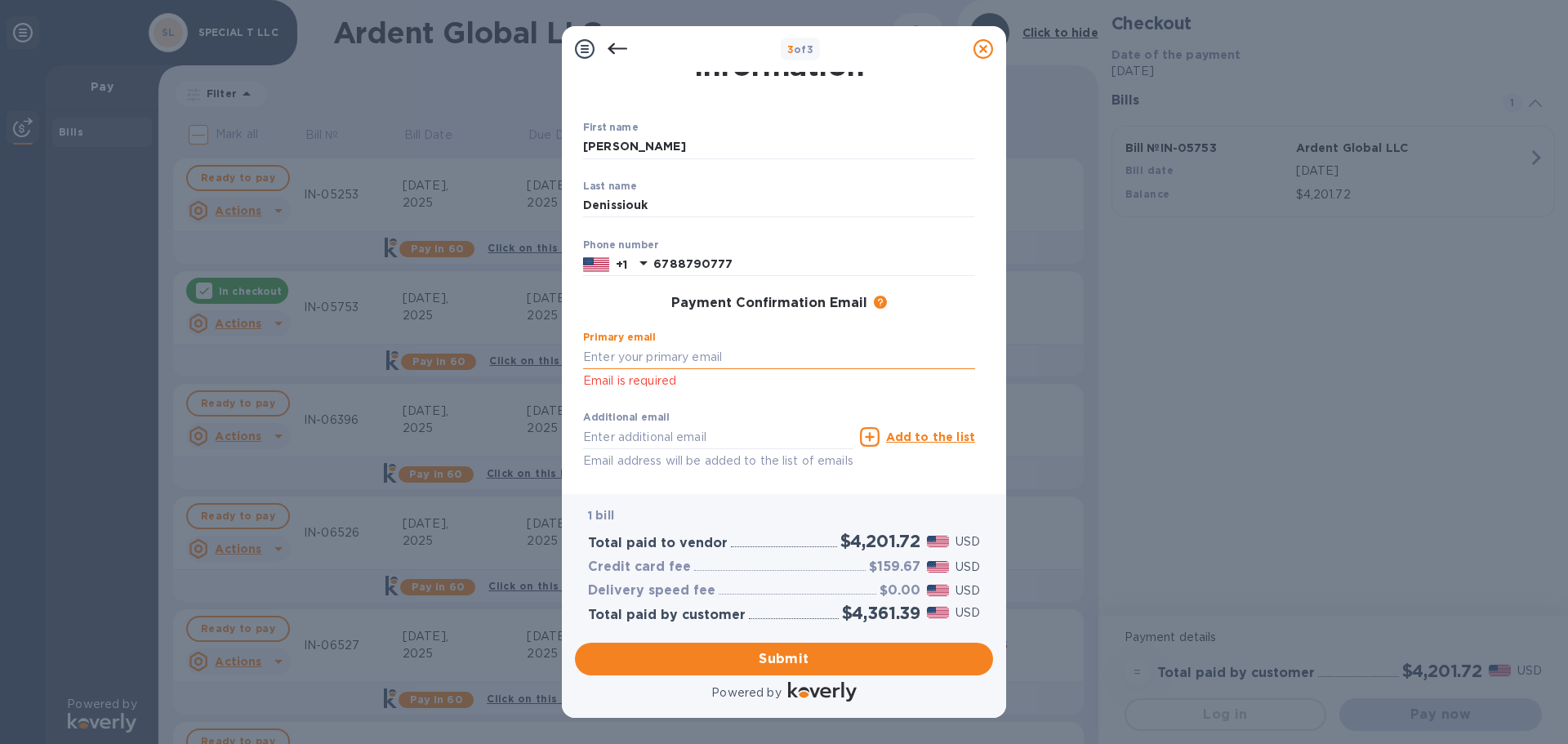
click at [665, 357] on input "text" at bounding box center [779, 357] width 392 height 25
type input "[PERSON_NAME][EMAIL_ADDRESS][DOMAIN_NAME]"
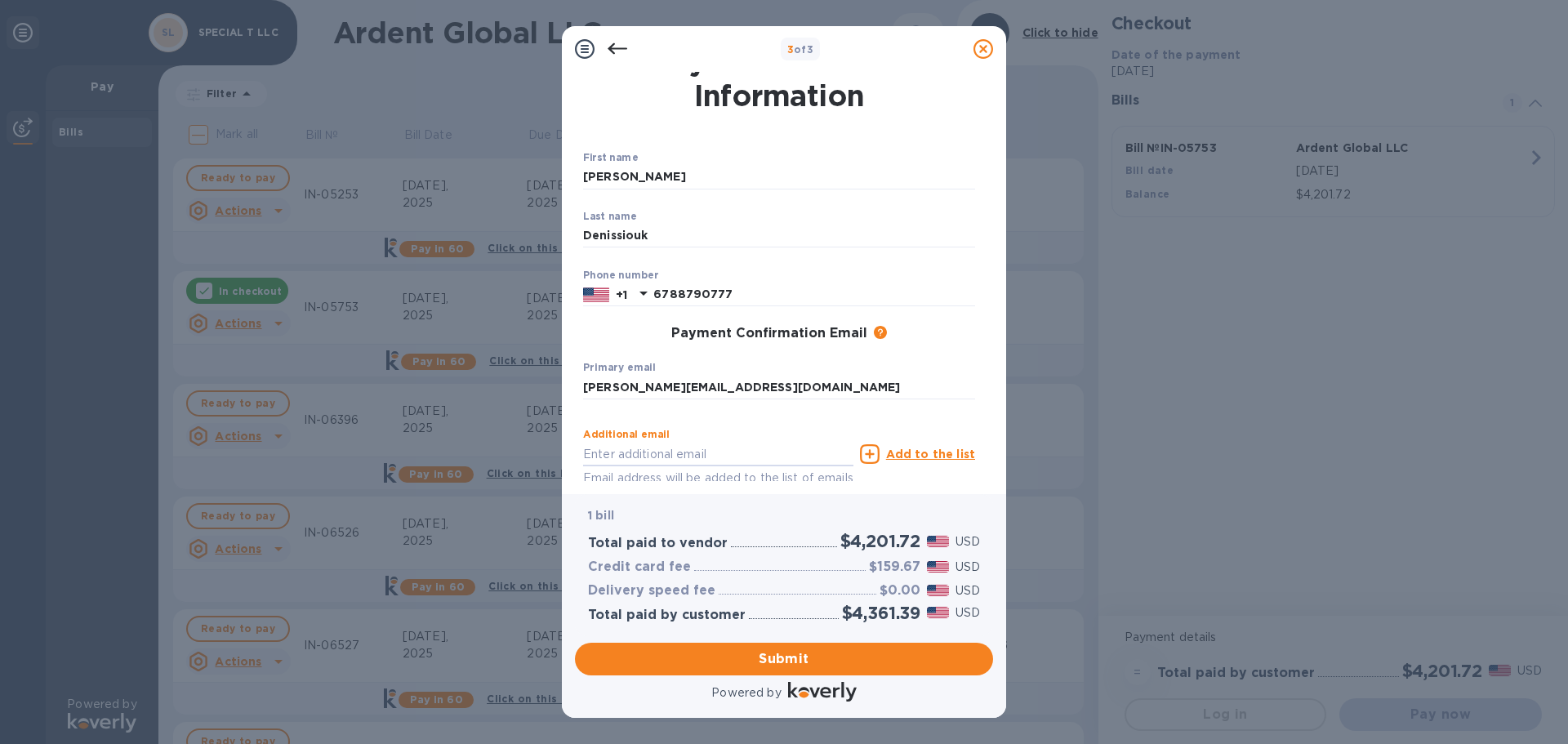
scroll to position [106, 0]
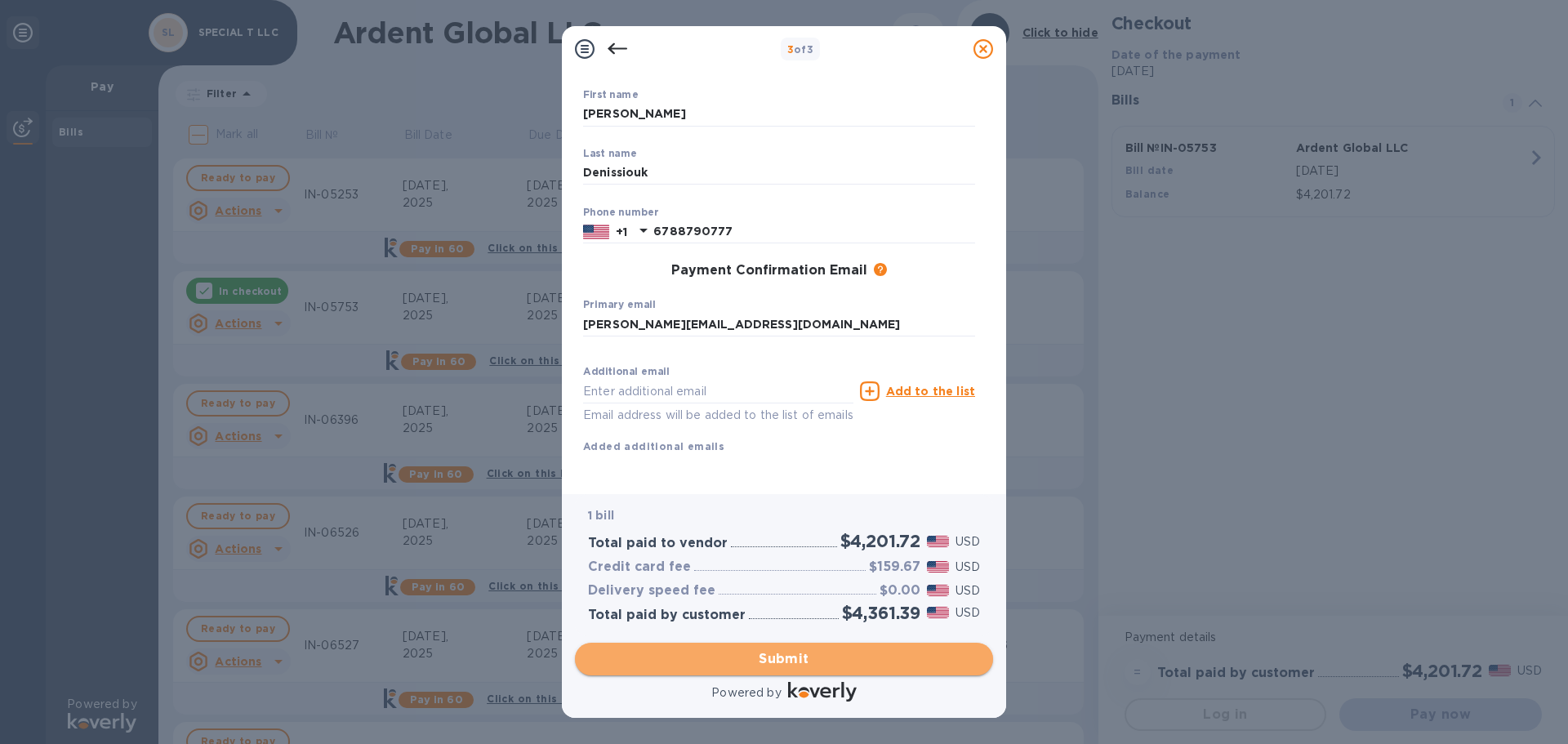
click at [780, 659] on span "Submit" at bounding box center [784, 659] width 392 height 20
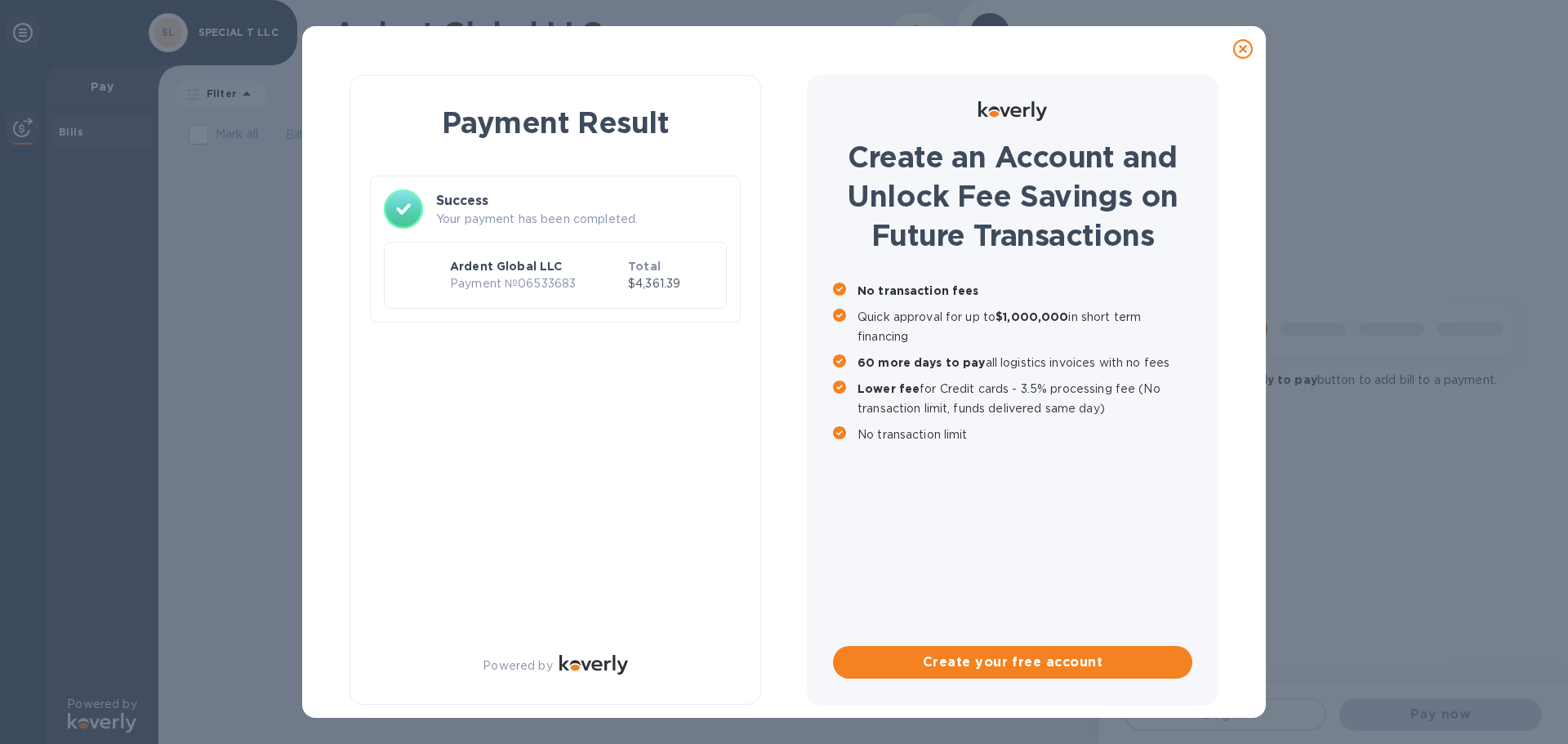
scroll to position [0, 0]
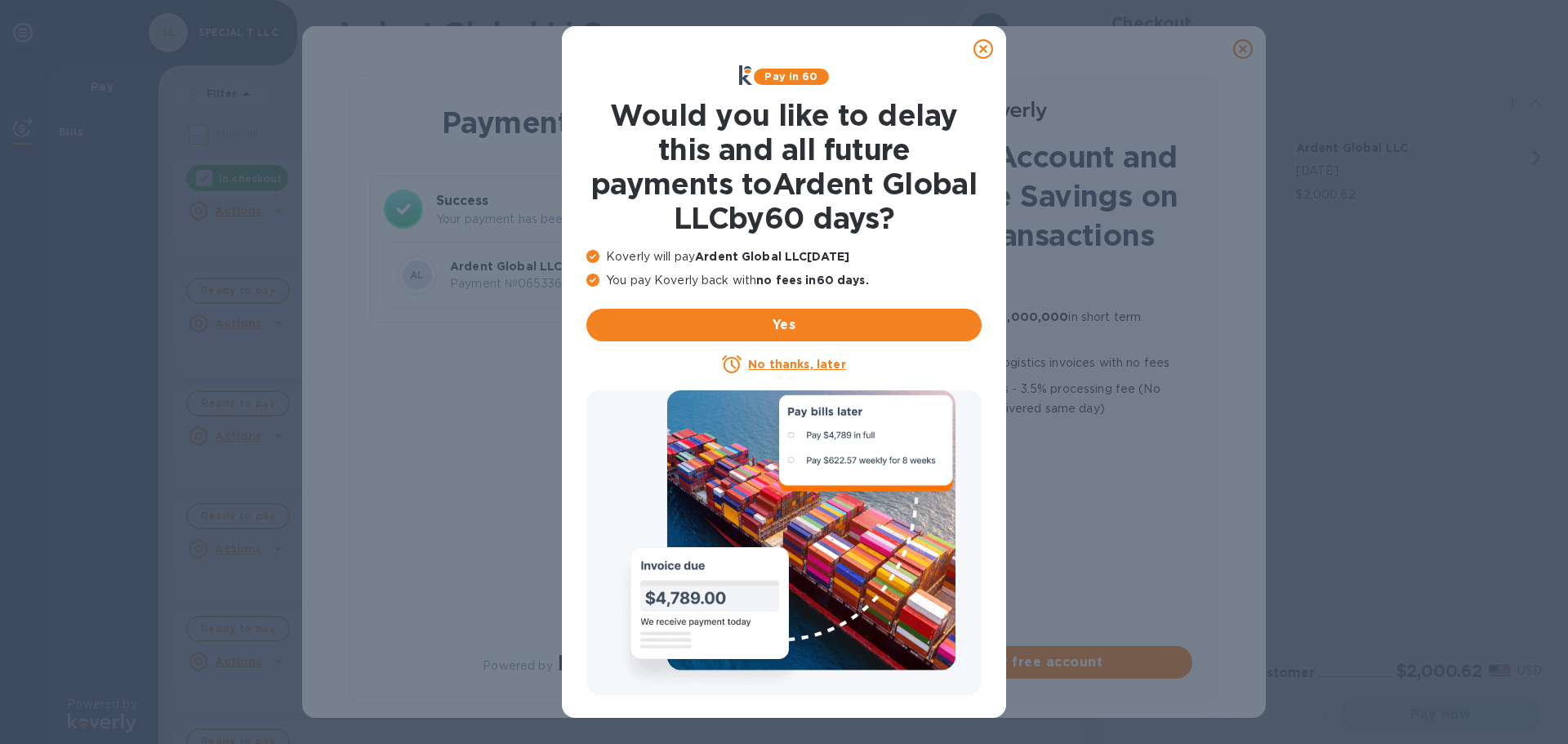
click at [986, 50] on icon at bounding box center [983, 49] width 20 height 20
